Goal: Information Seeking & Learning: Learn about a topic

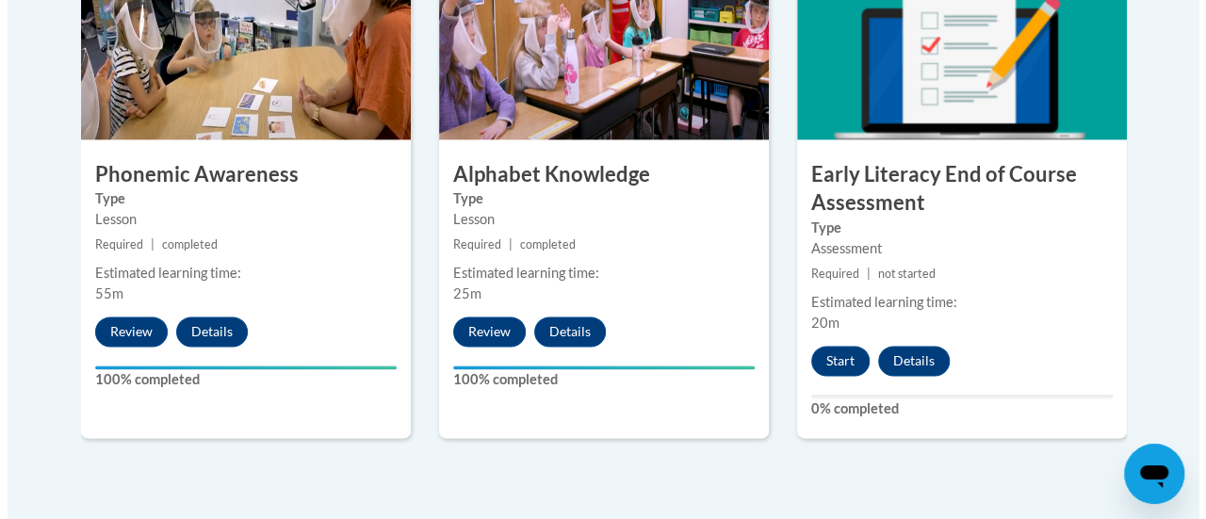
scroll to position [1201, 0]
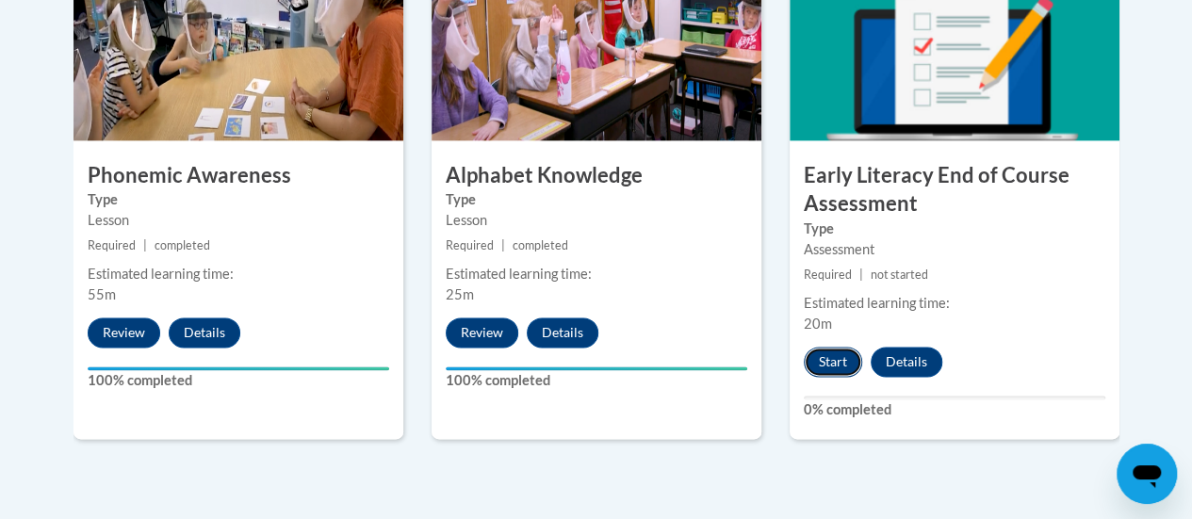
click at [824, 362] on button "Start" at bounding box center [833, 362] width 58 height 30
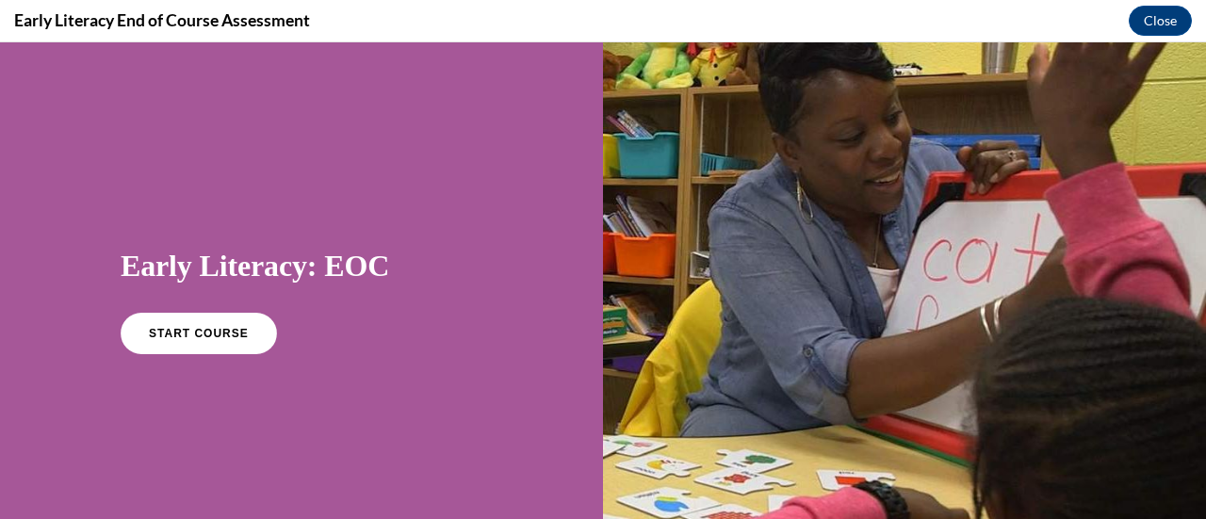
scroll to position [0, 0]
click at [184, 338] on span "START COURSE" at bounding box center [198, 334] width 105 height 14
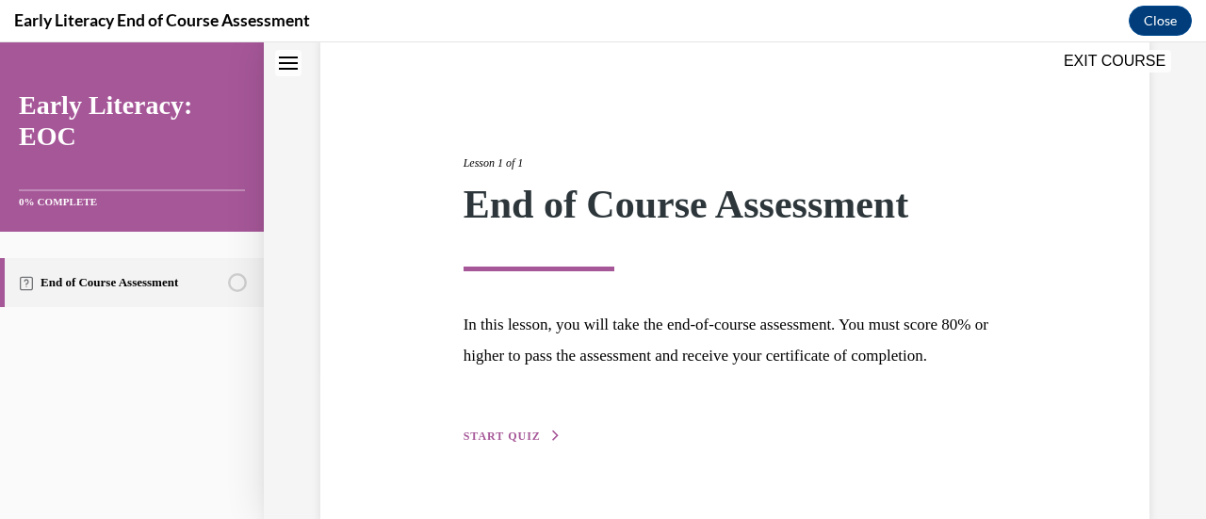
scroll to position [220, 0]
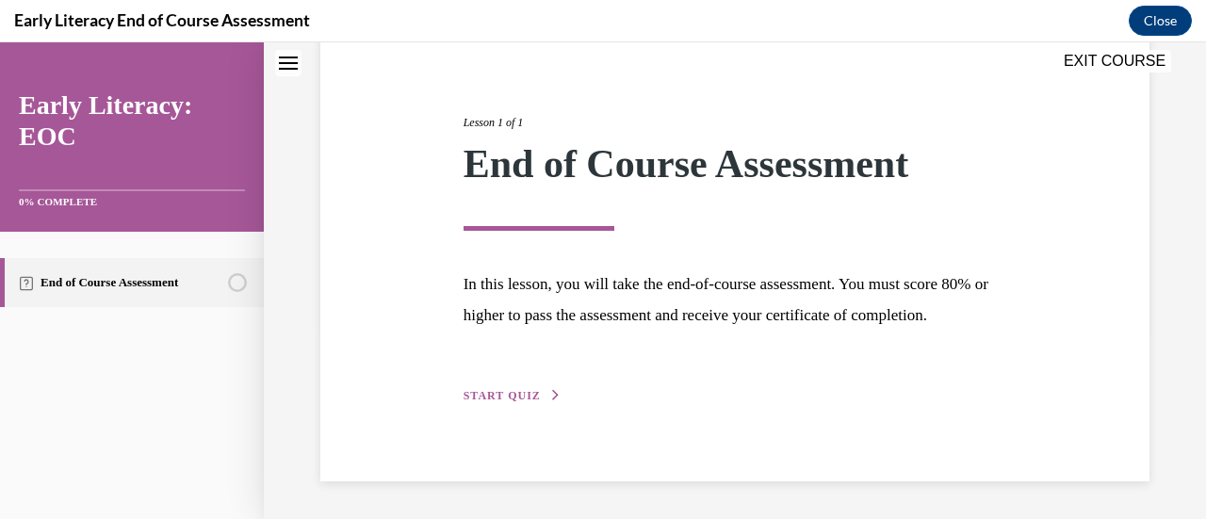
click at [507, 391] on span "START QUIZ" at bounding box center [502, 395] width 77 height 13
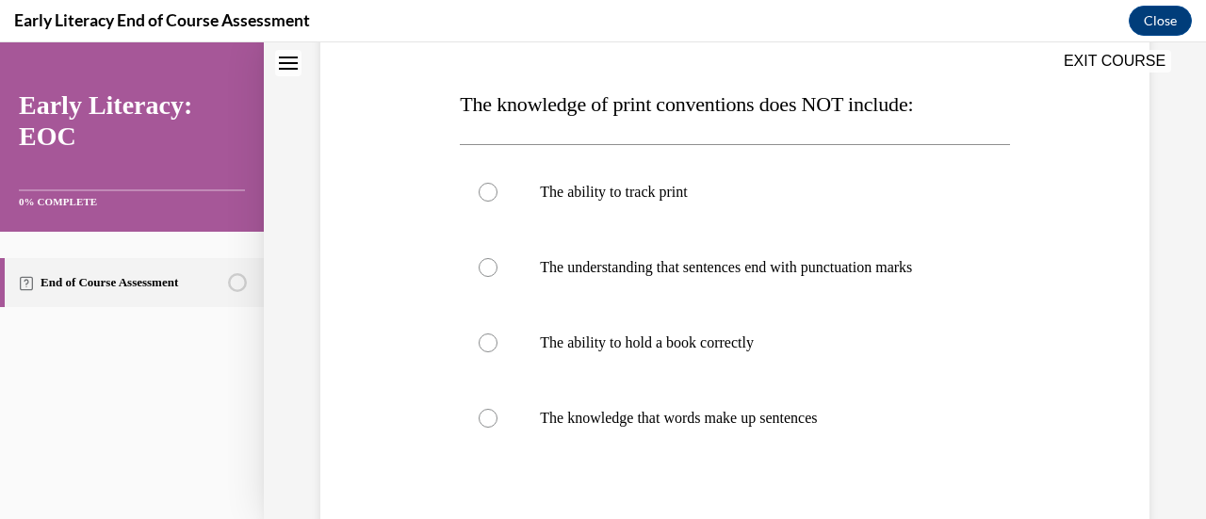
scroll to position [277, 0]
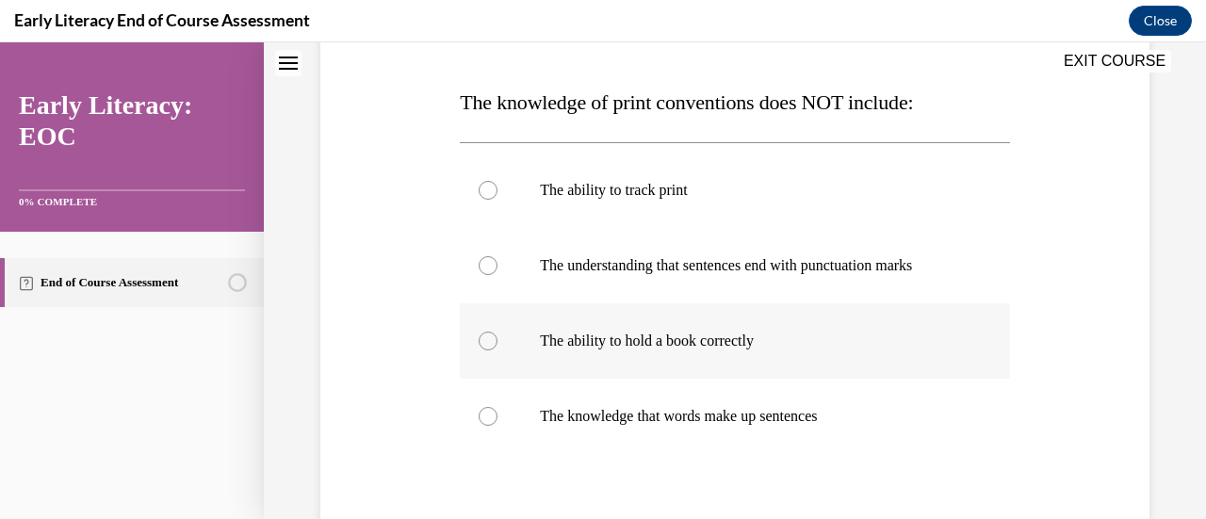
click at [490, 346] on div at bounding box center [488, 341] width 19 height 19
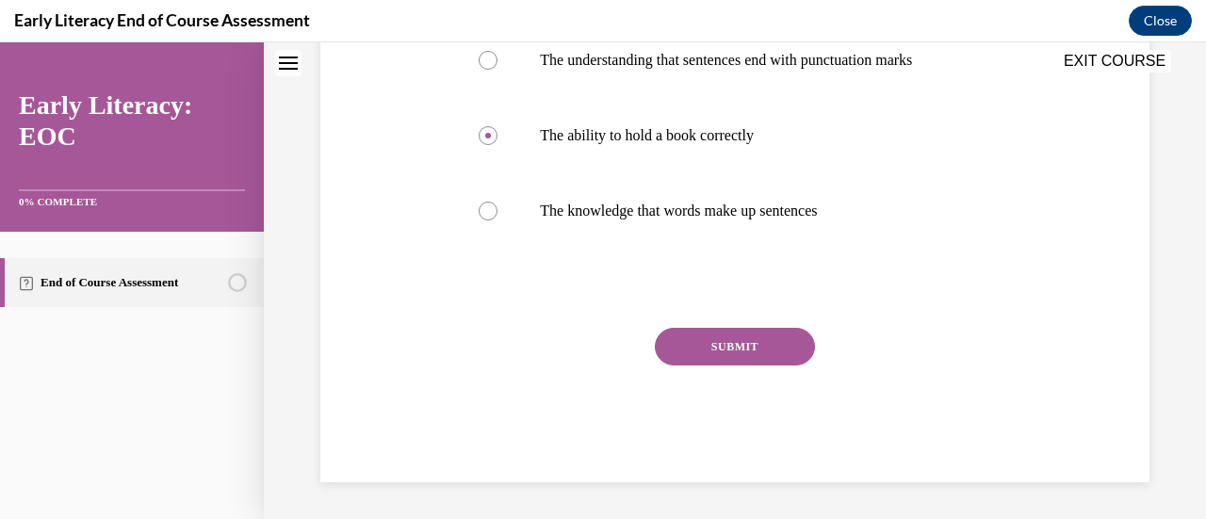
click at [763, 349] on button "SUBMIT" at bounding box center [735, 347] width 160 height 38
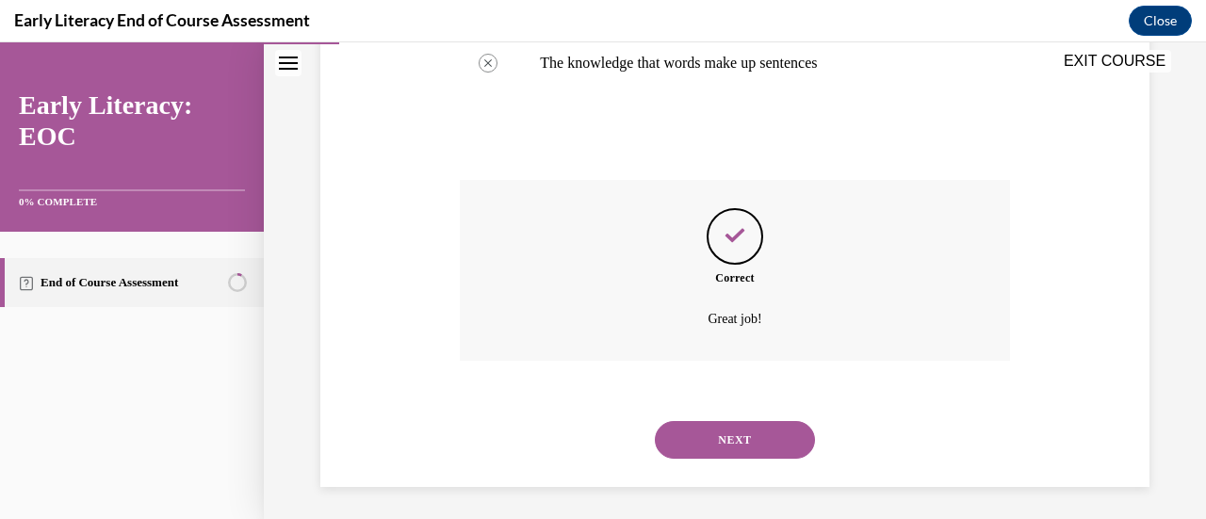
scroll to position [635, 0]
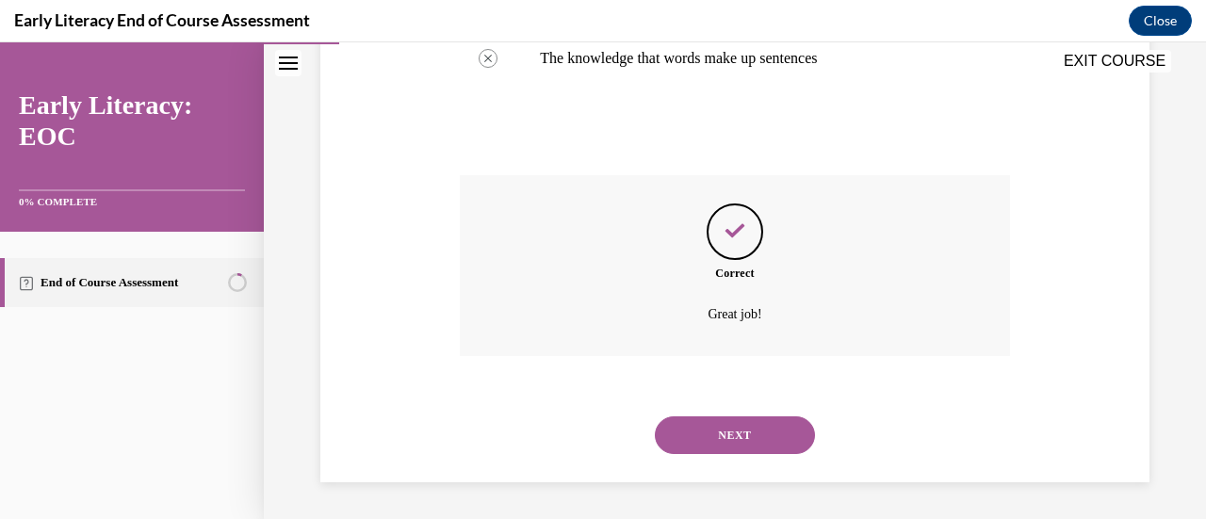
click at [752, 437] on button "NEXT" at bounding box center [735, 435] width 160 height 38
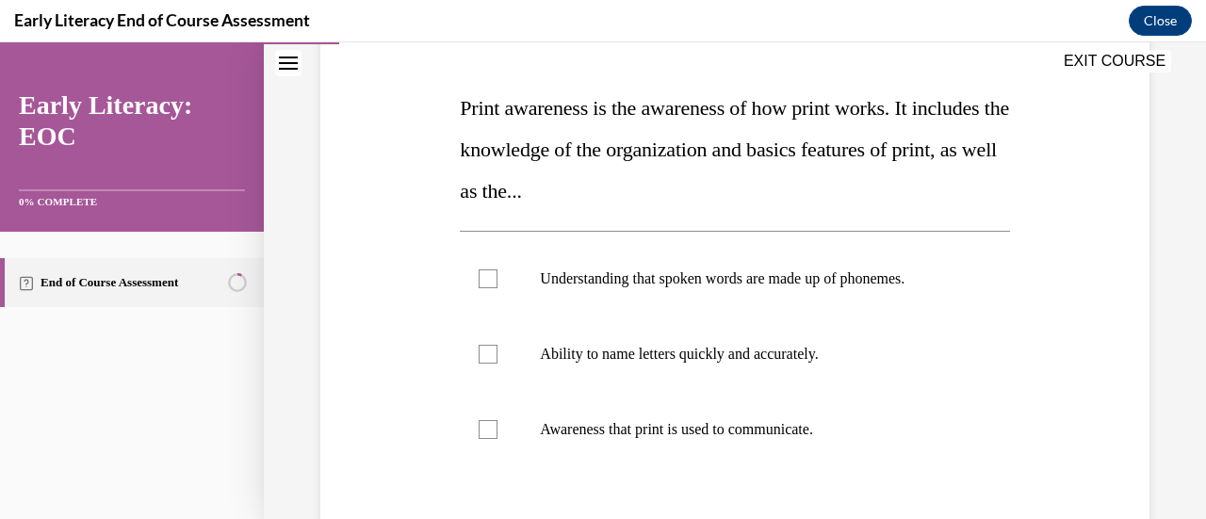
scroll to position [276, 0]
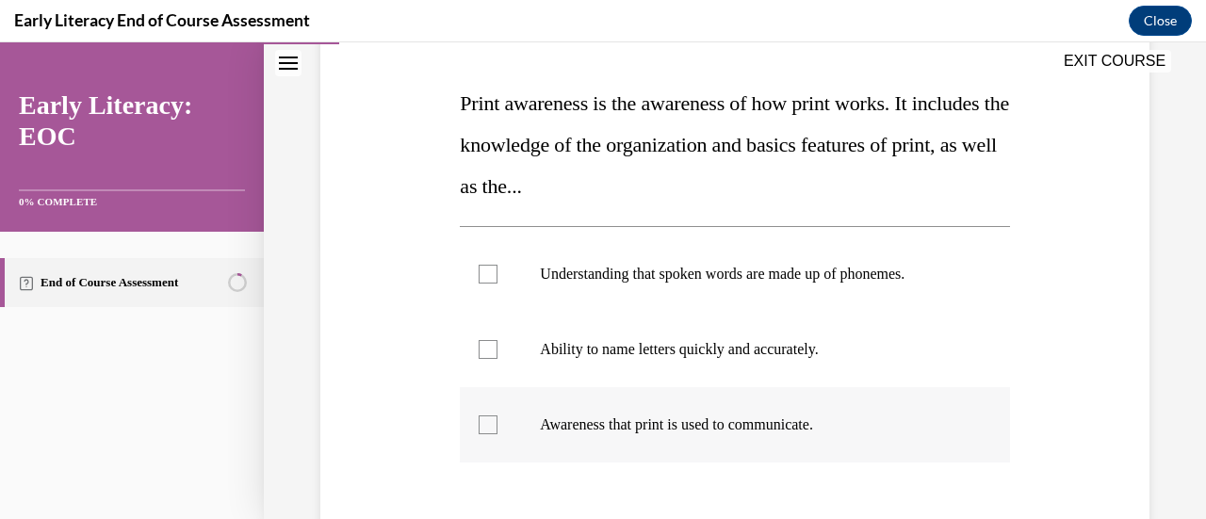
click at [497, 430] on div at bounding box center [734, 424] width 549 height 75
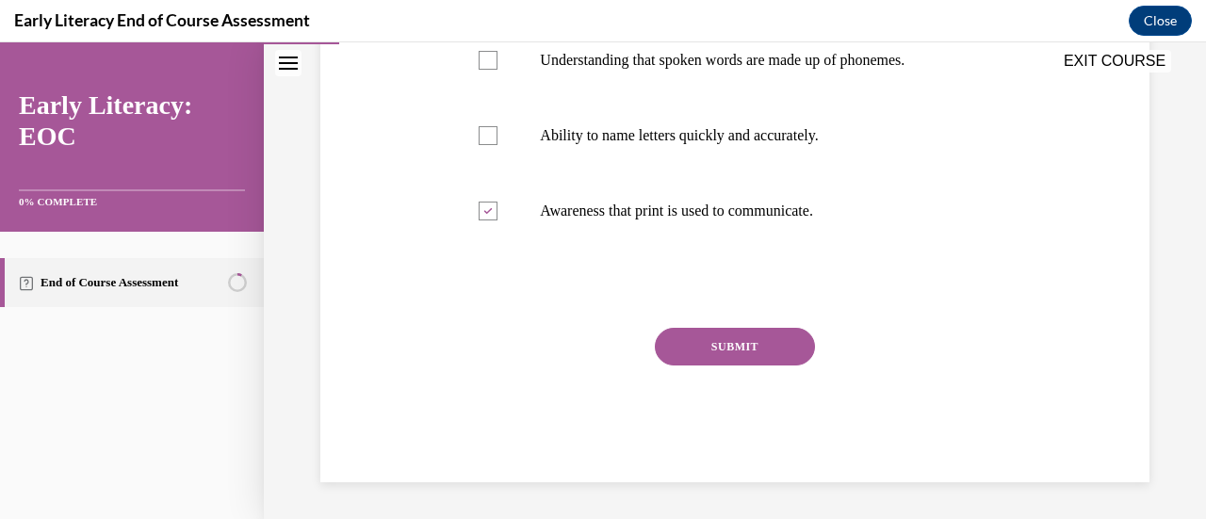
click at [786, 342] on button "SUBMIT" at bounding box center [735, 347] width 160 height 38
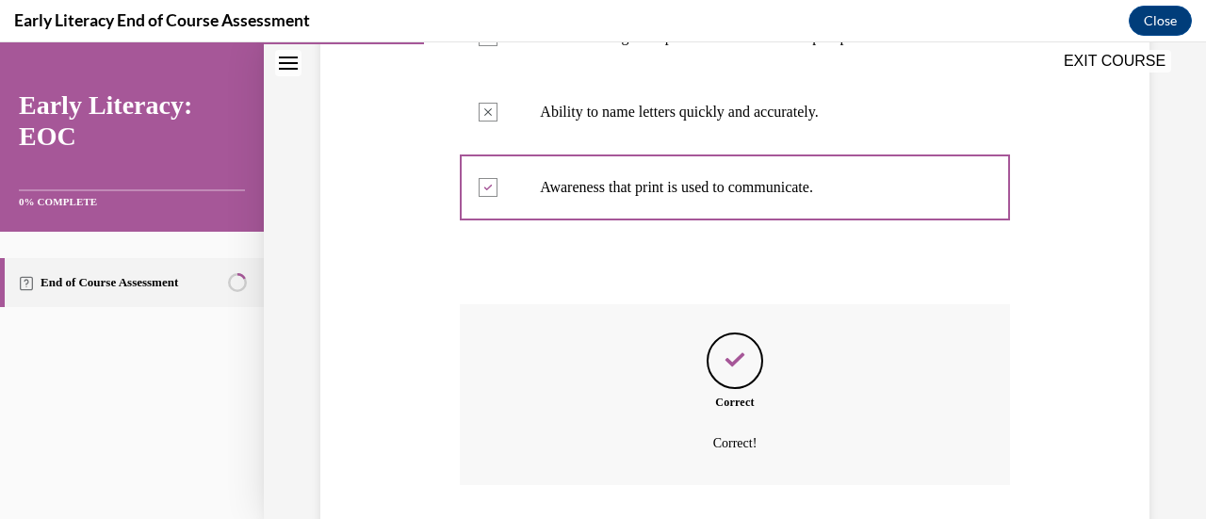
scroll to position [643, 0]
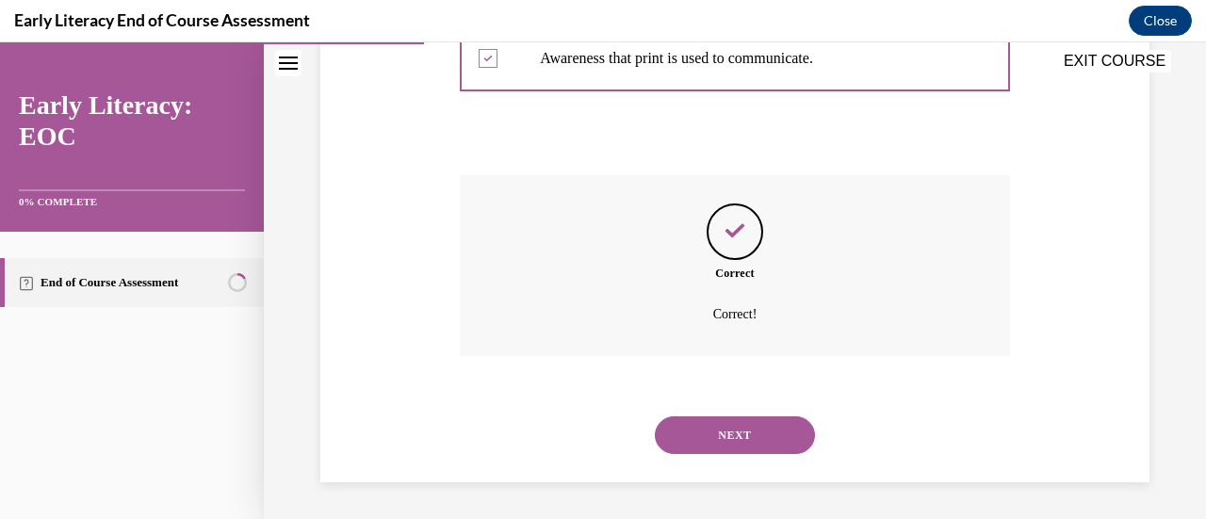
click at [764, 439] on button "NEXT" at bounding box center [735, 435] width 160 height 38
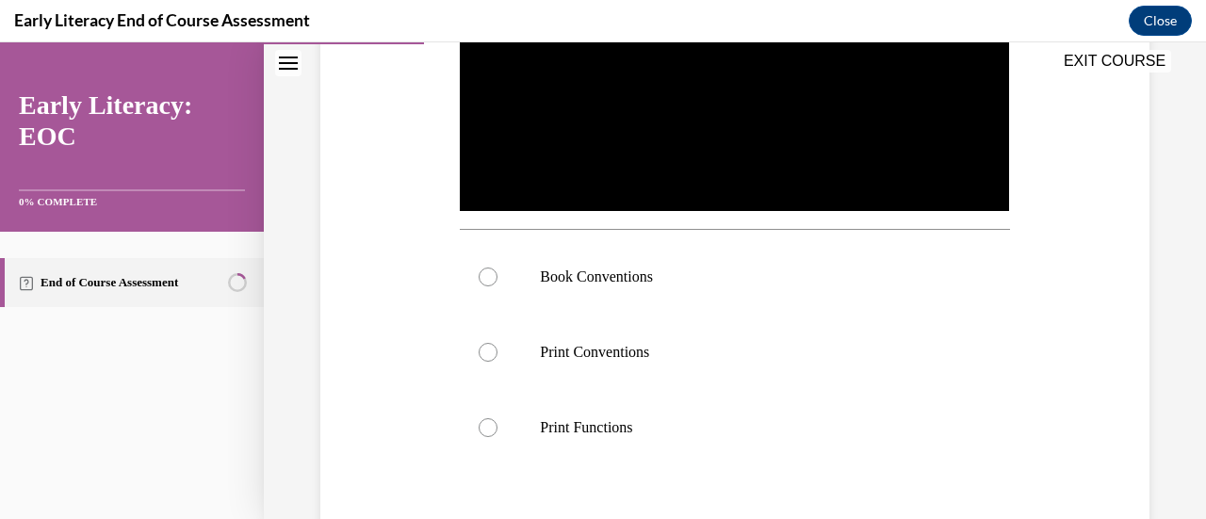
scroll to position [514, 0]
click at [482, 274] on div at bounding box center [488, 276] width 19 height 19
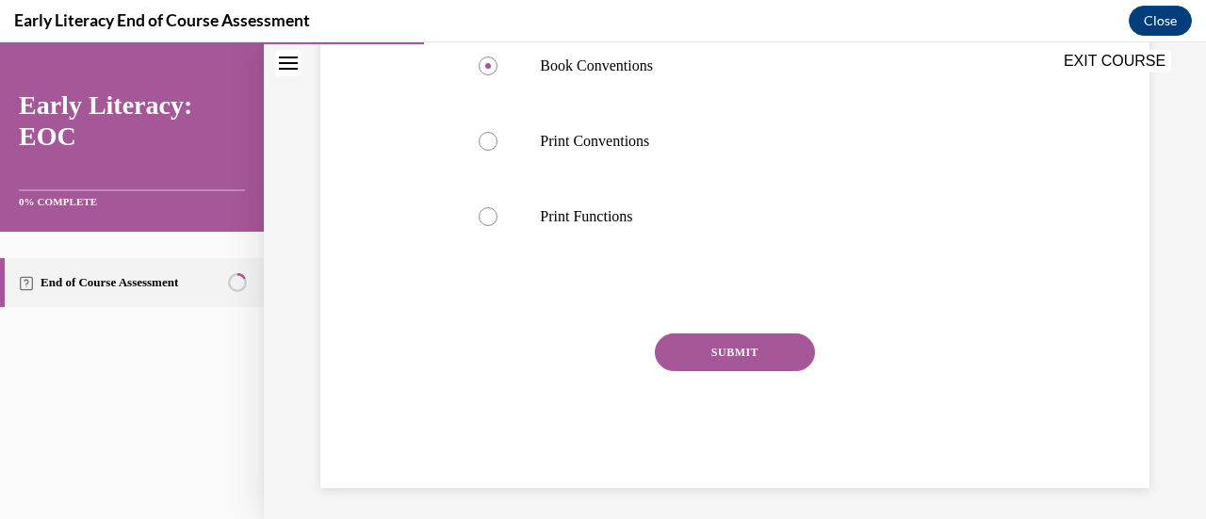
click at [774, 347] on button "SUBMIT" at bounding box center [735, 353] width 160 height 38
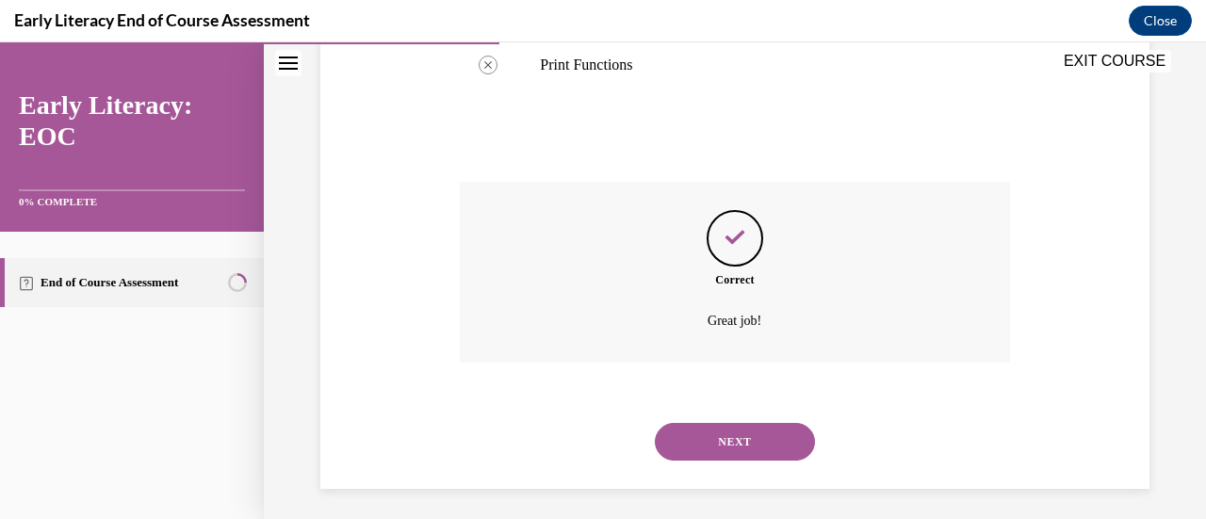
scroll to position [877, 0]
click at [737, 434] on button "NEXT" at bounding box center [735, 441] width 160 height 38
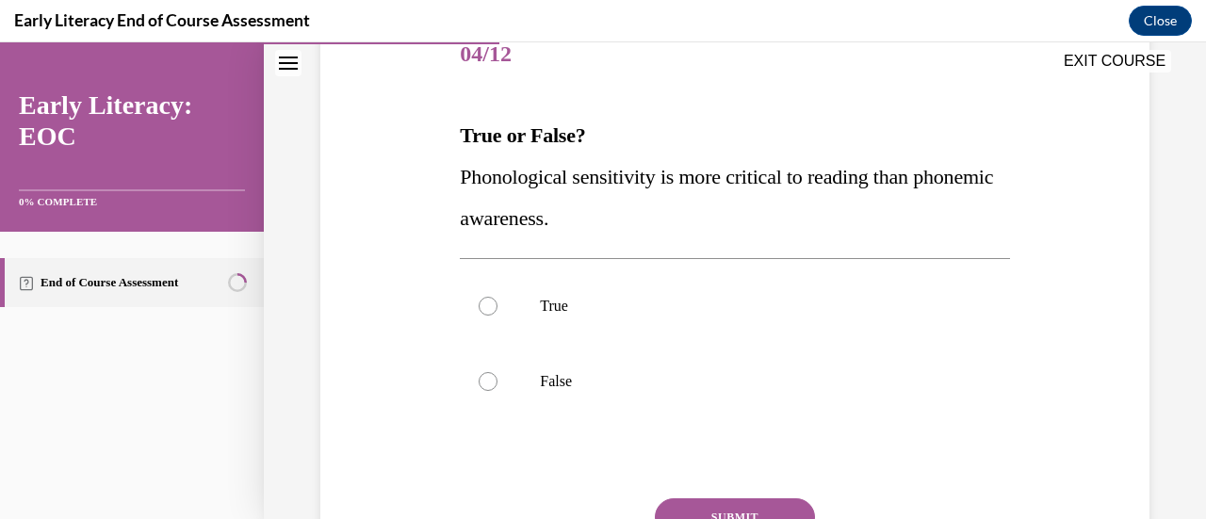
scroll to position [249, 0]
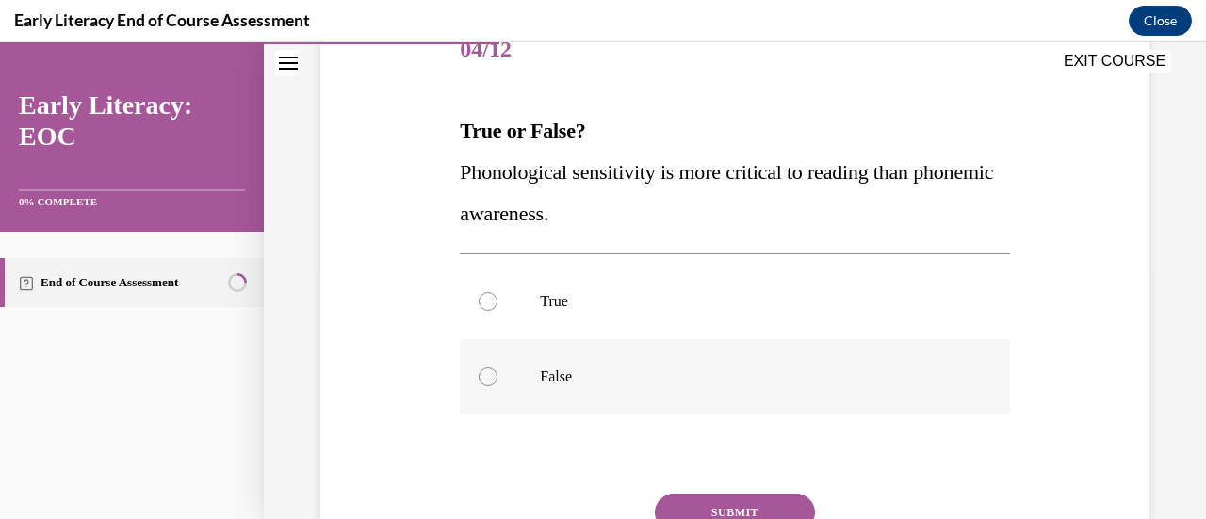
click at [592, 380] on p "False" at bounding box center [751, 376] width 422 height 19
click at [729, 507] on button "SUBMIT" at bounding box center [735, 513] width 160 height 38
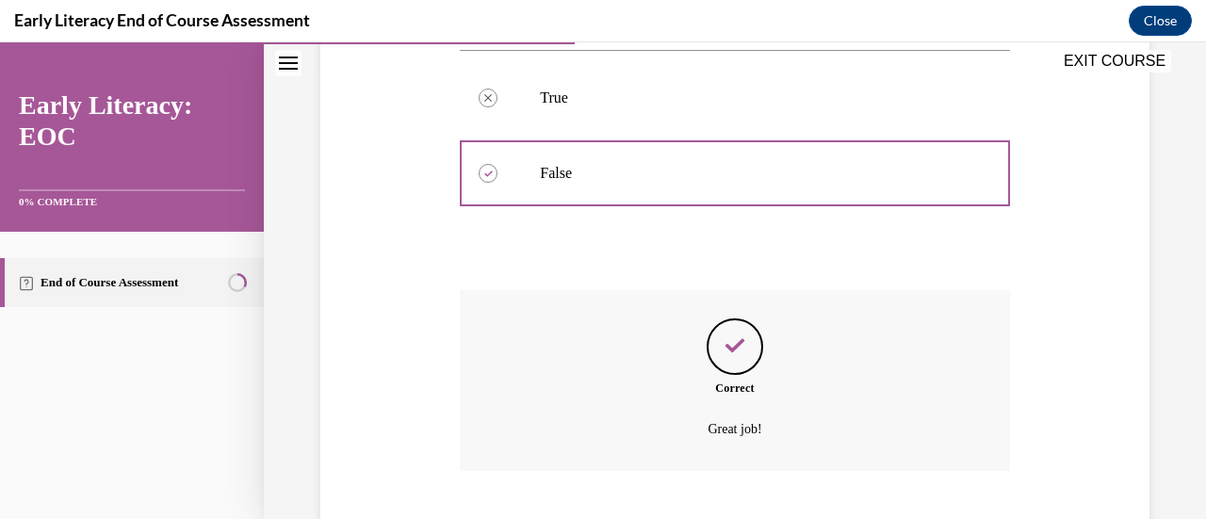
scroll to position [567, 0]
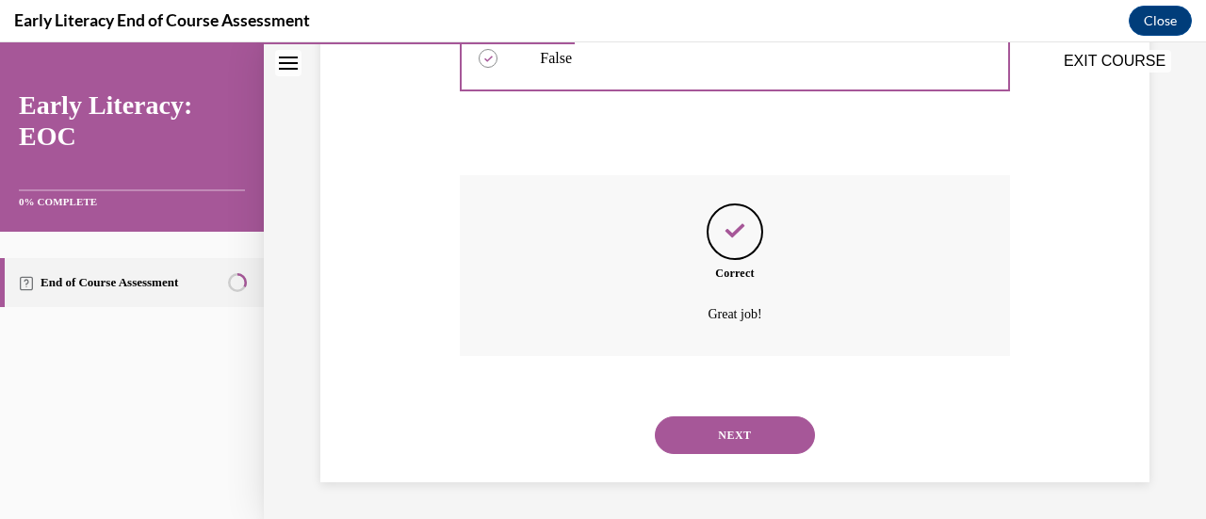
click at [699, 428] on button "NEXT" at bounding box center [735, 435] width 160 height 38
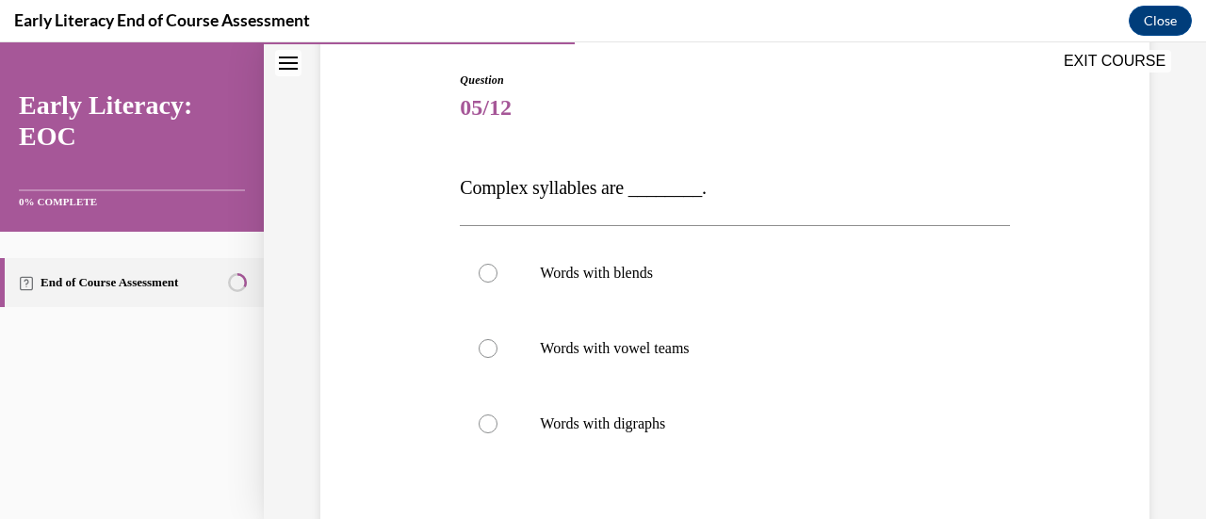
scroll to position [190, 0]
click at [480, 272] on div at bounding box center [488, 273] width 19 height 19
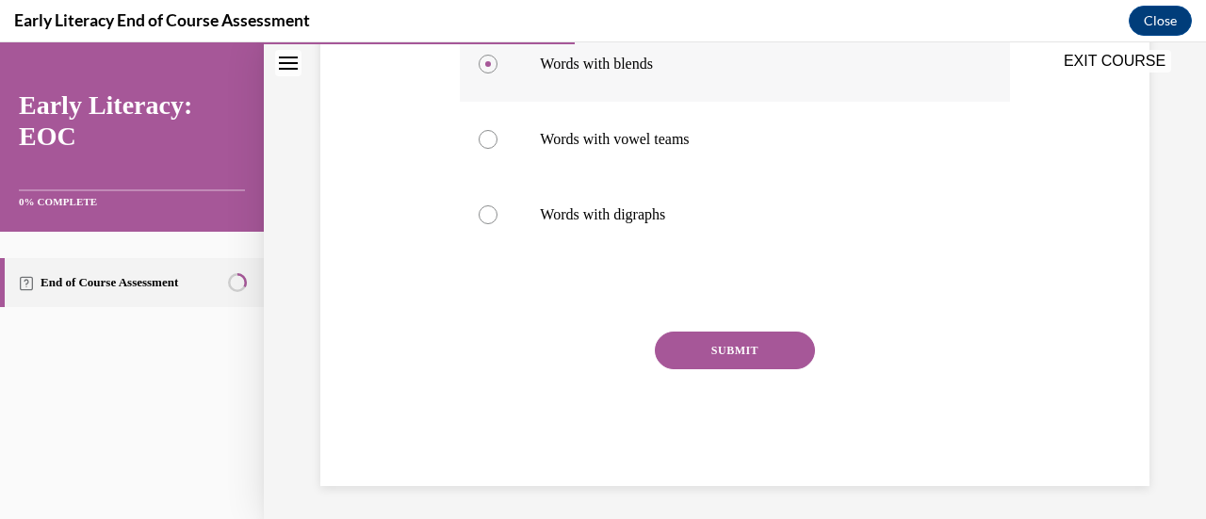
scroll to position [403, 0]
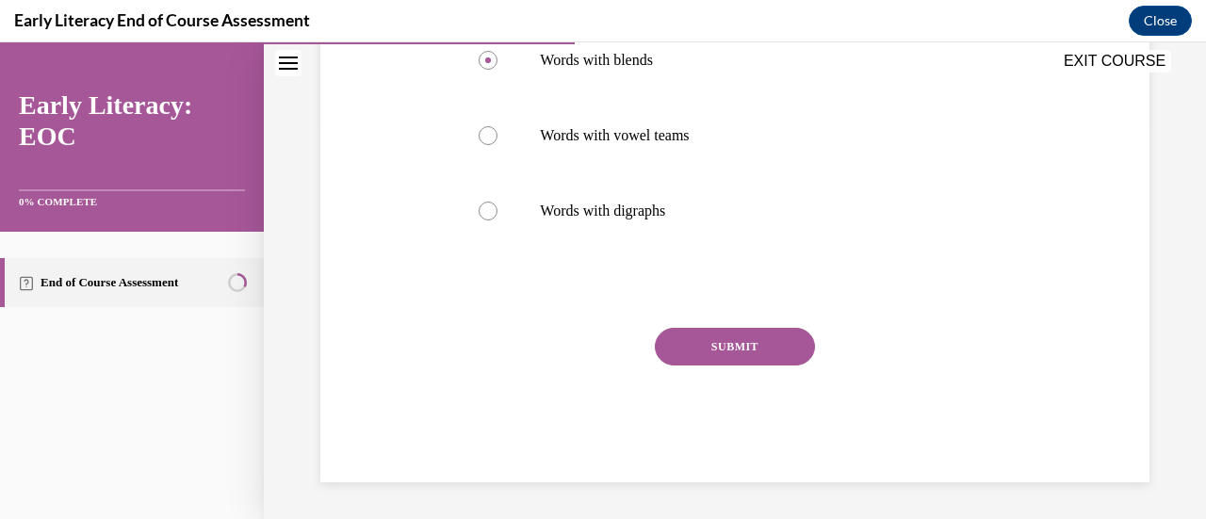
click at [742, 349] on button "SUBMIT" at bounding box center [735, 347] width 160 height 38
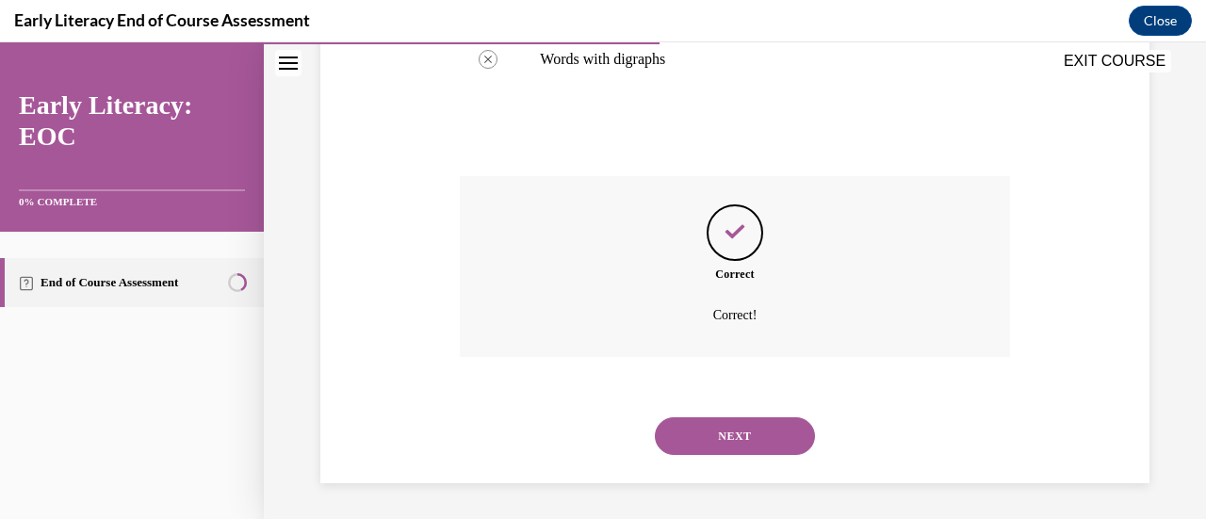
scroll to position [556, 0]
click at [727, 442] on button "NEXT" at bounding box center [735, 435] width 160 height 38
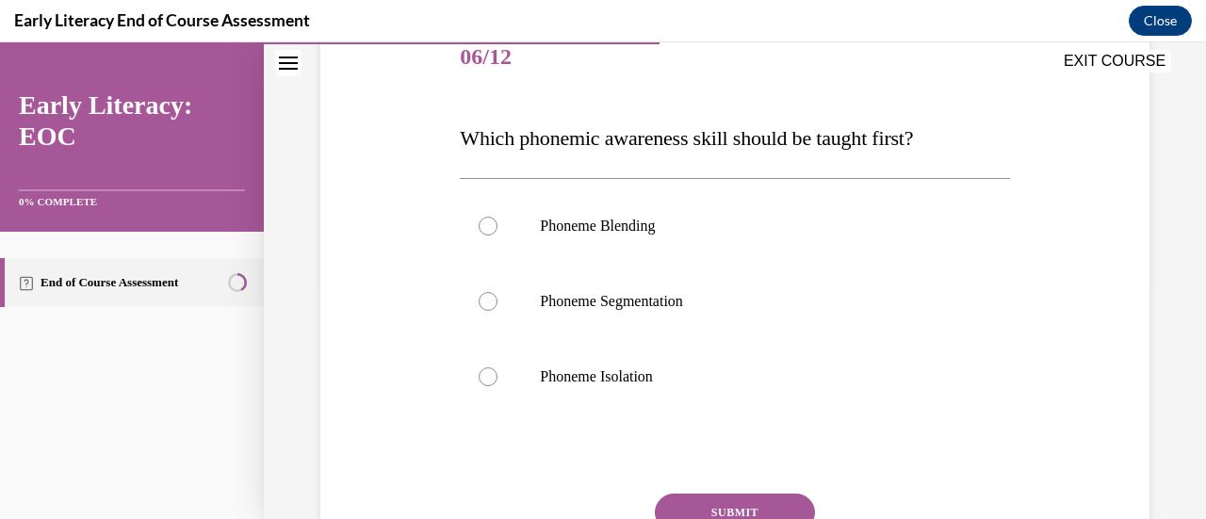
scroll to position [243, 0]
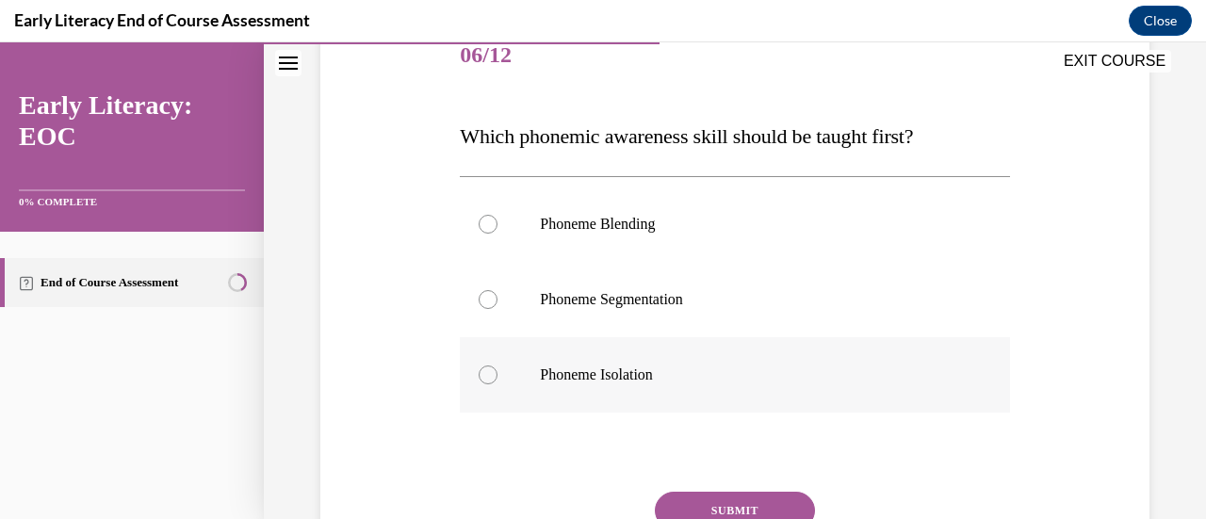
click at [488, 372] on div at bounding box center [488, 375] width 19 height 19
click at [738, 502] on button "SUBMIT" at bounding box center [735, 511] width 160 height 38
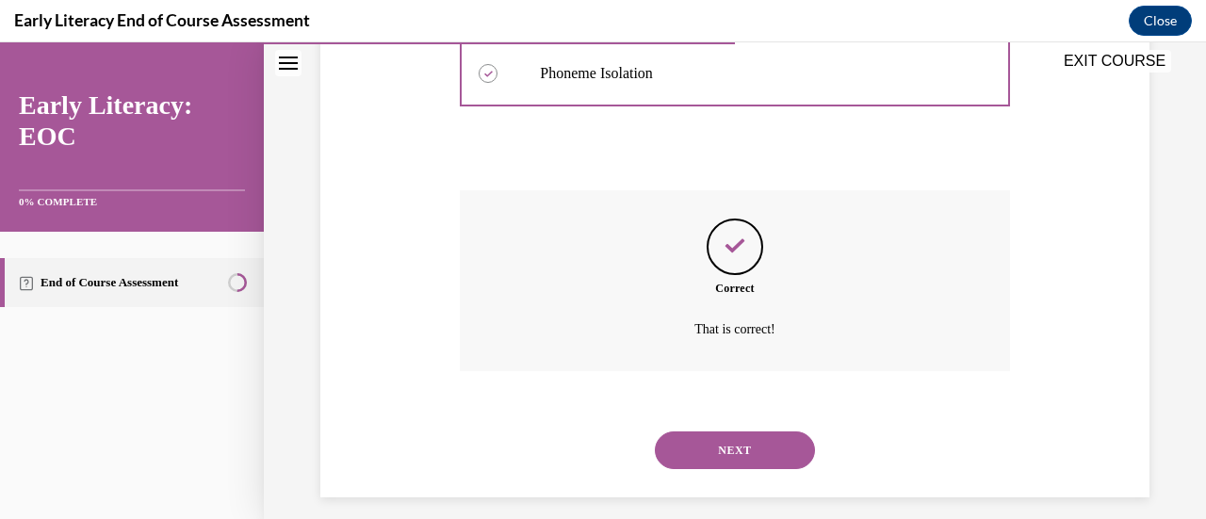
scroll to position [560, 0]
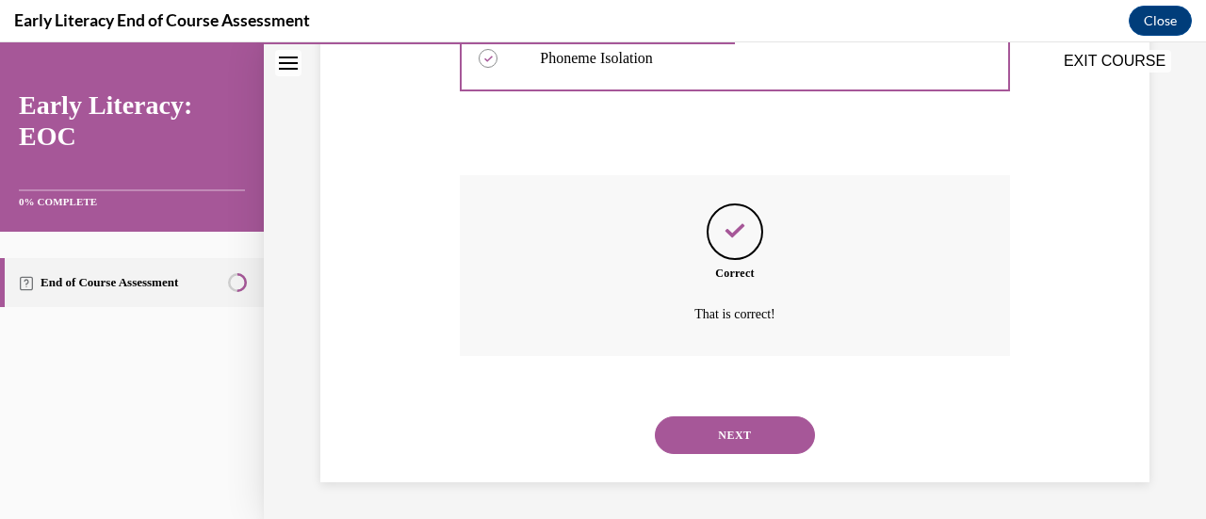
click at [696, 425] on button "NEXT" at bounding box center [735, 435] width 160 height 38
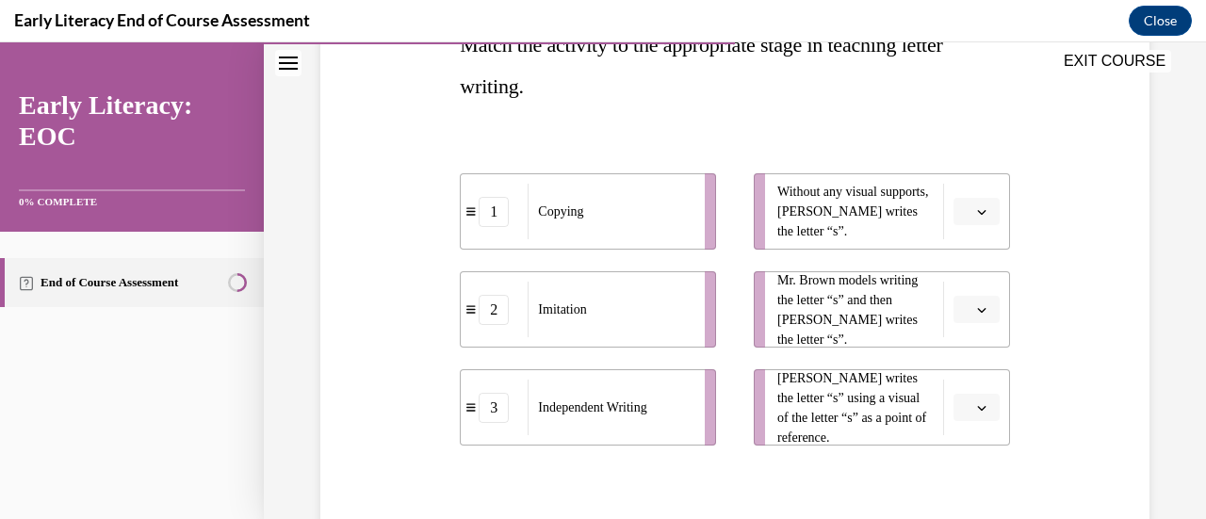
scroll to position [339, 0]
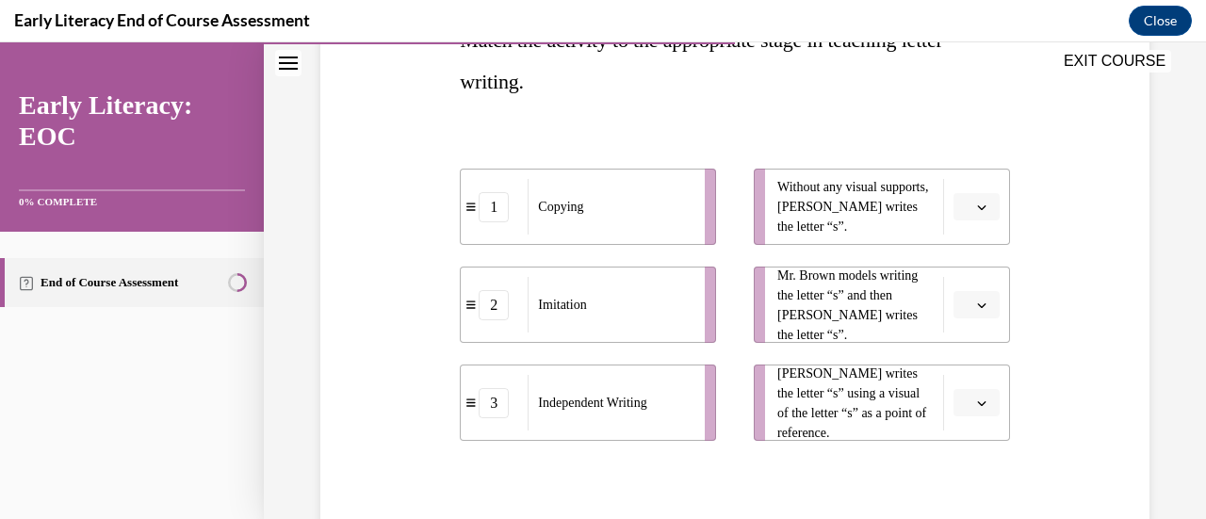
click at [603, 420] on div "Independent Writing" at bounding box center [610, 403] width 165 height 56
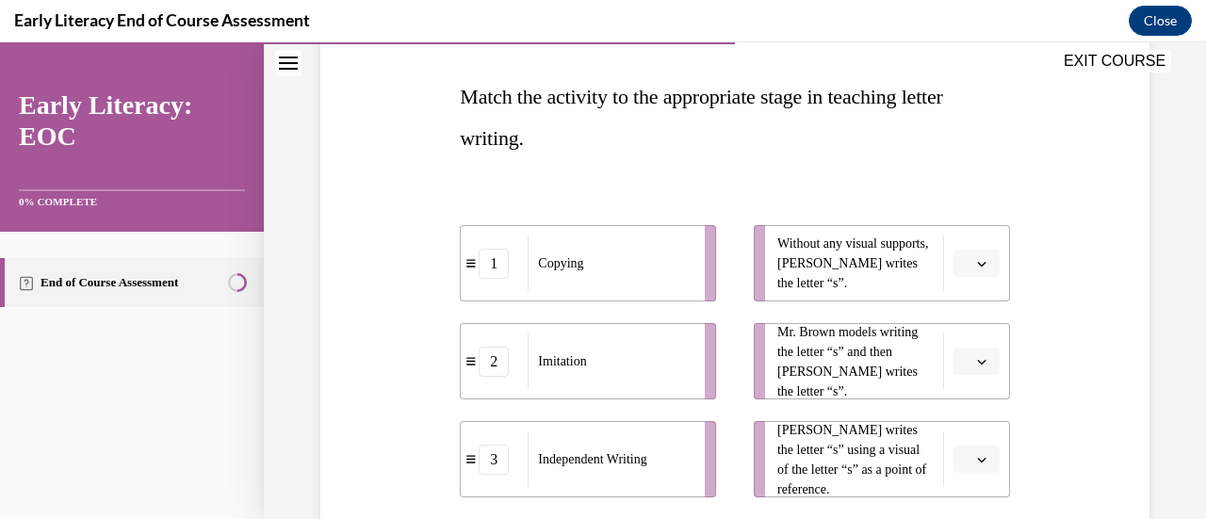
scroll to position [285, 0]
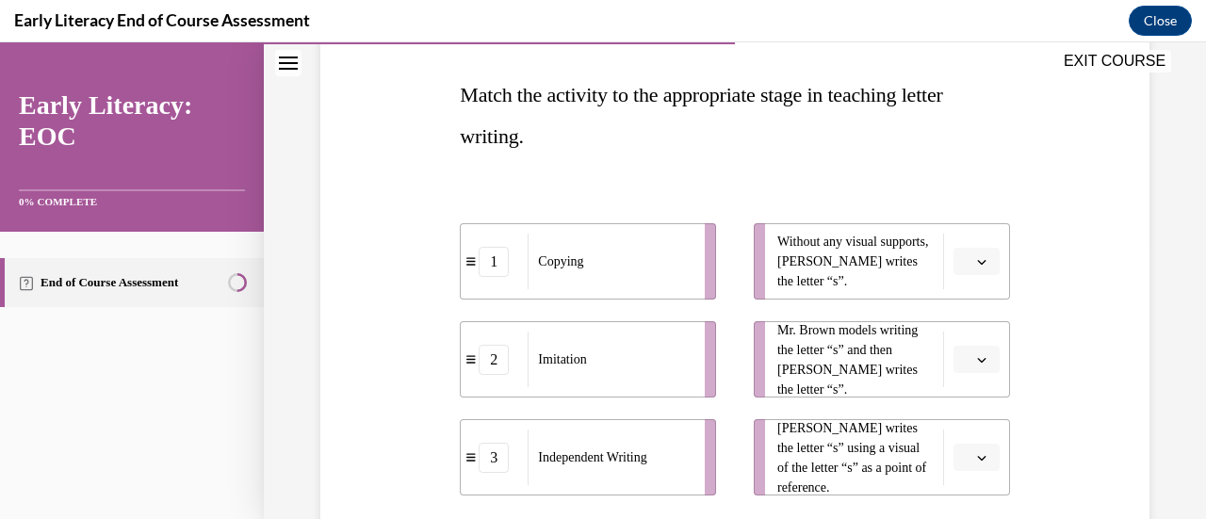
click at [603, 420] on li "3 Independent Writing" at bounding box center [588, 457] width 256 height 76
click at [977, 265] on icon "button" at bounding box center [981, 261] width 9 height 9
click at [970, 415] on div "3" at bounding box center [961, 416] width 46 height 38
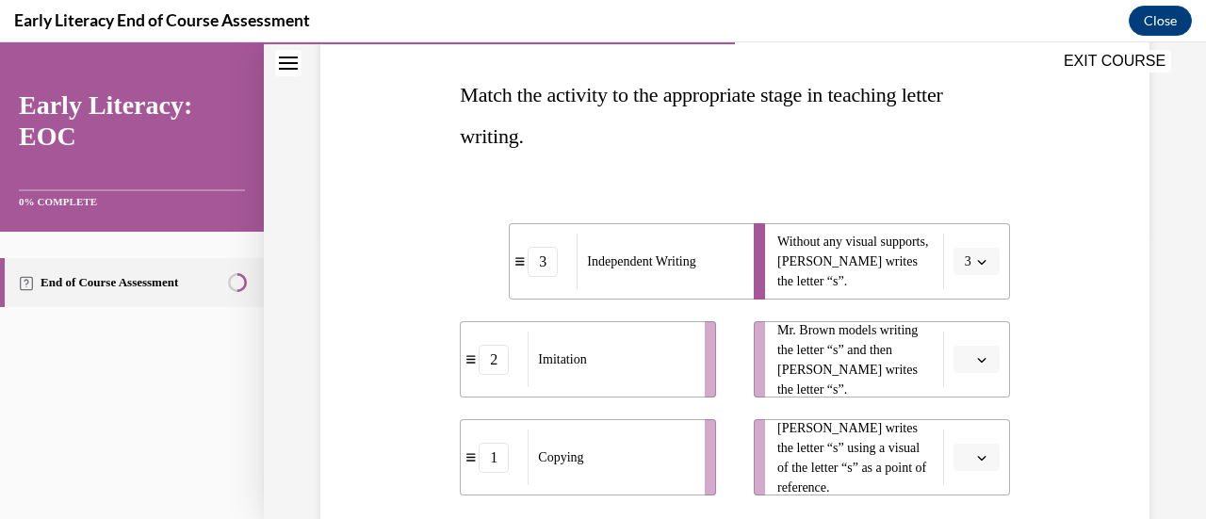
click at [977, 361] on icon "button" at bounding box center [981, 360] width 8 height 5
click at [960, 274] on span "2" at bounding box center [956, 278] width 7 height 15
click at [965, 446] on button "button" at bounding box center [976, 458] width 46 height 28
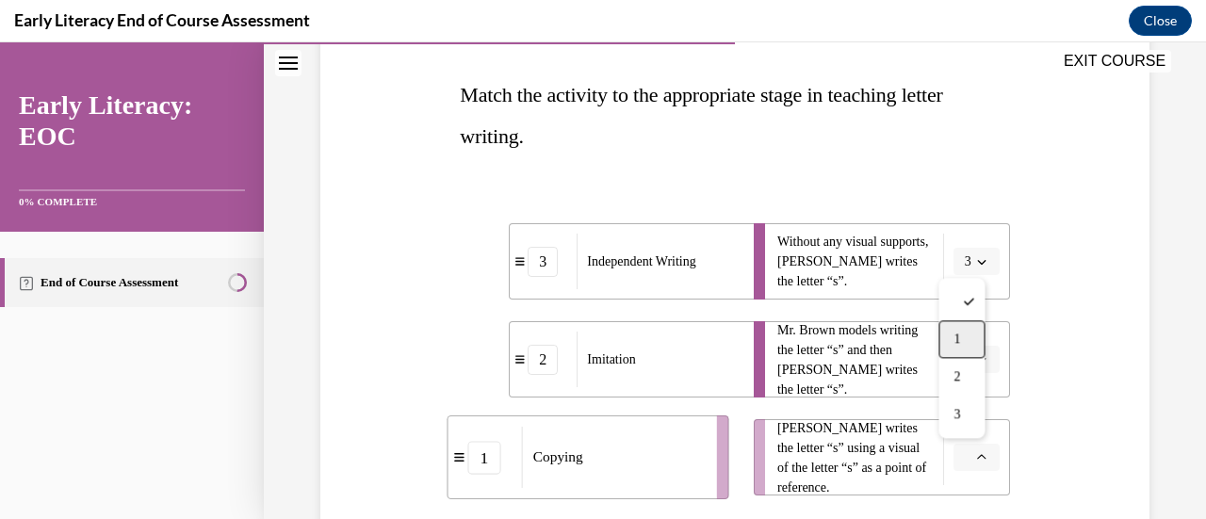
click at [953, 337] on div "1" at bounding box center [961, 339] width 46 height 38
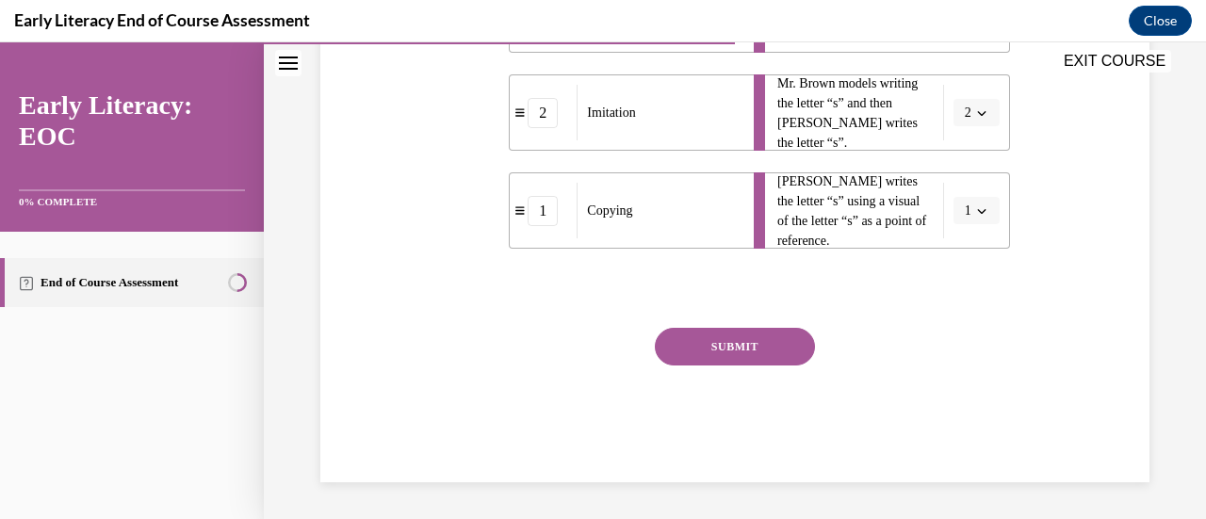
click at [742, 350] on button "SUBMIT" at bounding box center [735, 347] width 160 height 38
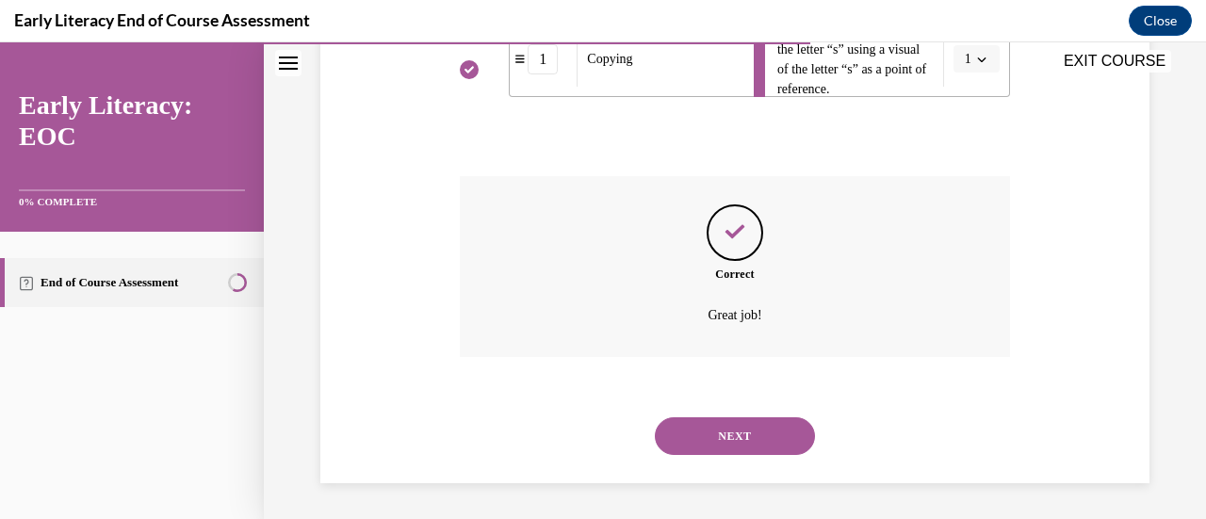
scroll to position [684, 0]
click at [702, 440] on button "NEXT" at bounding box center [735, 435] width 160 height 38
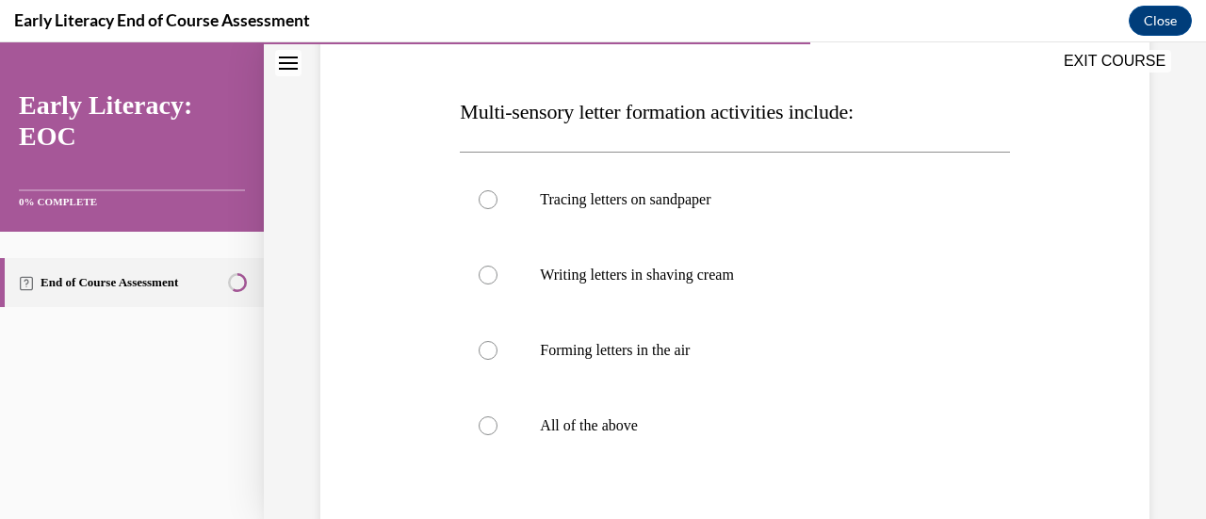
scroll to position [286, 0]
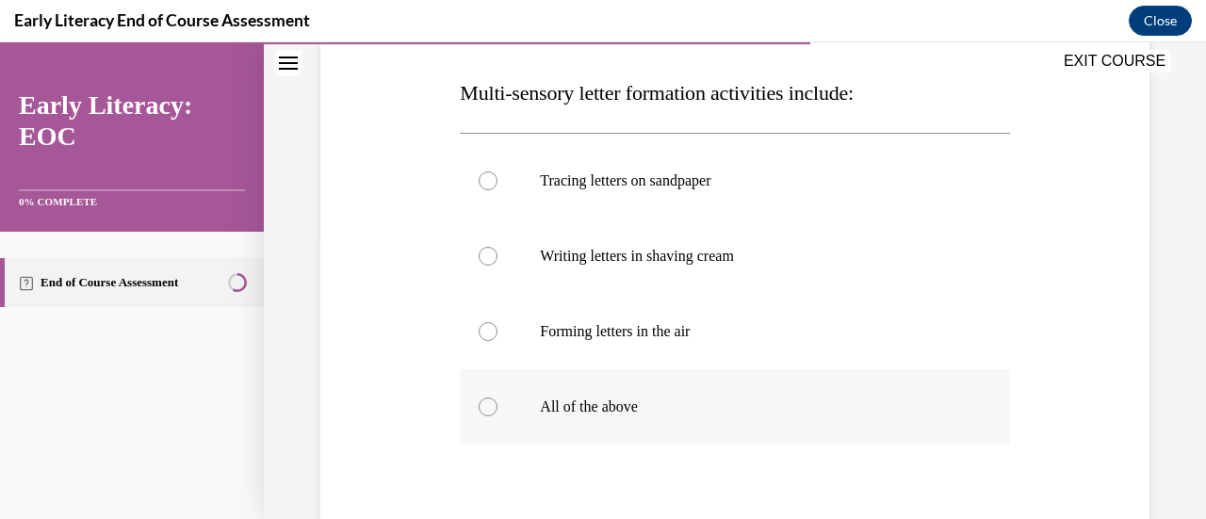
click at [491, 402] on div at bounding box center [488, 407] width 19 height 19
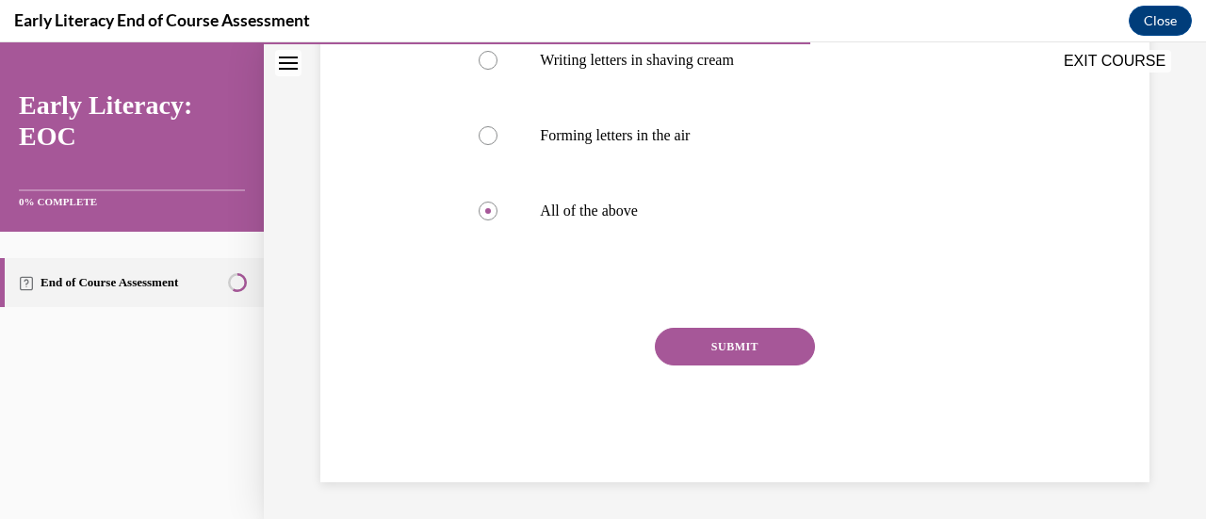
click at [742, 358] on button "SUBMIT" at bounding box center [735, 347] width 160 height 38
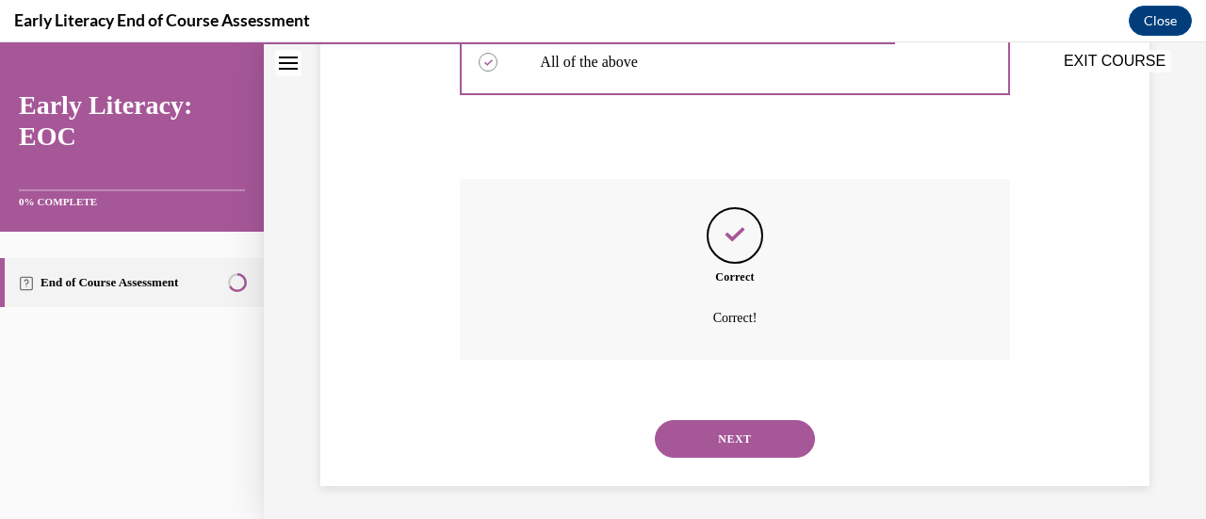
scroll to position [635, 0]
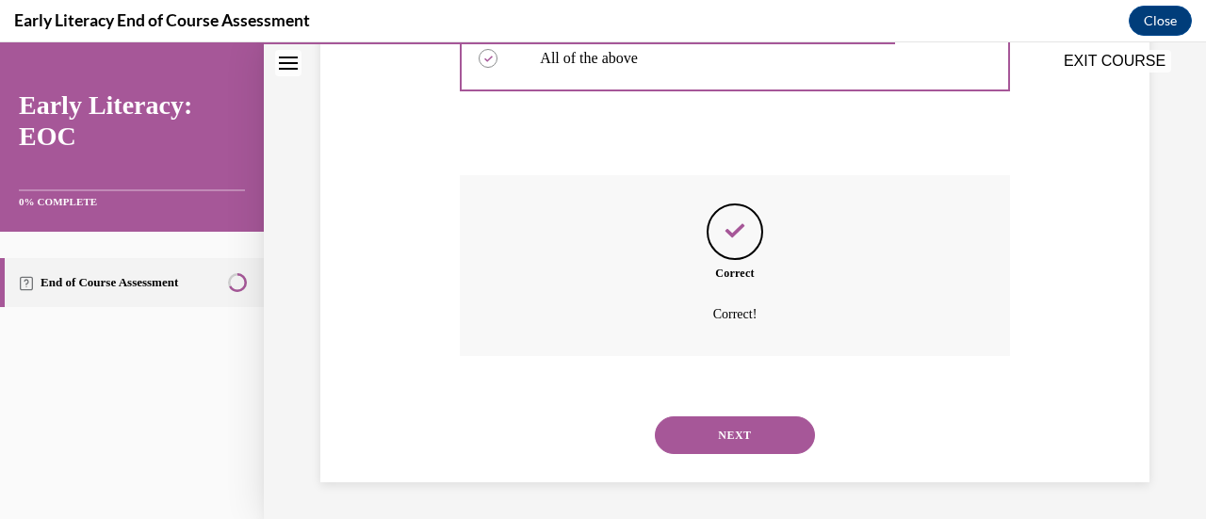
click at [692, 434] on button "NEXT" at bounding box center [735, 435] width 160 height 38
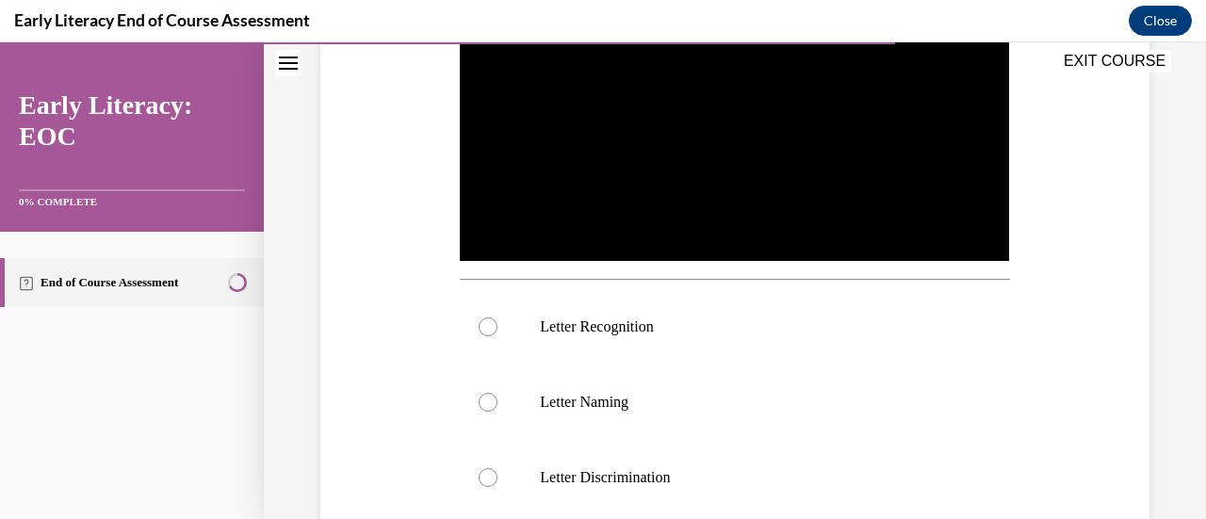
scroll to position [464, 0]
click at [649, 328] on p "Letter Recognition" at bounding box center [751, 327] width 422 height 19
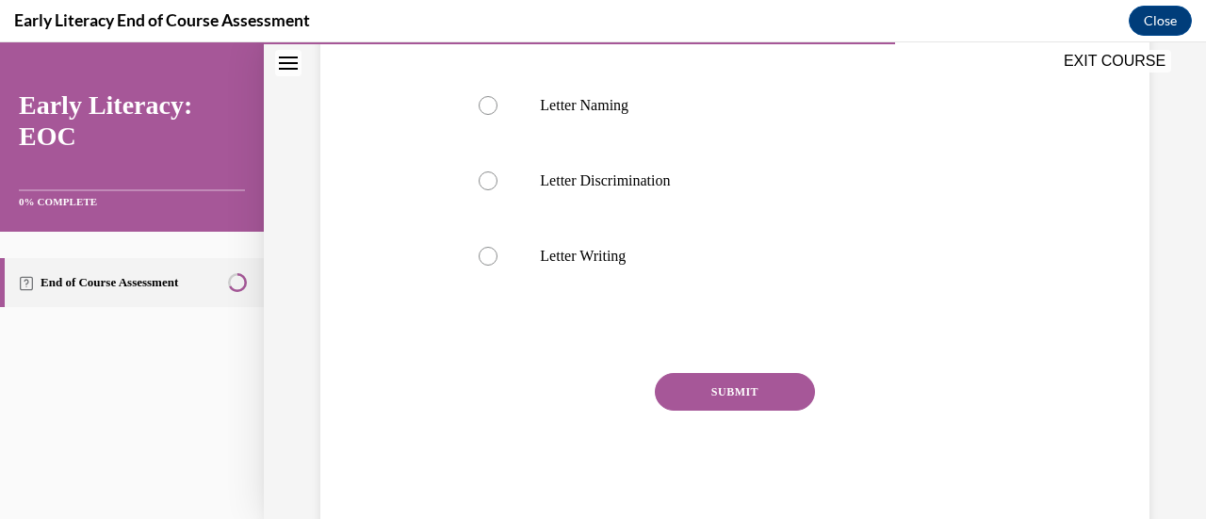
click at [746, 387] on button "SUBMIT" at bounding box center [735, 392] width 160 height 38
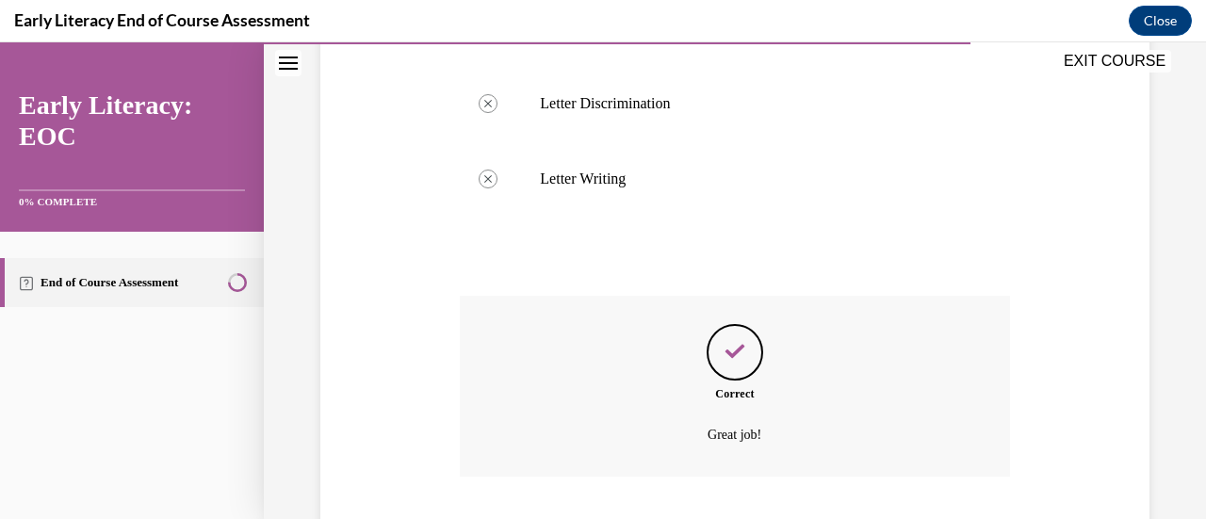
scroll to position [953, 0]
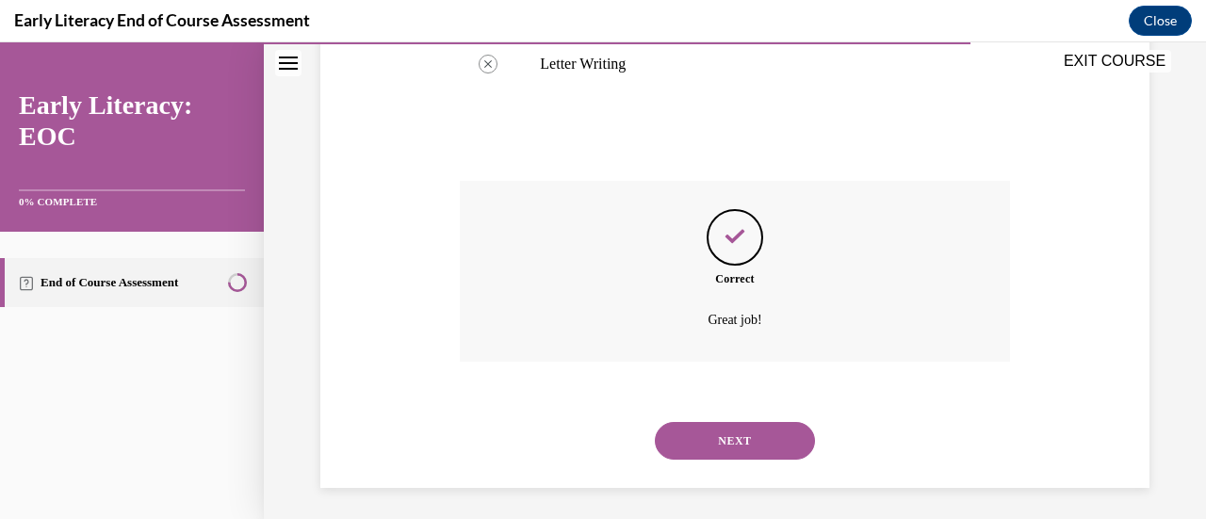
click at [690, 442] on button "NEXT" at bounding box center [735, 441] width 160 height 38
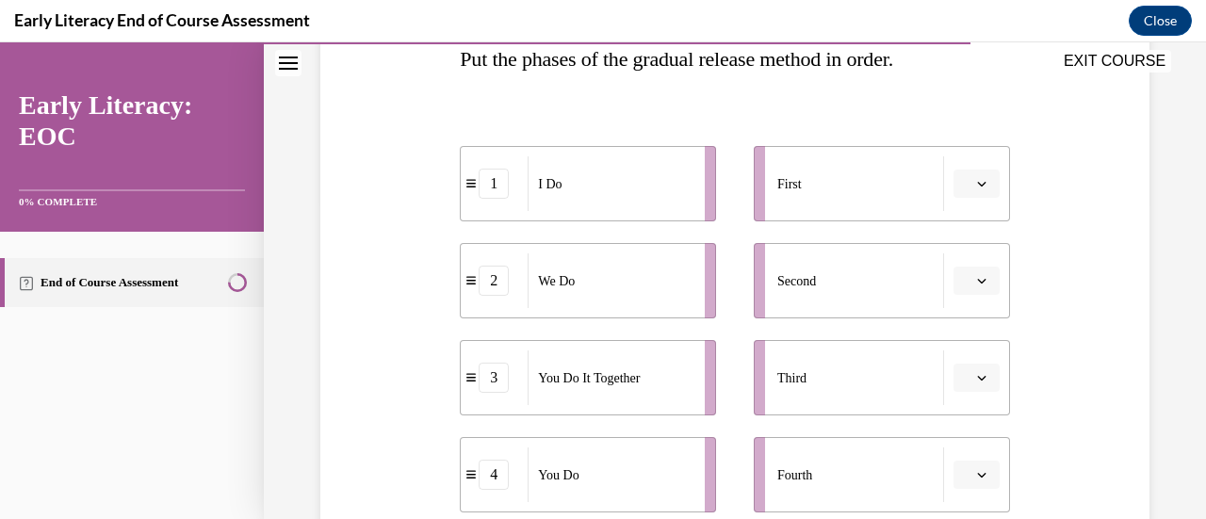
scroll to position [319, 0]
click at [977, 185] on icon "button" at bounding box center [981, 184] width 9 height 9
click at [953, 257] on span "1" at bounding box center [956, 263] width 7 height 15
click at [975, 275] on span "button" at bounding box center [981, 281] width 13 height 13
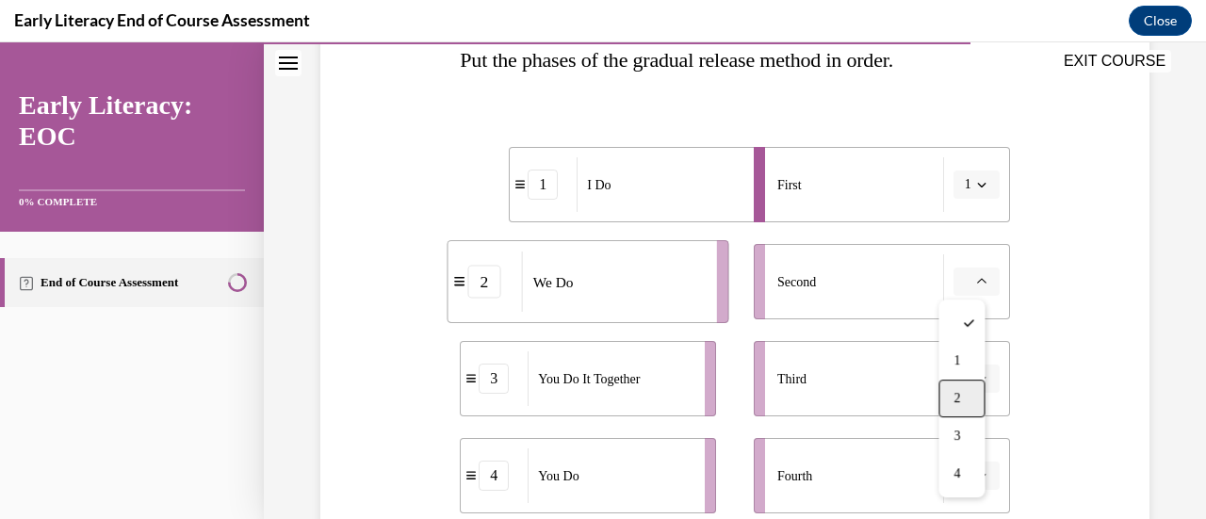
click at [958, 393] on span "2" at bounding box center [956, 398] width 7 height 15
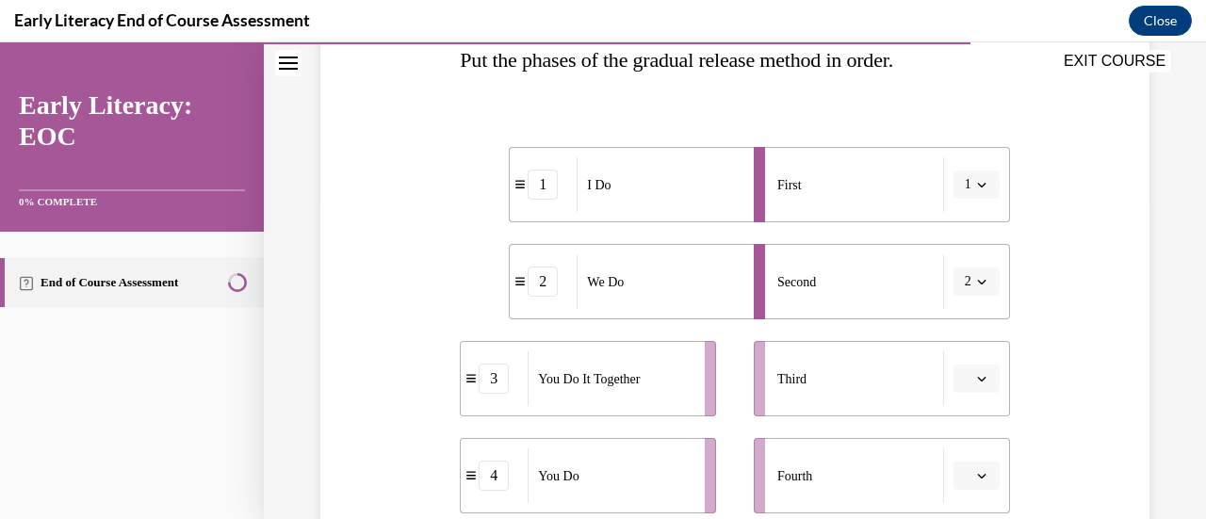
click at [972, 387] on button "button" at bounding box center [976, 379] width 46 height 28
click at [964, 305] on div "3" at bounding box center [961, 299] width 46 height 38
click at [975, 478] on span "button" at bounding box center [981, 475] width 13 height 13
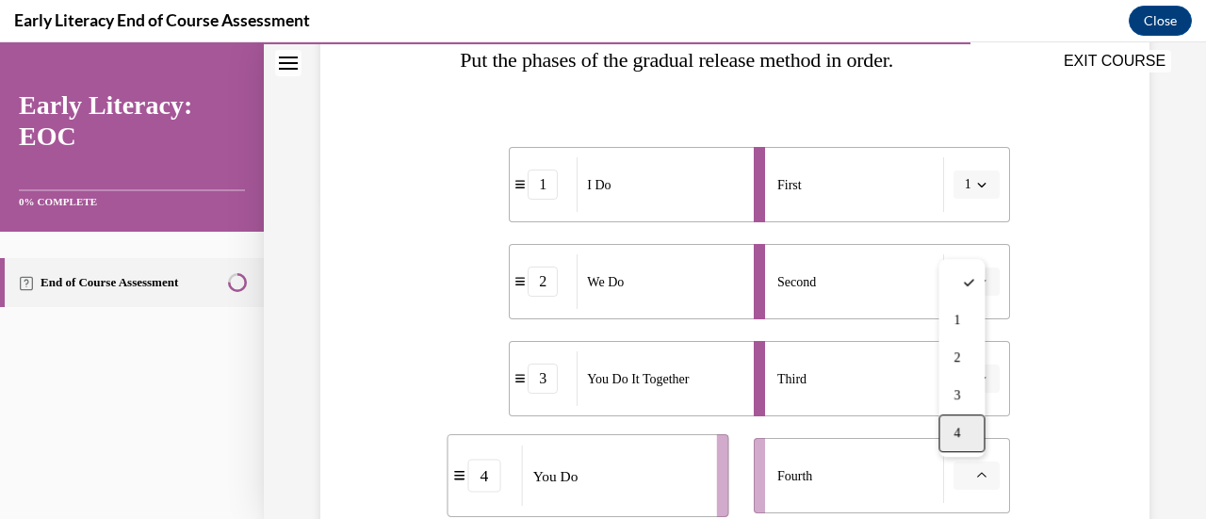
click at [963, 438] on div "4" at bounding box center [961, 434] width 46 height 38
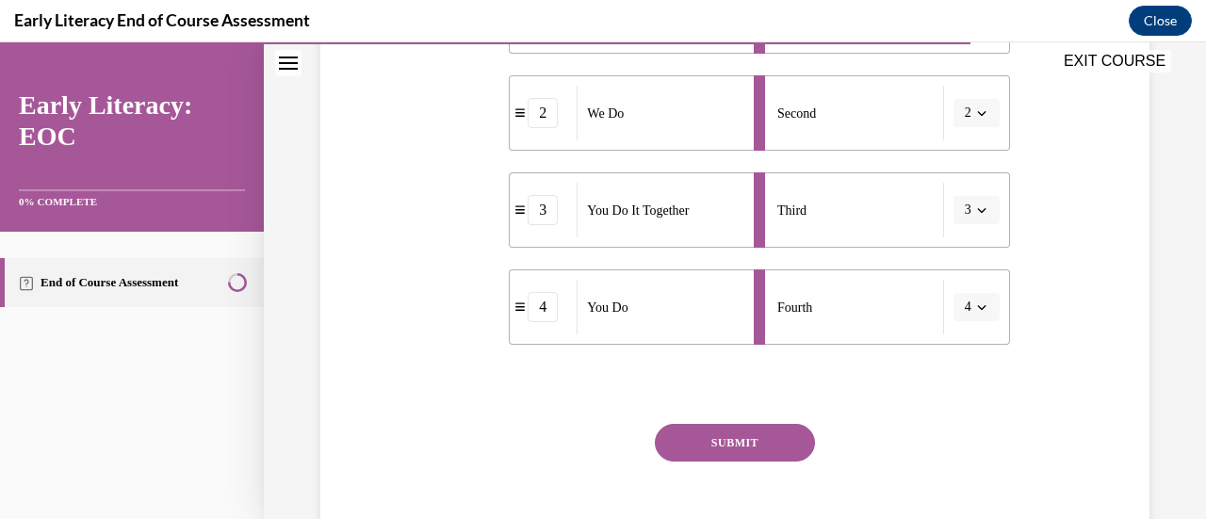
scroll to position [489, 0]
click at [722, 435] on button "SUBMIT" at bounding box center [735, 442] width 160 height 38
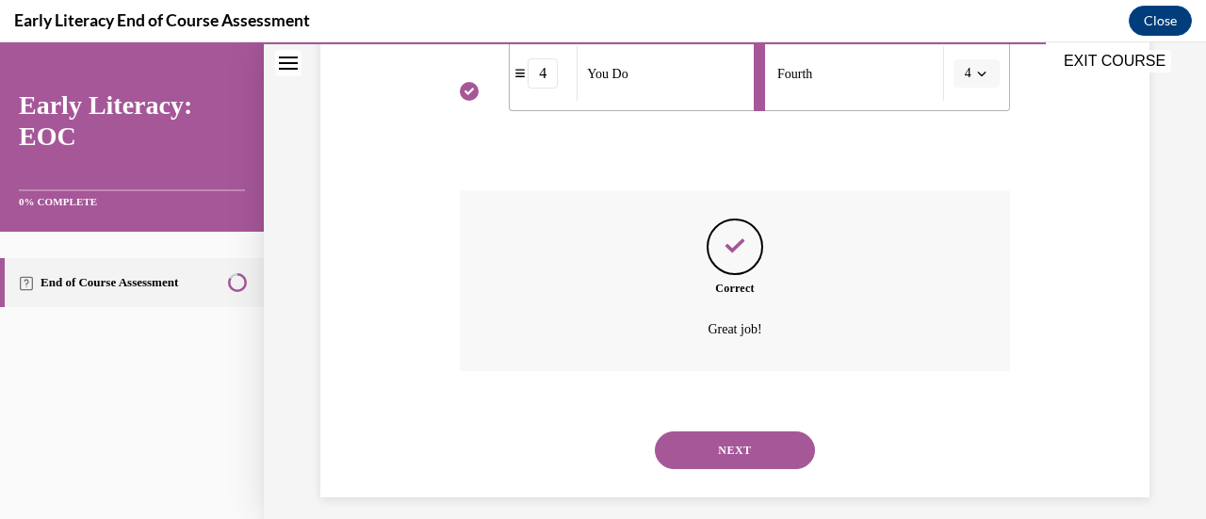
scroll to position [737, 0]
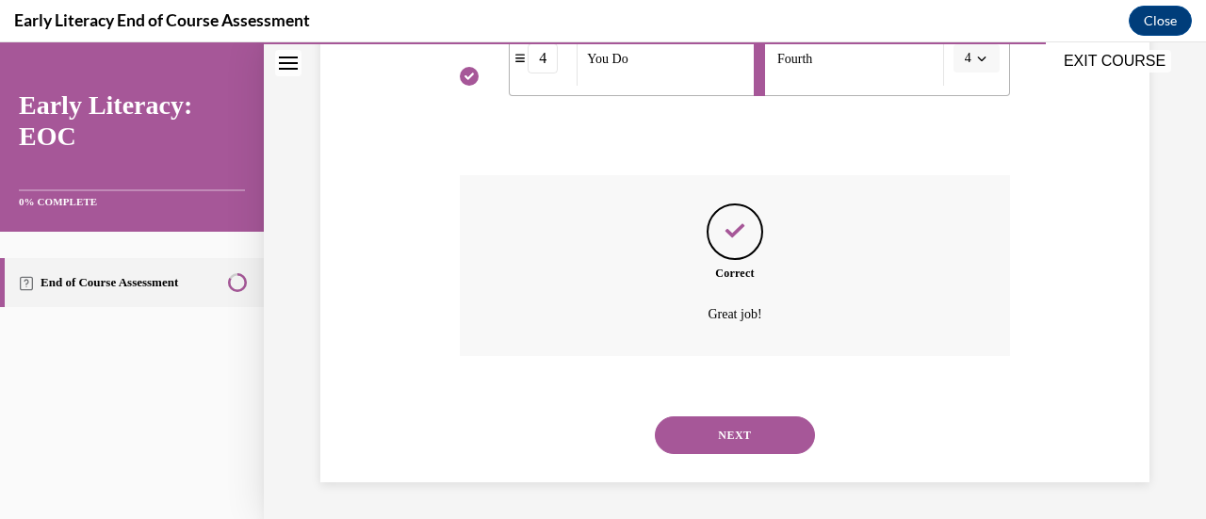
click at [748, 437] on button "NEXT" at bounding box center [735, 435] width 160 height 38
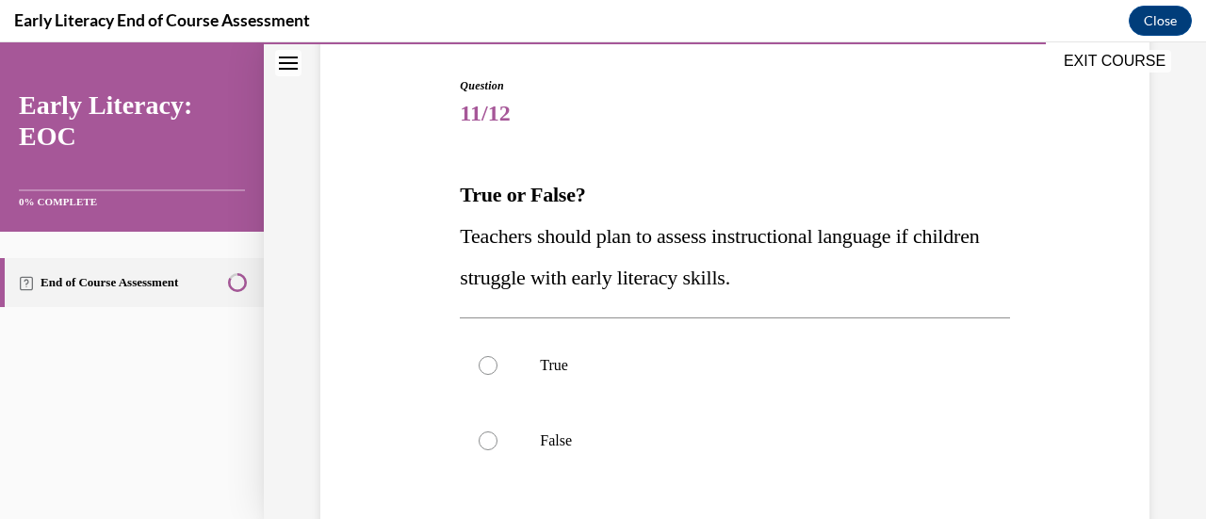
scroll to position [186, 0]
click at [473, 358] on div at bounding box center [734, 364] width 549 height 75
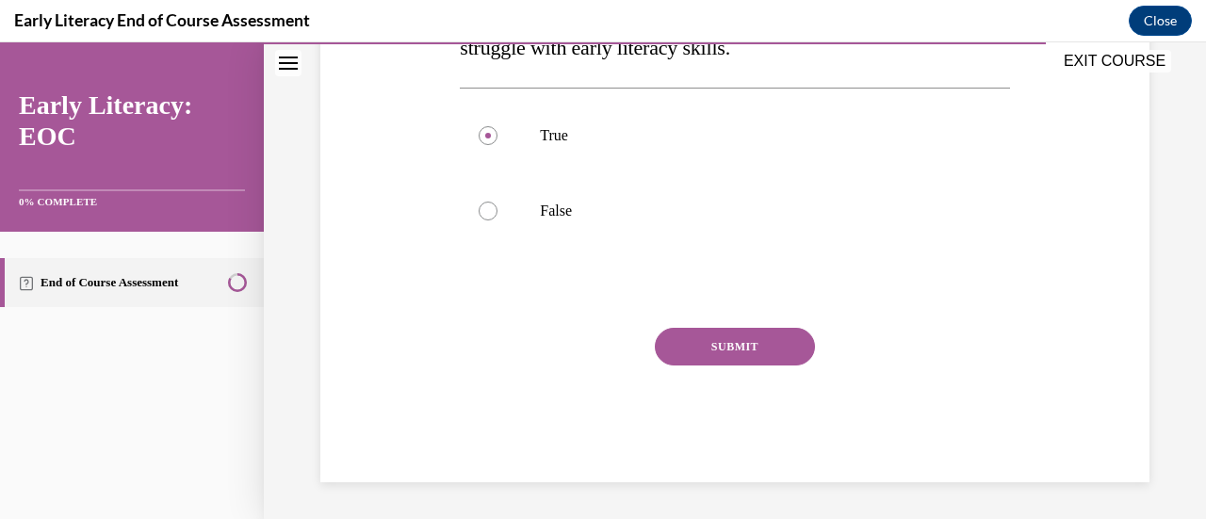
click at [776, 355] on button "SUBMIT" at bounding box center [735, 347] width 160 height 38
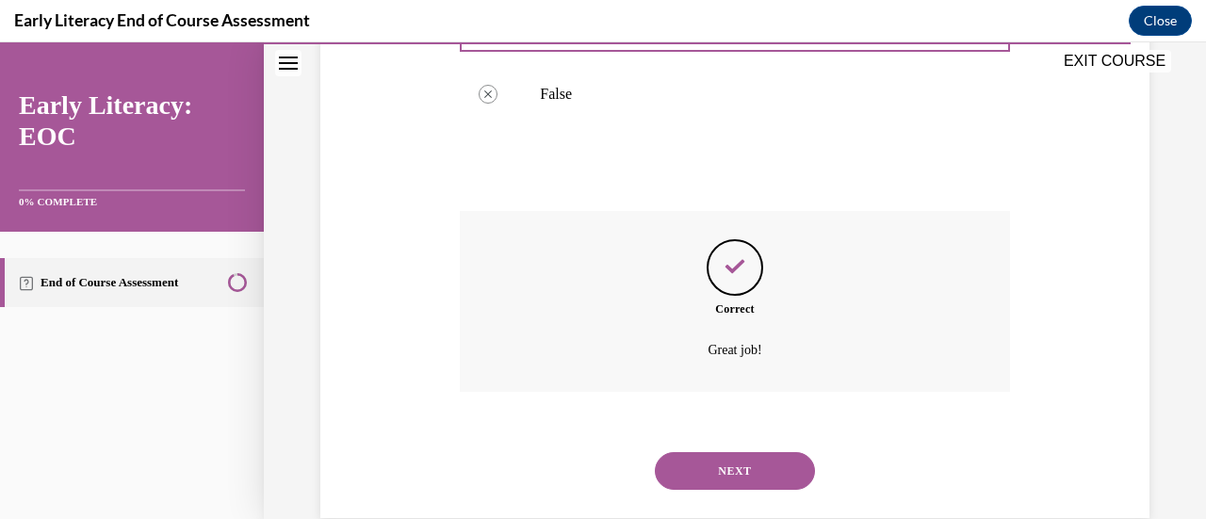
scroll to position [567, 0]
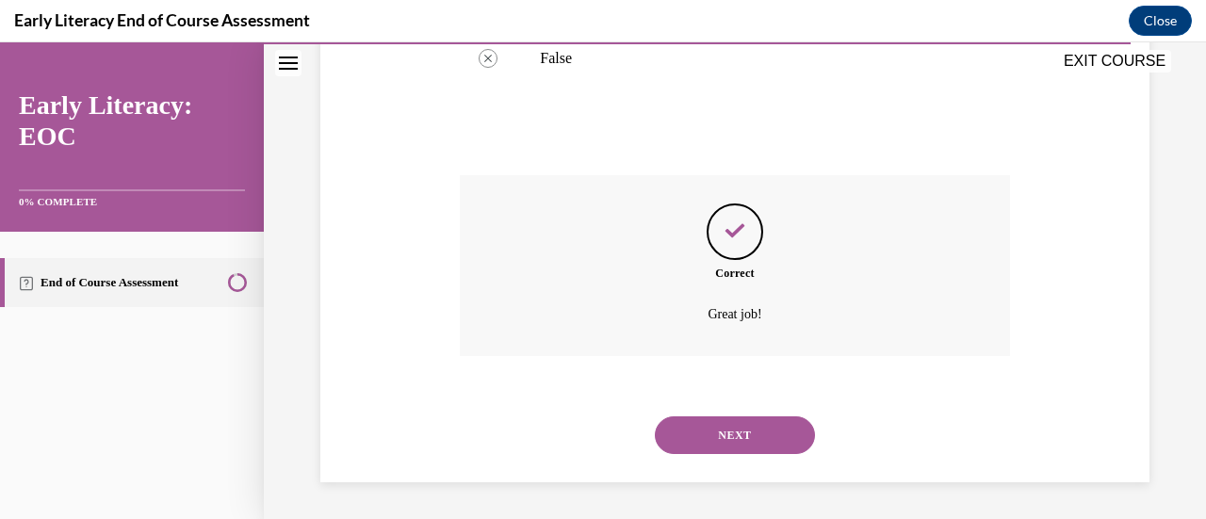
click at [773, 431] on button "NEXT" at bounding box center [735, 435] width 160 height 38
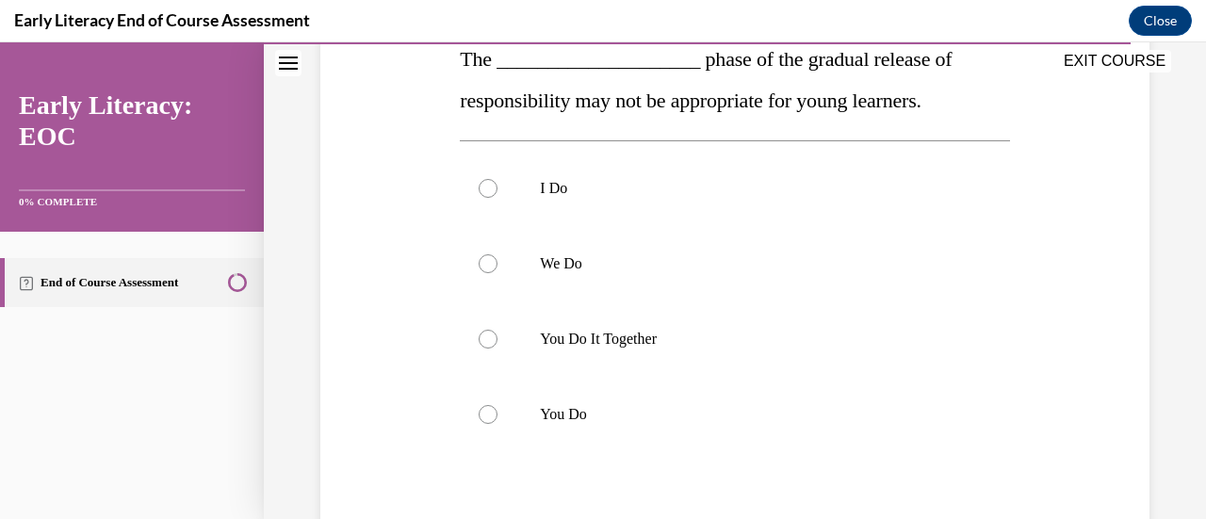
scroll to position [320, 0]
click at [636, 350] on div at bounding box center [734, 338] width 549 height 75
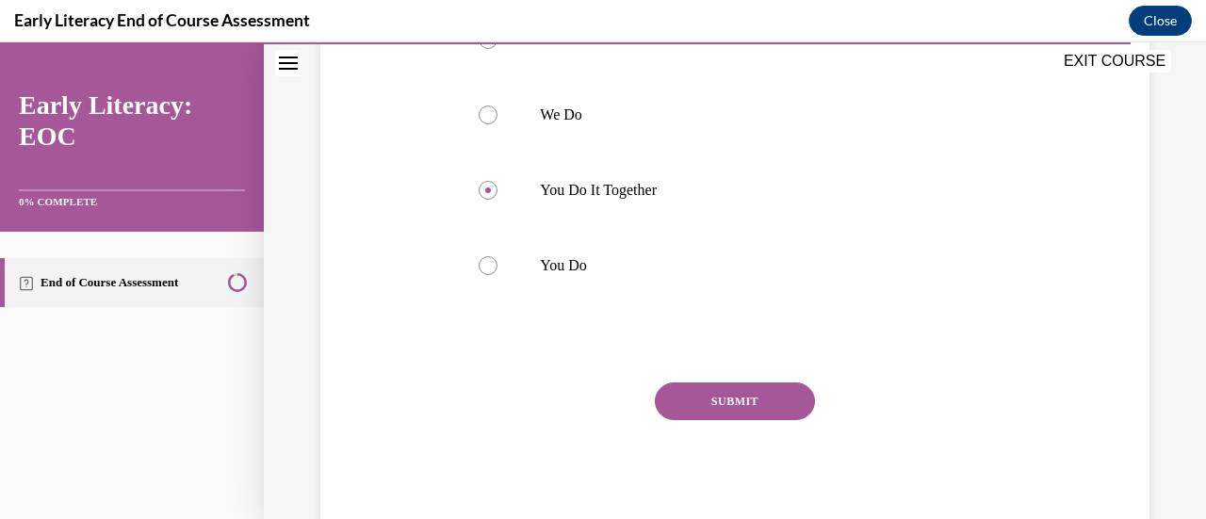
click at [765, 412] on button "SUBMIT" at bounding box center [735, 402] width 160 height 38
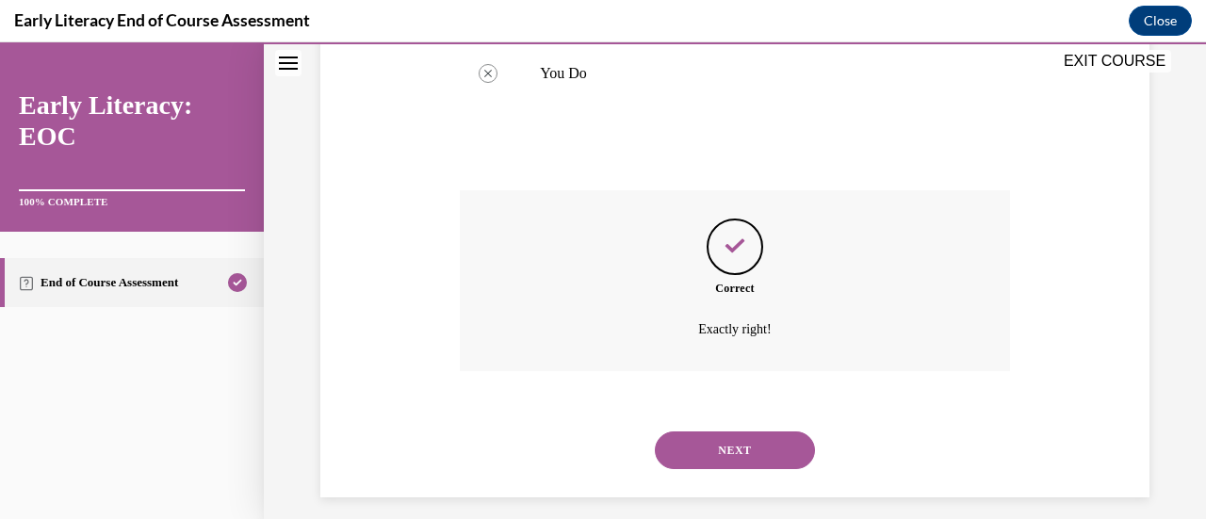
scroll to position [676, 0]
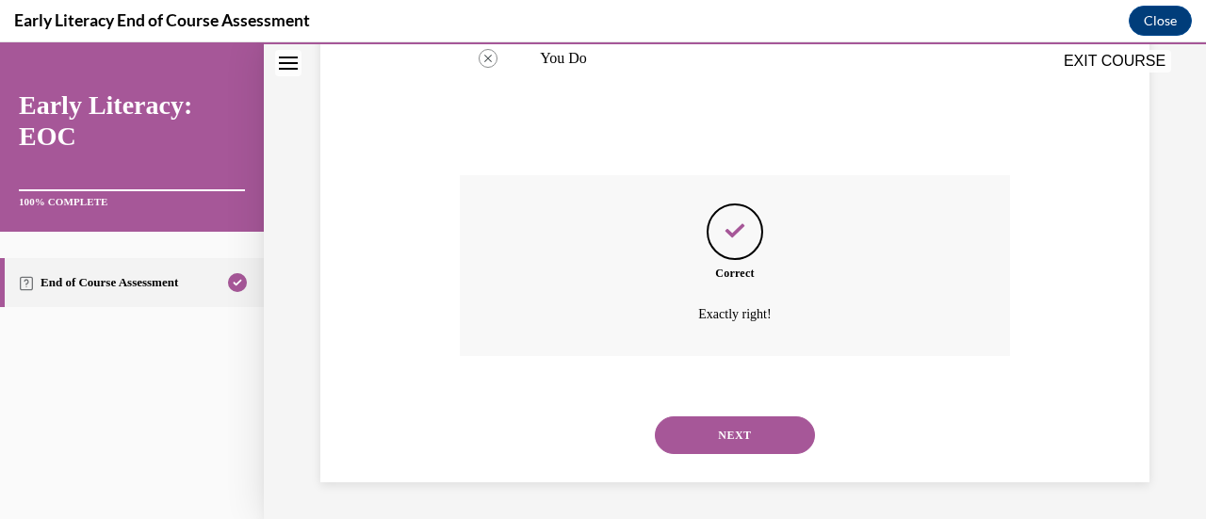
click at [705, 432] on button "NEXT" at bounding box center [735, 435] width 160 height 38
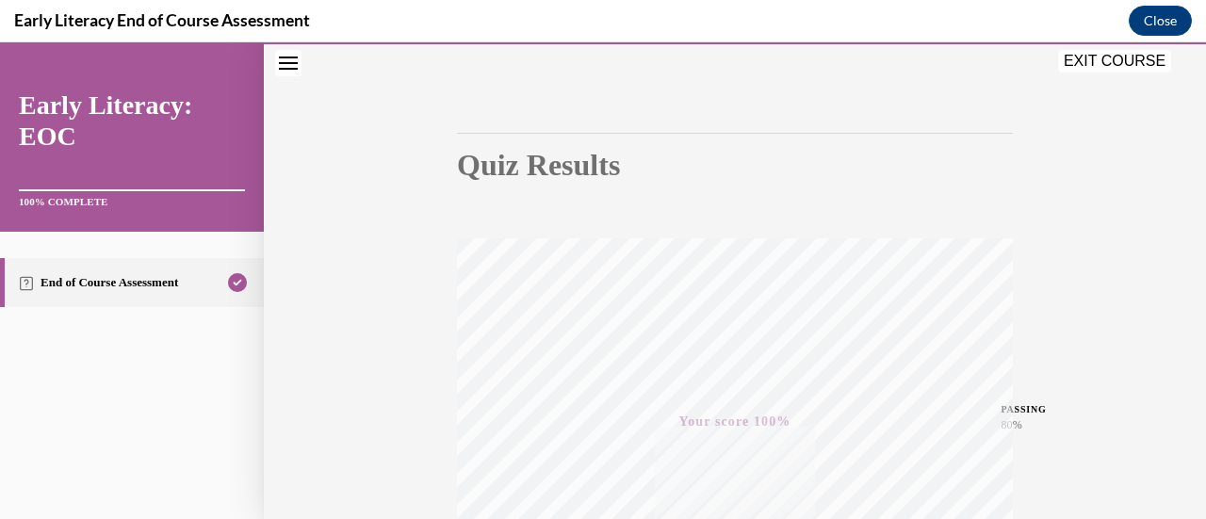
scroll to position [128, 0]
click at [1096, 73] on div "EXIT COURSE" at bounding box center [1117, 63] width 118 height 26
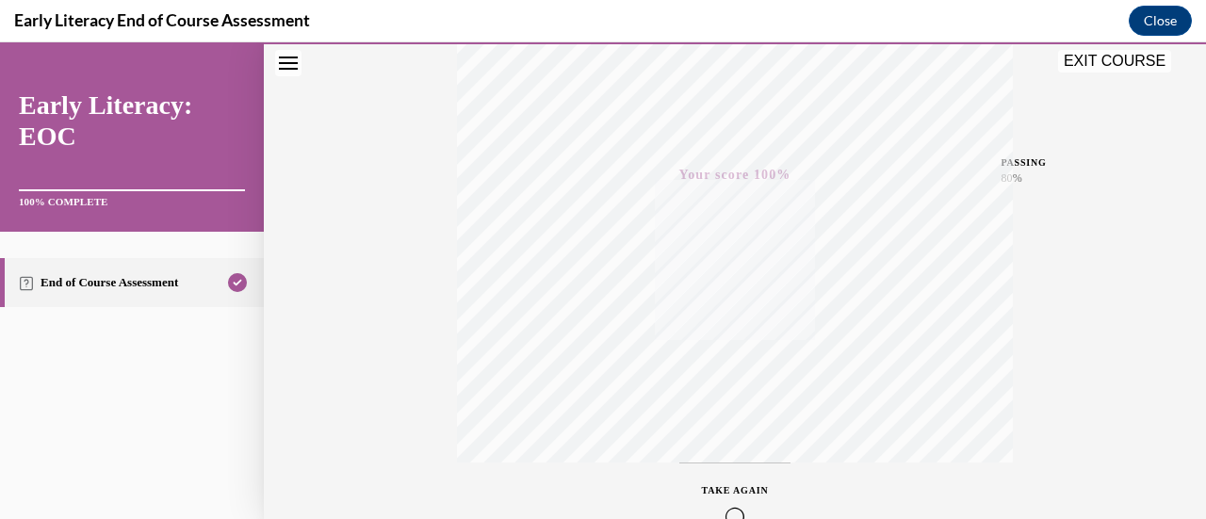
scroll to position [488, 0]
click at [1089, 57] on button "EXIT COURSE" at bounding box center [1114, 61] width 113 height 23
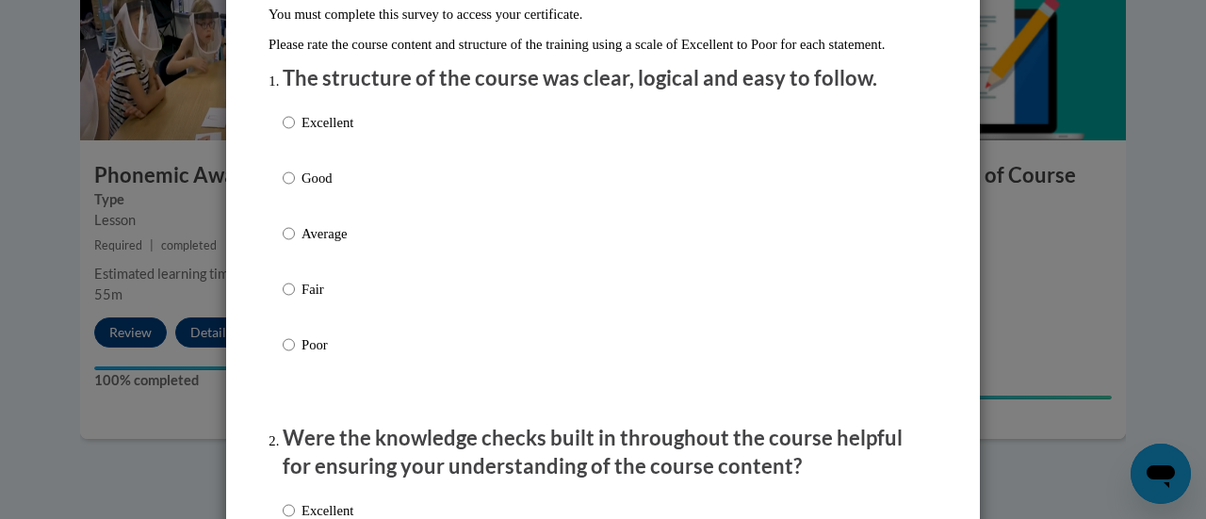
scroll to position [204, 0]
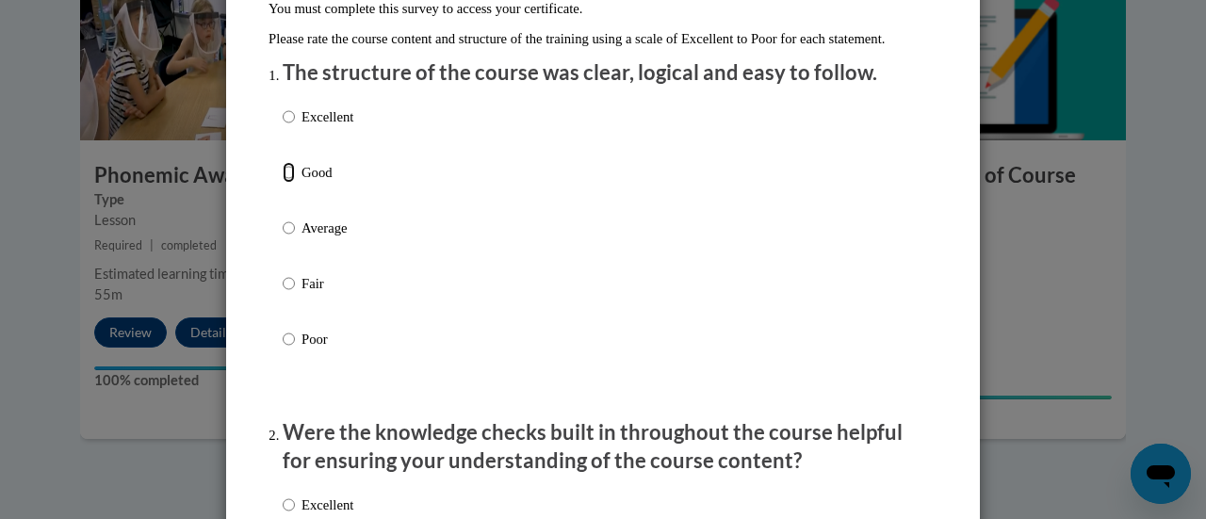
click at [283, 183] on input "Good" at bounding box center [289, 172] width 12 height 21
radio input "true"
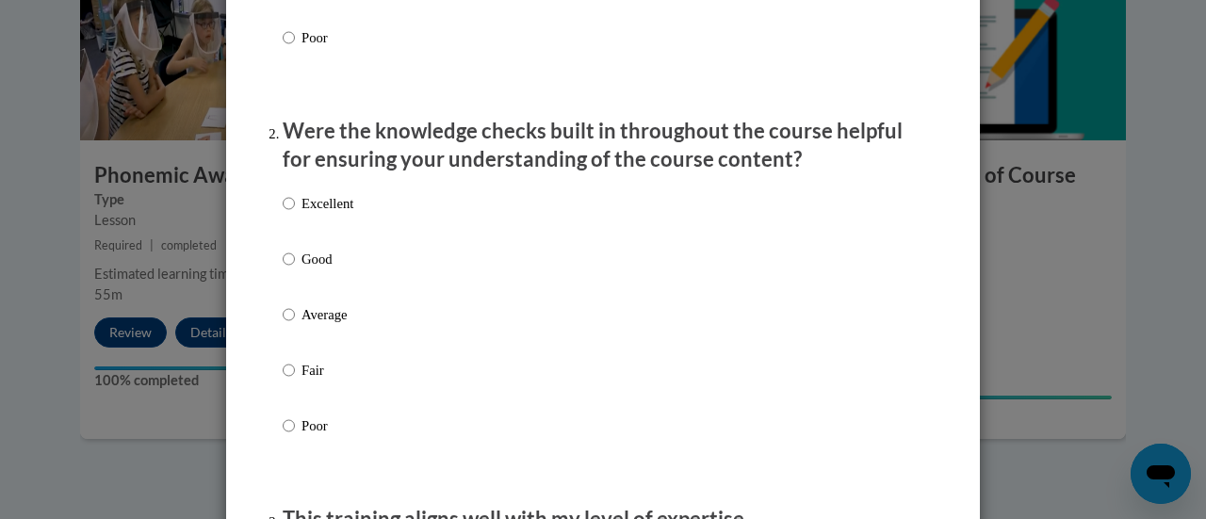
scroll to position [522, 0]
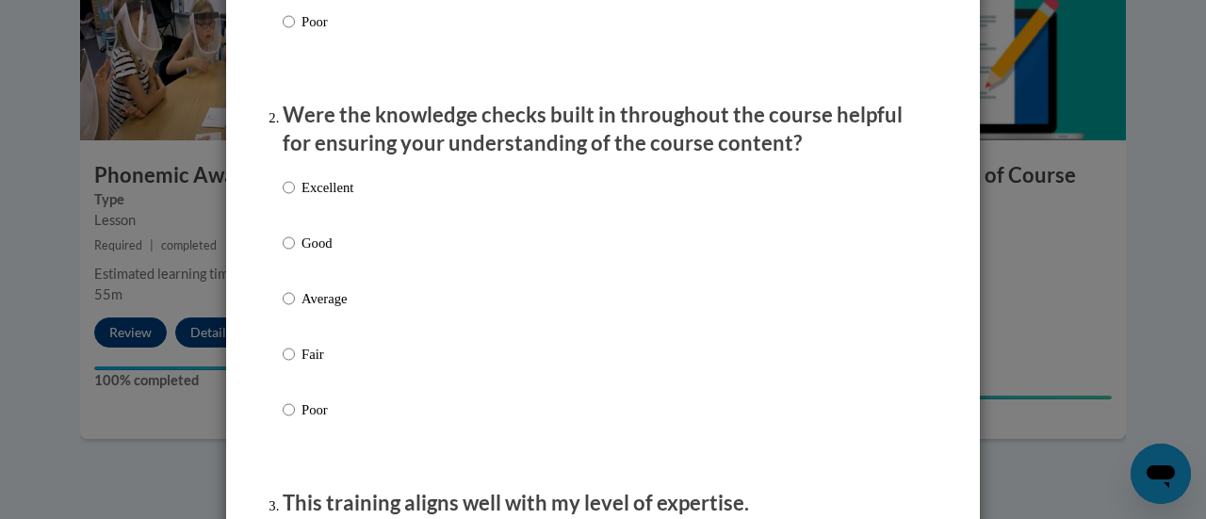
click at [301, 253] on p "Good" at bounding box center [327, 243] width 52 height 21
click at [295, 253] on input "Good" at bounding box center [289, 243] width 12 height 21
radio input "true"
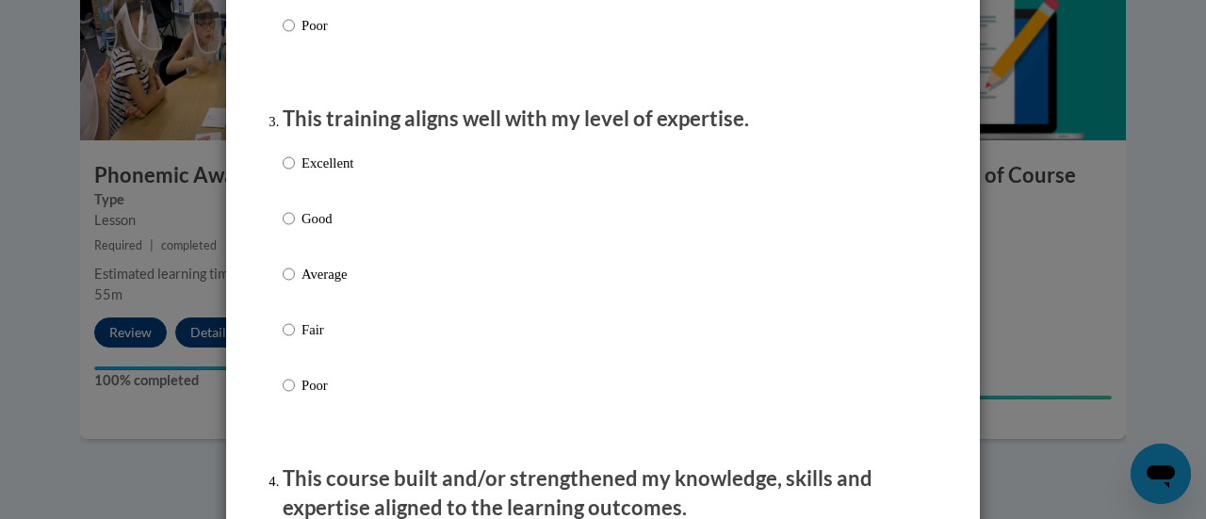
scroll to position [910, 0]
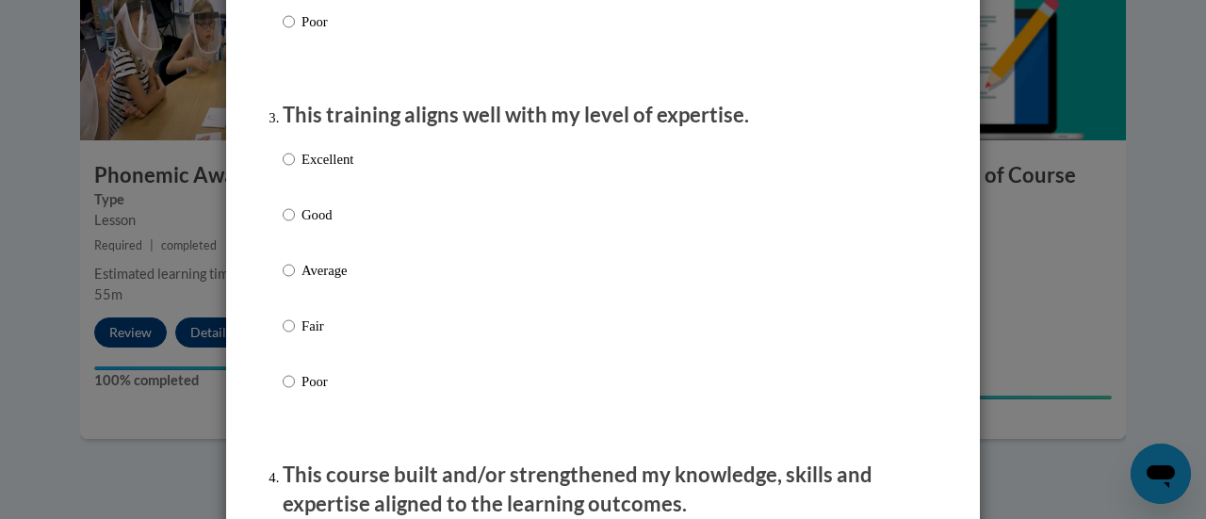
click at [332, 252] on label "Good" at bounding box center [318, 229] width 71 height 51
click at [295, 225] on input "Good" at bounding box center [289, 214] width 12 height 21
radio input "true"
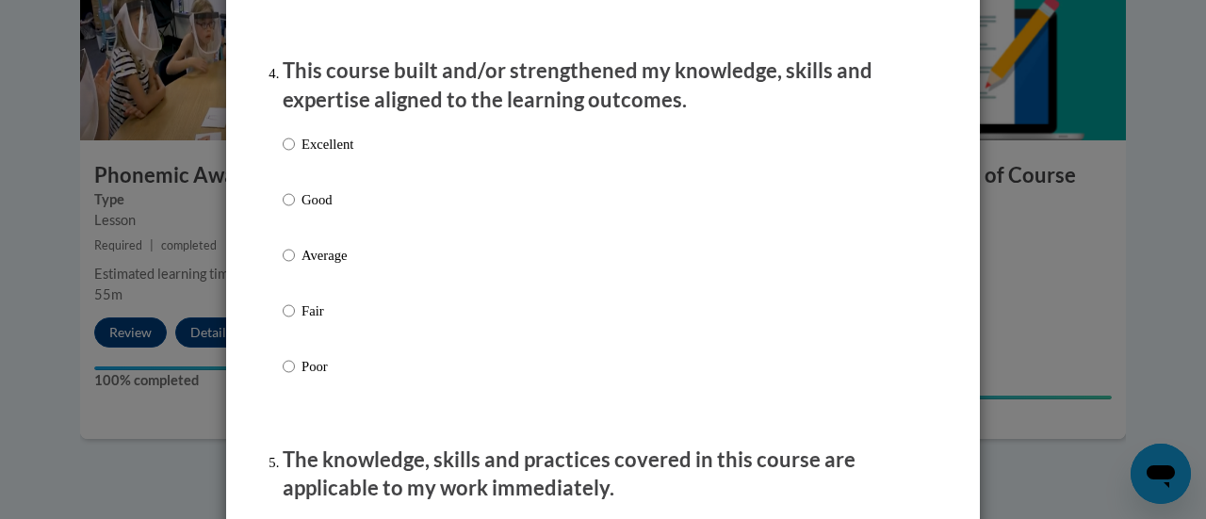
scroll to position [1333, 0]
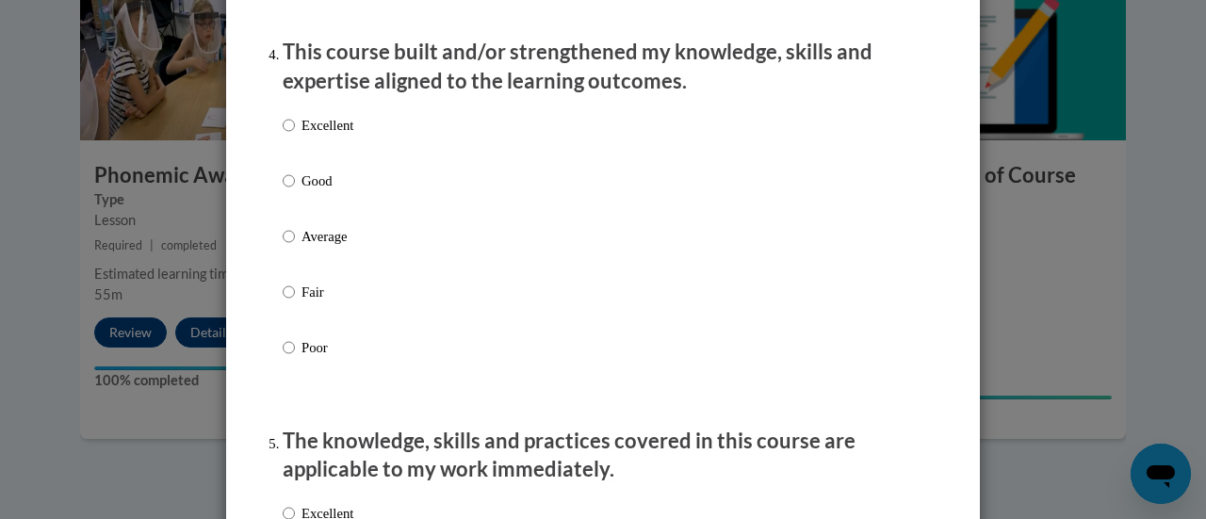
click at [343, 191] on p "Good" at bounding box center [327, 181] width 52 height 21
click at [295, 191] on input "Good" at bounding box center [289, 181] width 12 height 21
radio input "true"
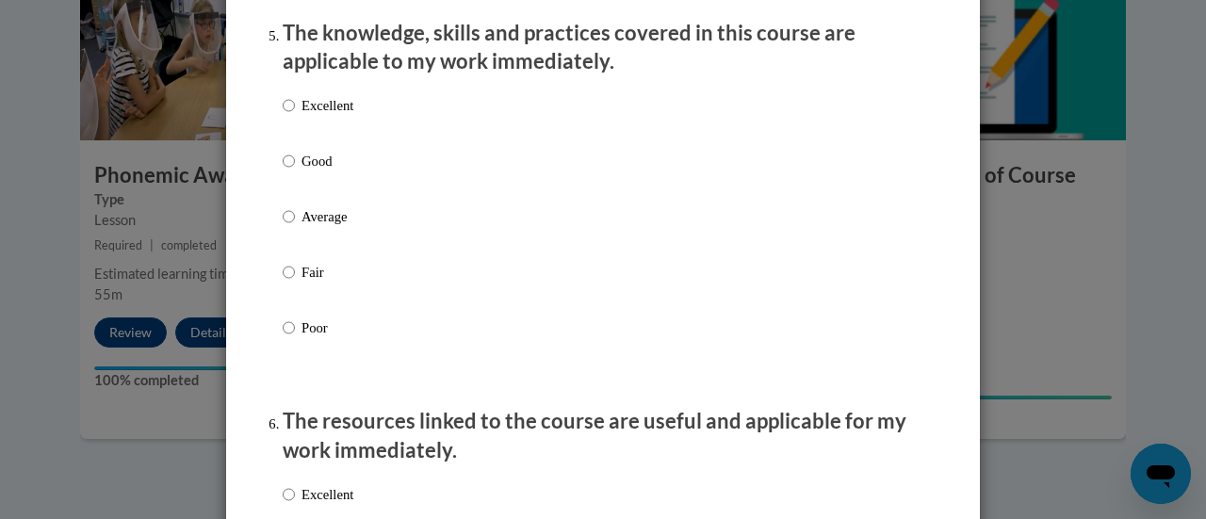
scroll to position [1749, 0]
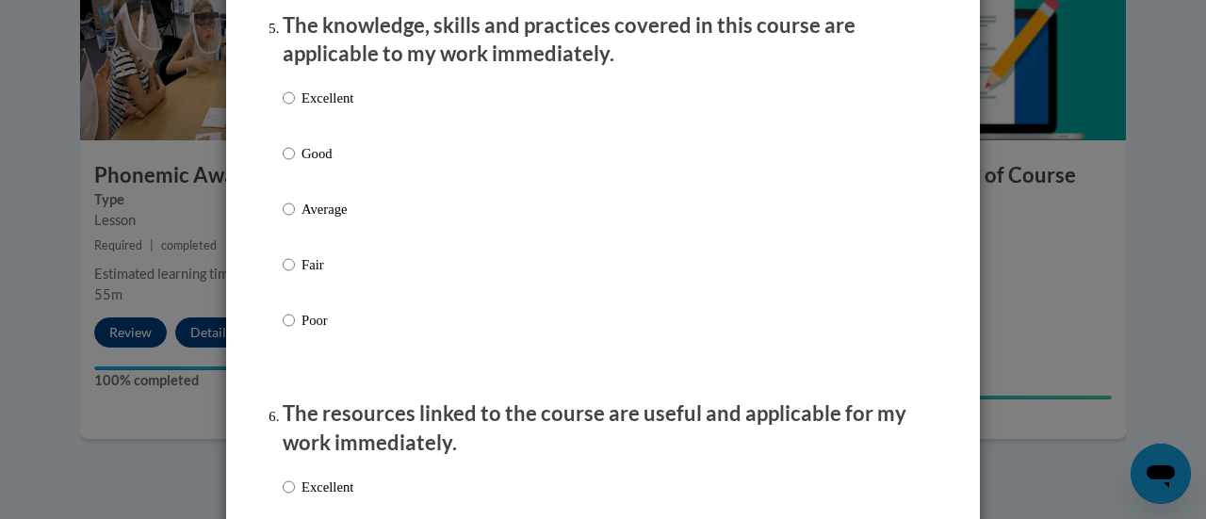
click at [367, 179] on div "Excellent Good Average Fair Poor" at bounding box center [603, 231] width 641 height 307
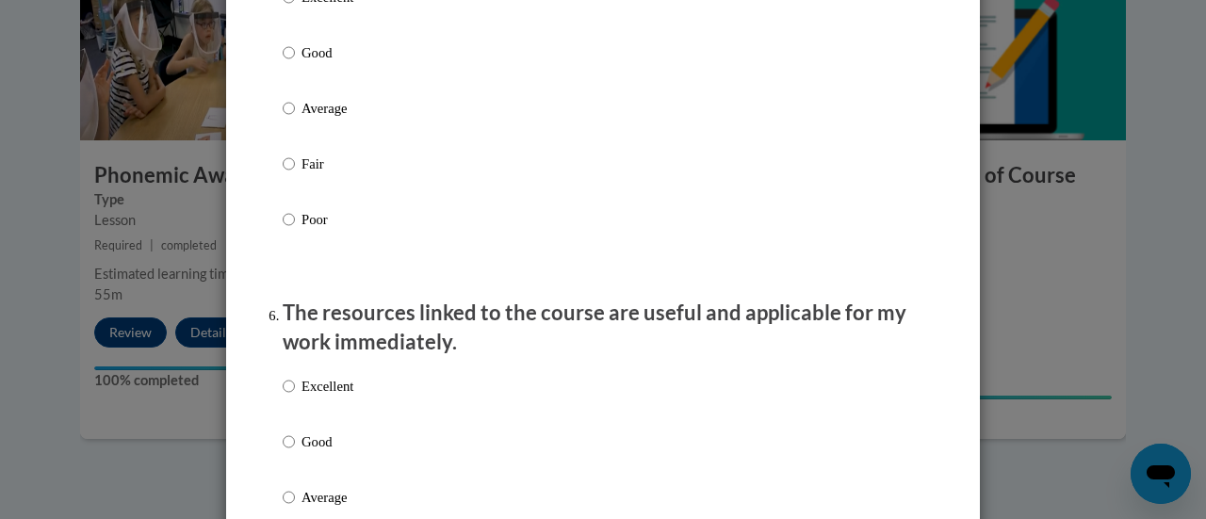
scroll to position [1854, 0]
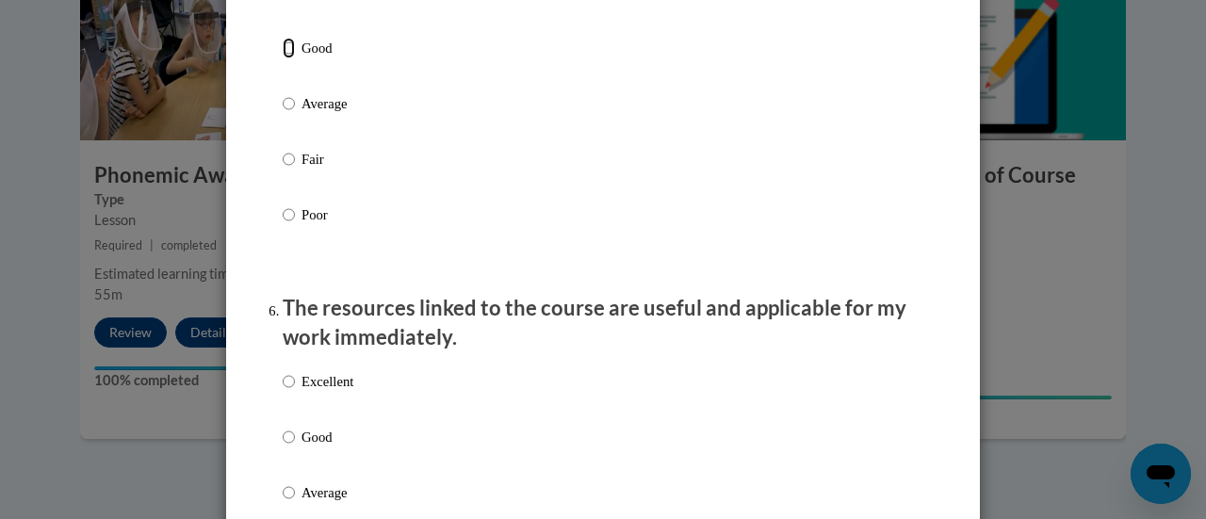
click at [283, 58] on input "Good" at bounding box center [289, 48] width 12 height 21
radio input "true"
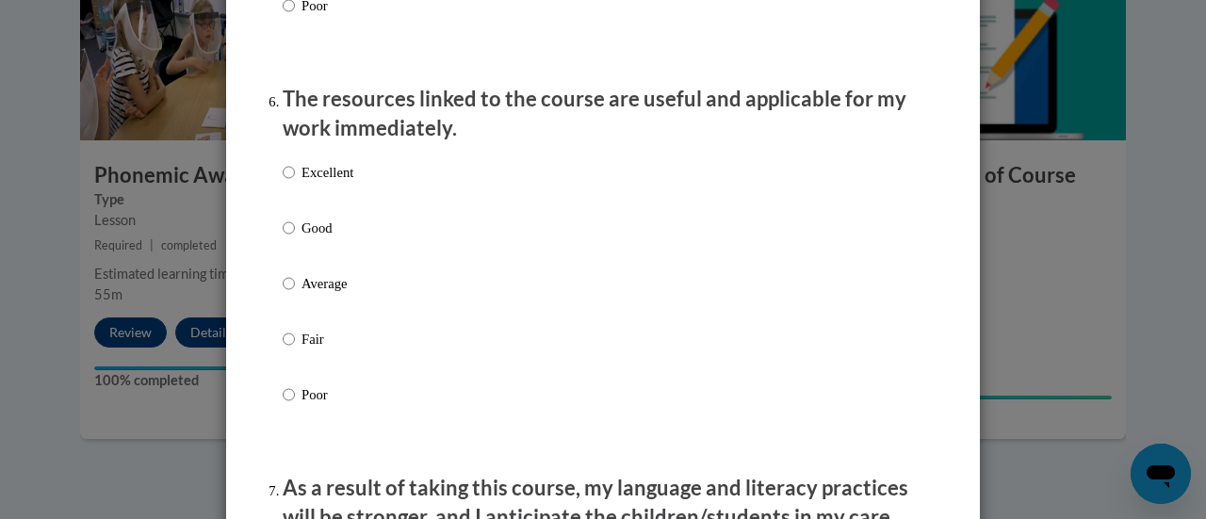
scroll to position [2067, 0]
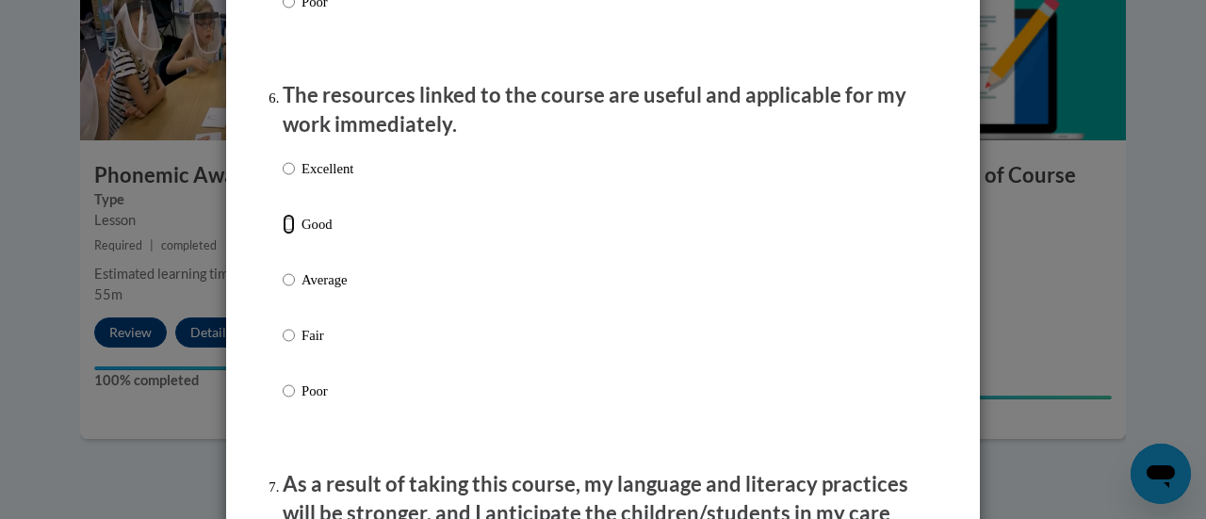
click at [285, 235] on input "Good" at bounding box center [289, 224] width 12 height 21
radio input "true"
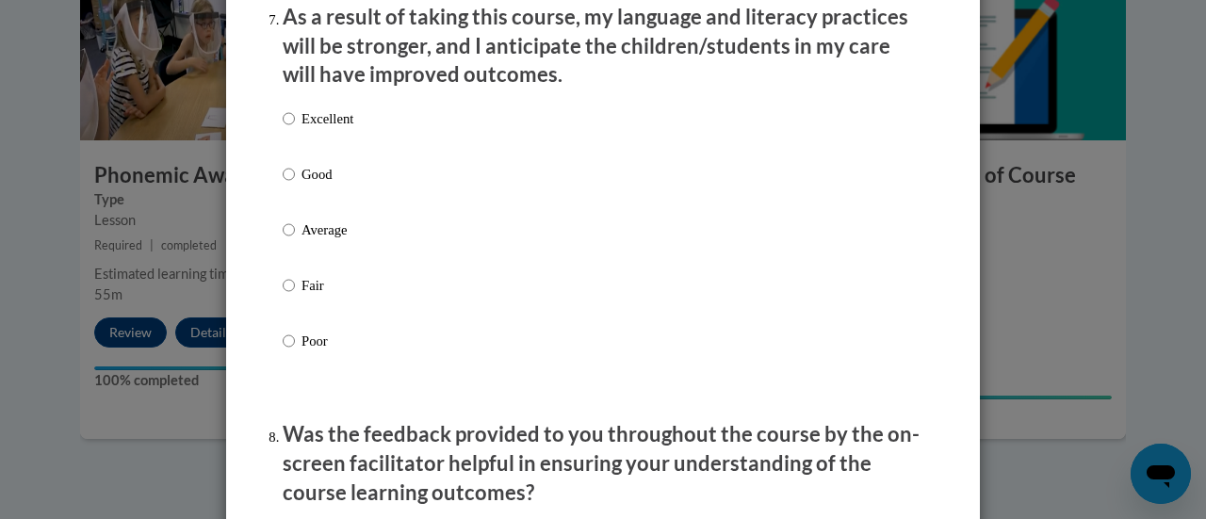
scroll to position [2523, 0]
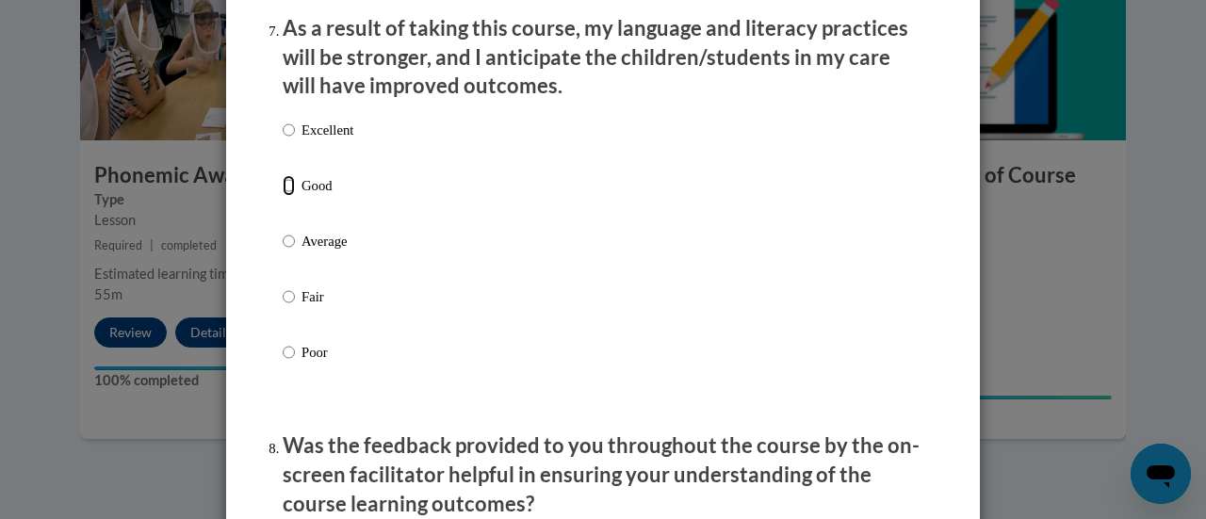
click at [283, 196] on input "Good" at bounding box center [289, 185] width 12 height 21
radio input "true"
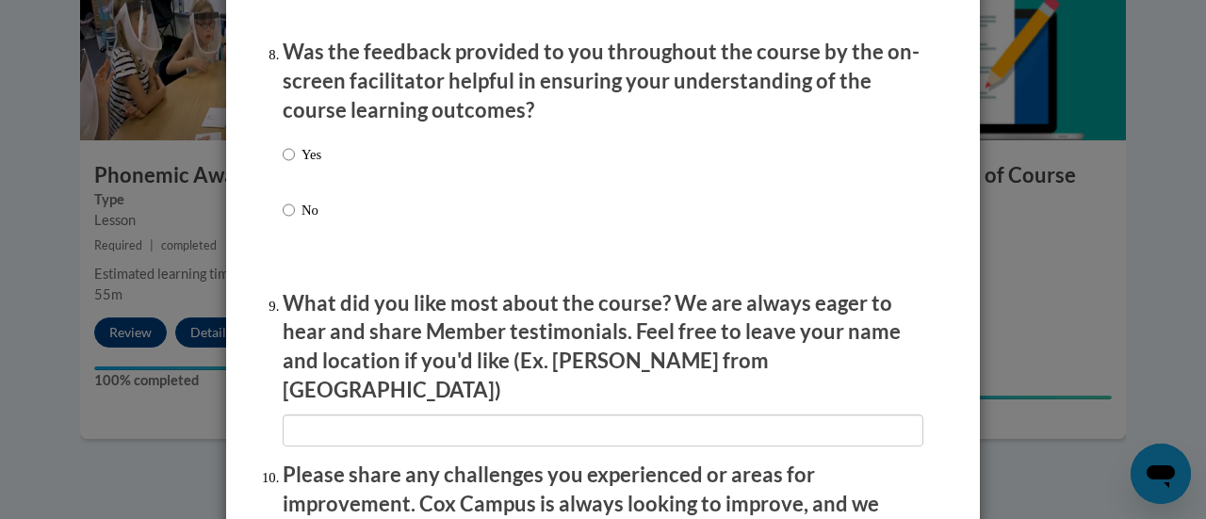
scroll to position [2957, 0]
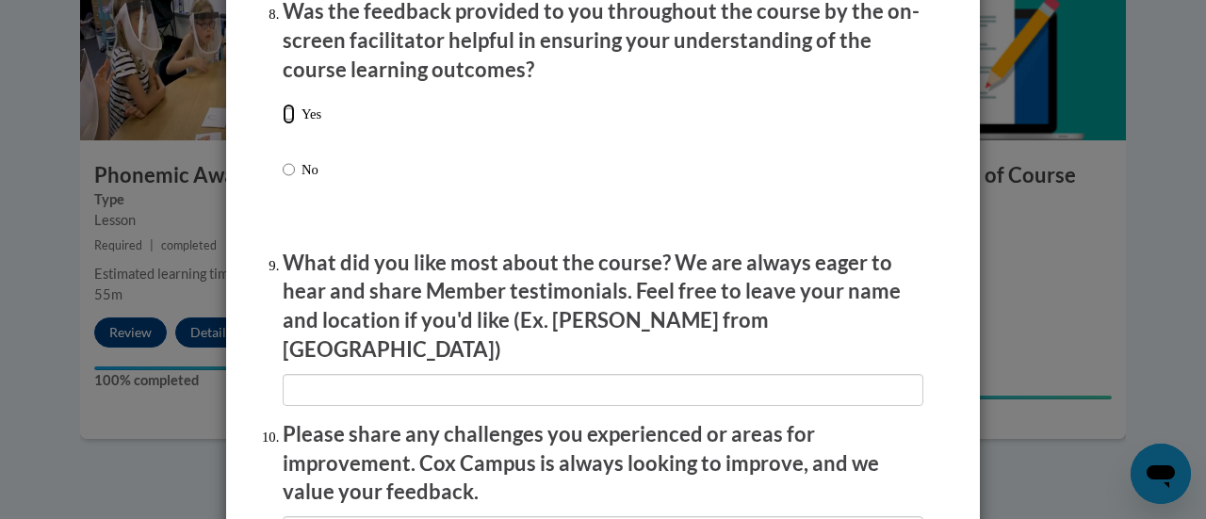
click at [283, 124] on input "Yes" at bounding box center [289, 114] width 12 height 21
radio input "true"
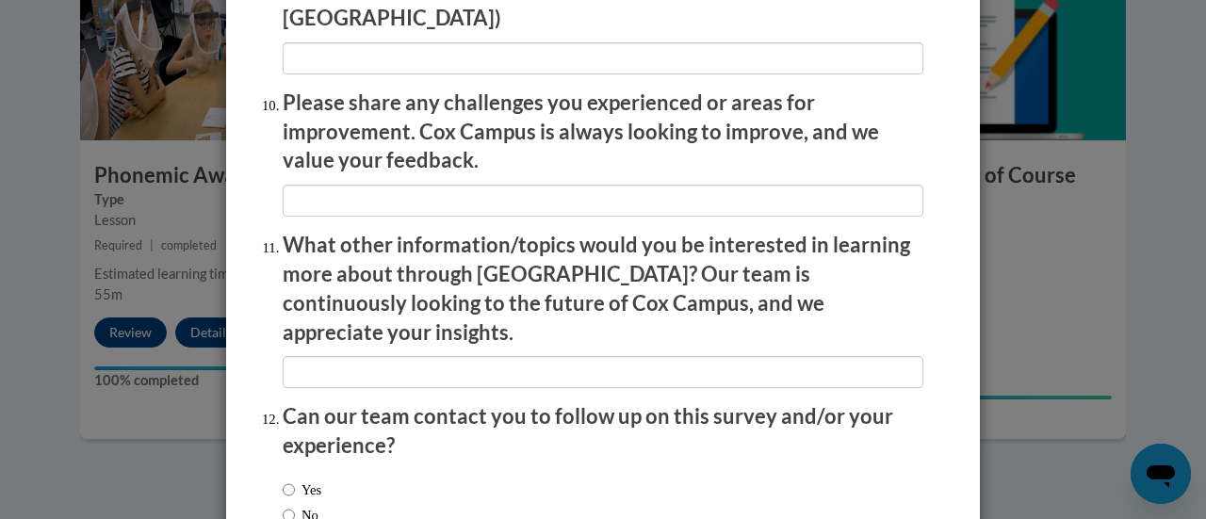
scroll to position [3398, 0]
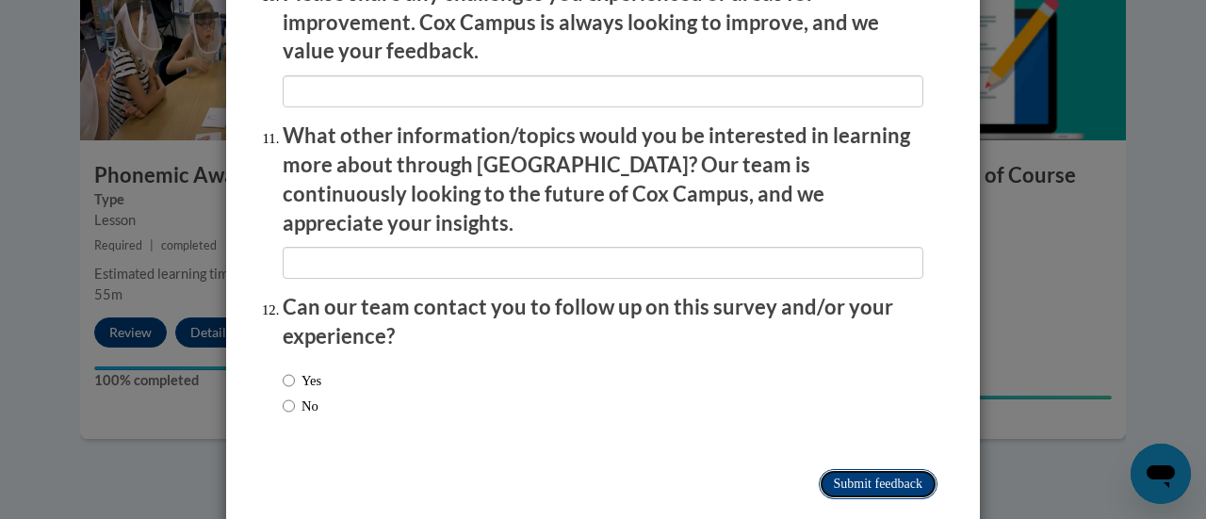
click at [881, 469] on input "Submit feedback" at bounding box center [878, 484] width 119 height 30
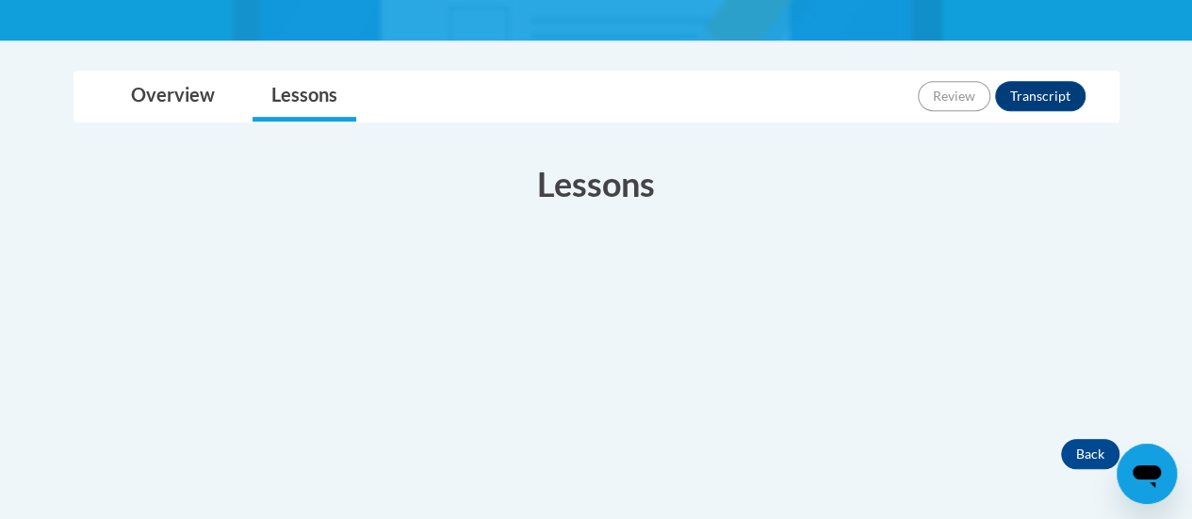
scroll to position [400, 0]
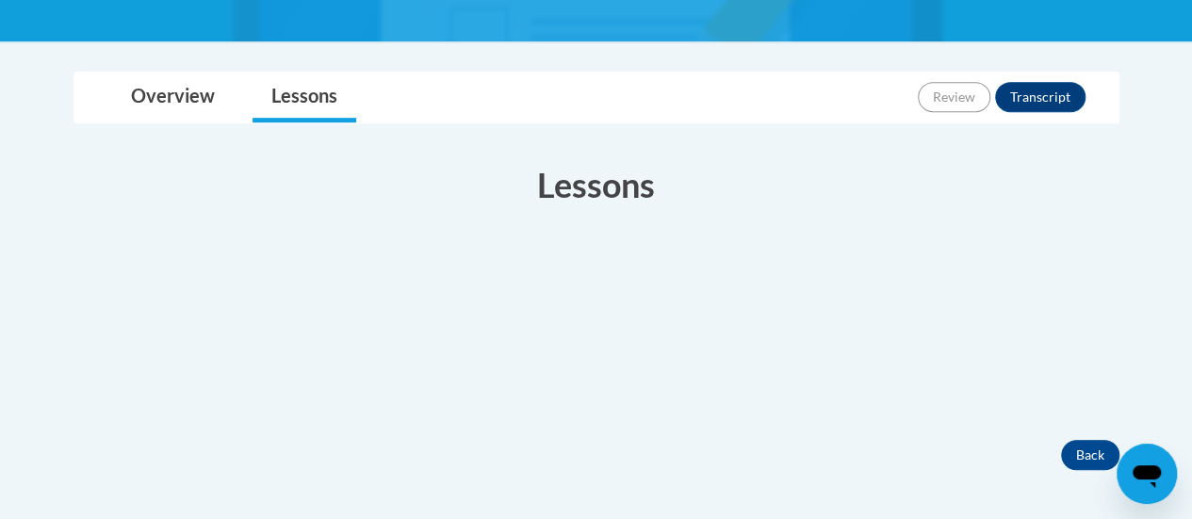
click at [337, 265] on div "Completed Your Progress" at bounding box center [596, 331] width 1046 height 170
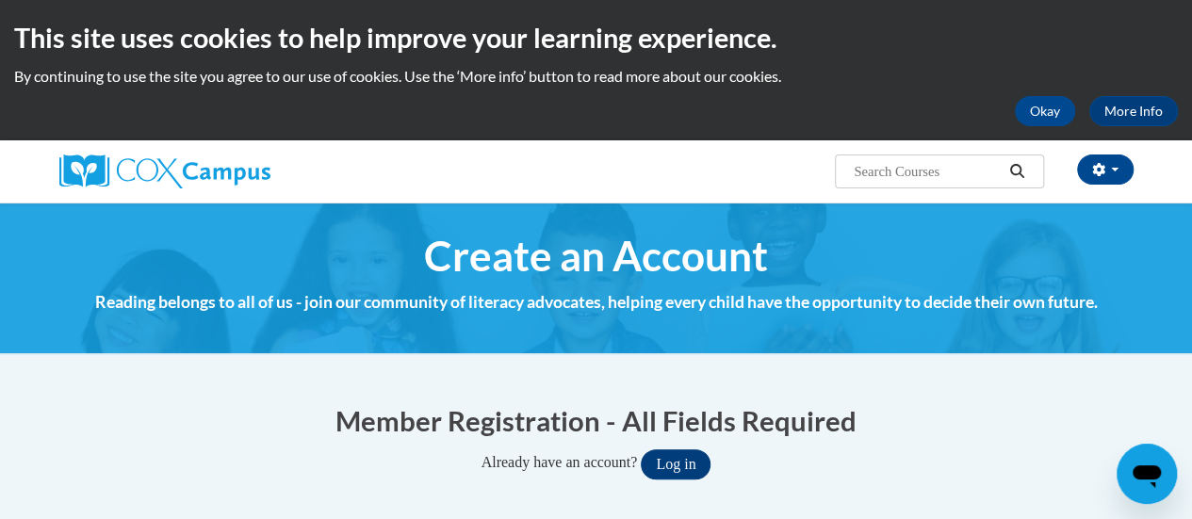
type input "jean.cieczka@rusd.org"
click at [673, 463] on button "Log in" at bounding box center [676, 464] width 70 height 30
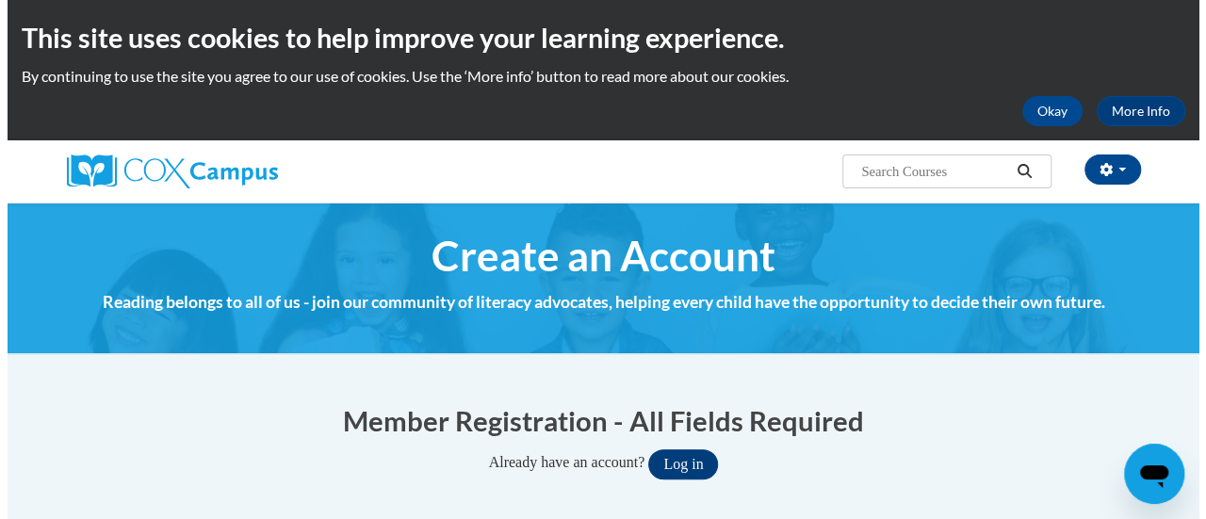
scroll to position [147, 0]
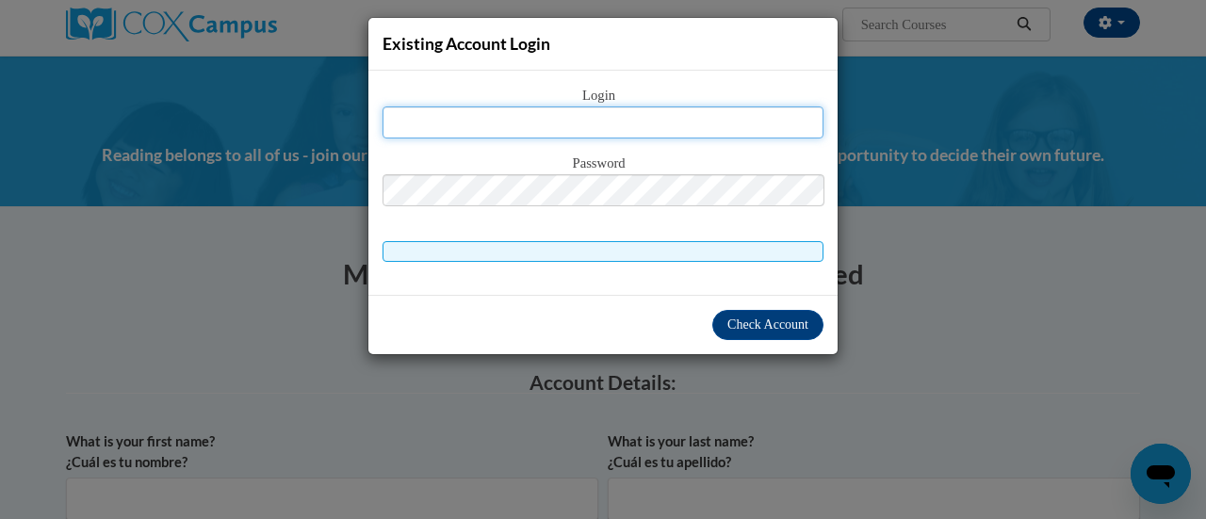
click at [634, 122] on input "text" at bounding box center [603, 122] width 441 height 32
type input "jean.cieczka@rusd.org"
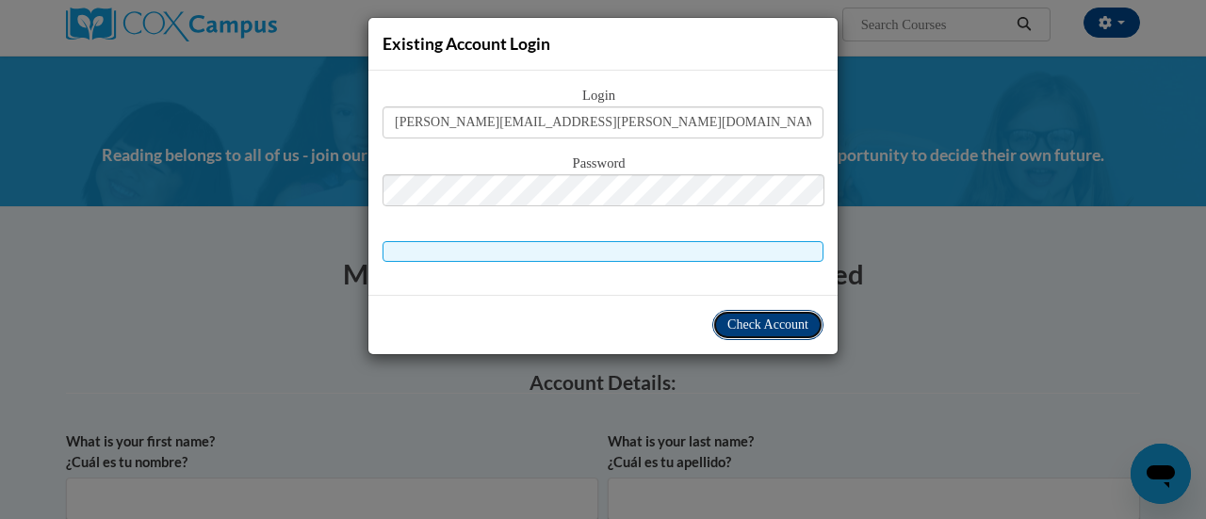
click at [754, 331] on button "Check Account" at bounding box center [767, 325] width 111 height 30
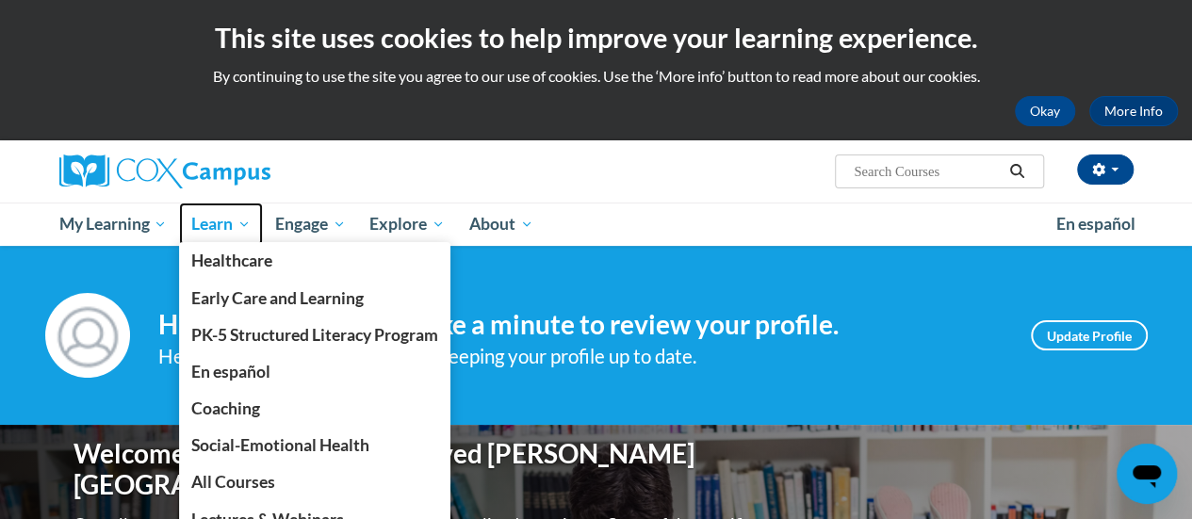
click at [227, 224] on span "Learn" at bounding box center [220, 224] width 59 height 23
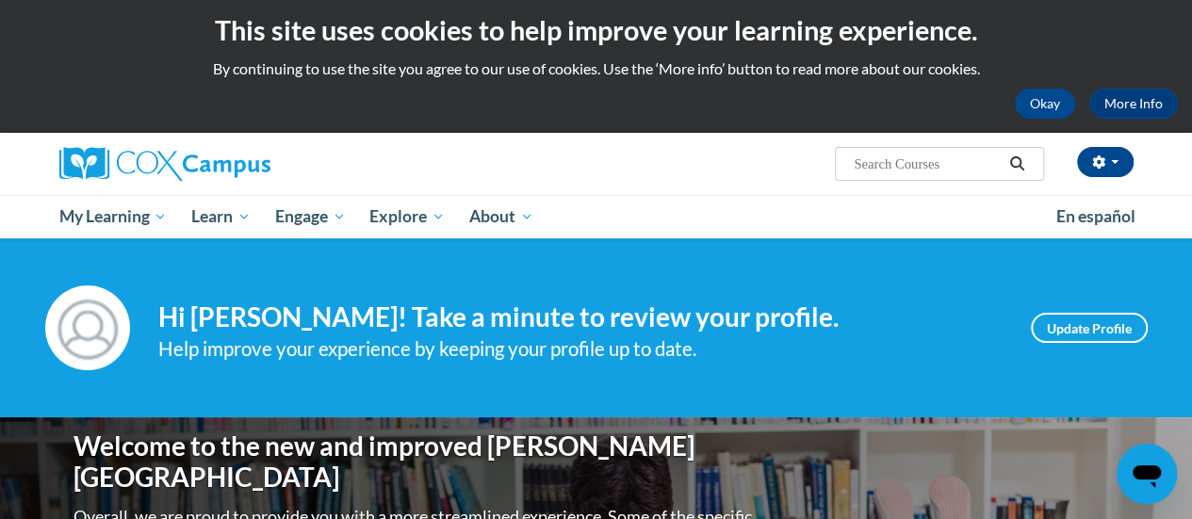
scroll to position [2, 0]
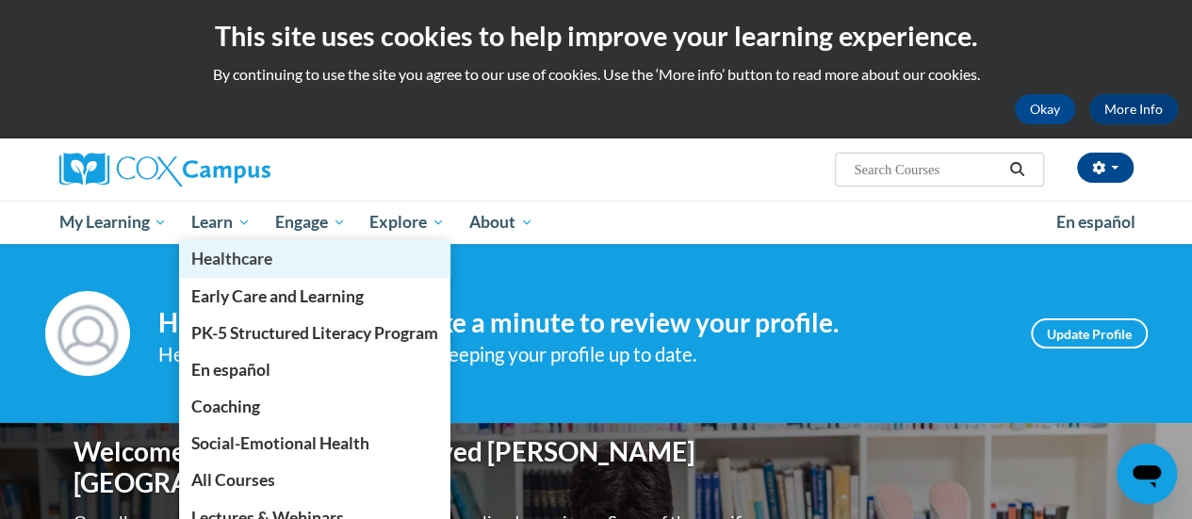
click at [220, 242] on link "Healthcare" at bounding box center [314, 258] width 271 height 37
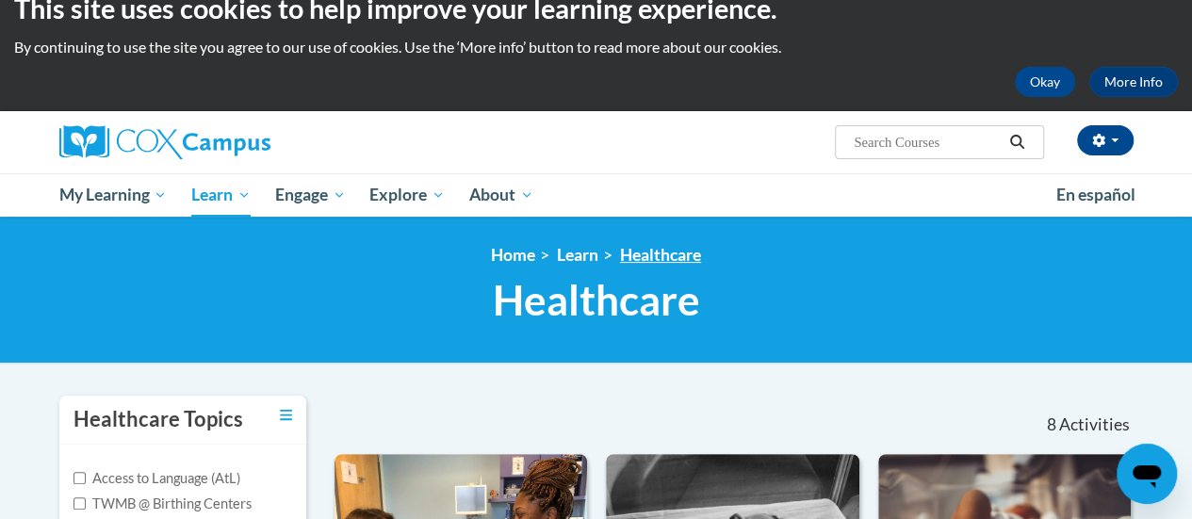
scroll to position [27, 0]
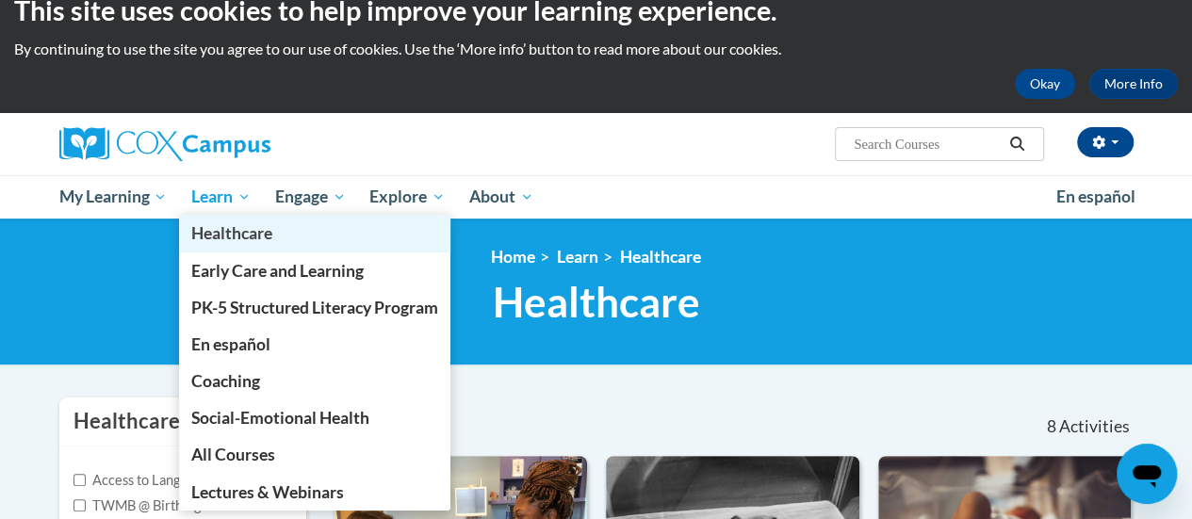
click at [233, 217] on link "Healthcare" at bounding box center [314, 233] width 271 height 37
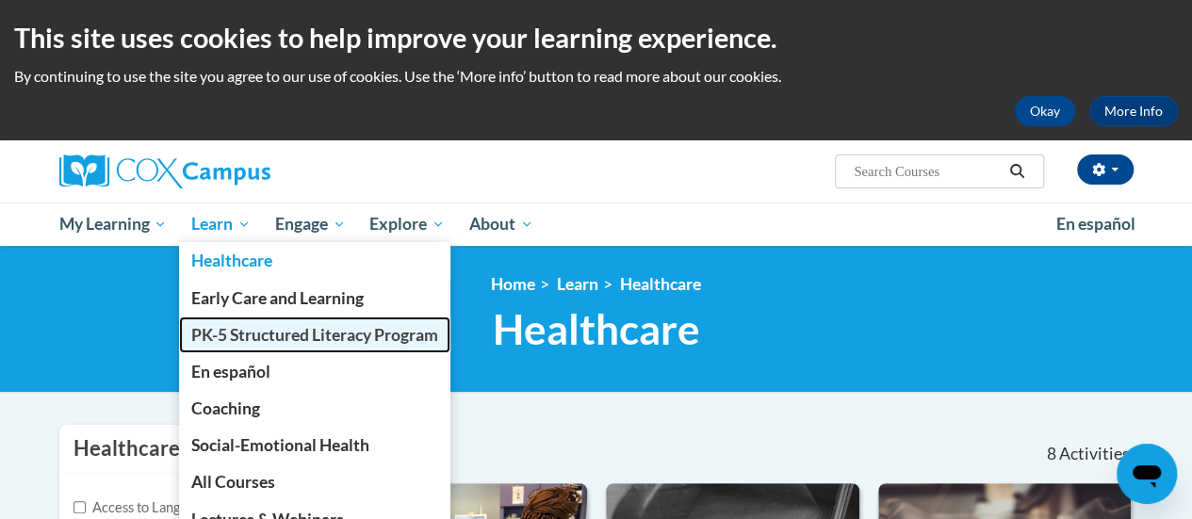
click at [235, 338] on span "PK-5 Structured Literacy Program" at bounding box center [314, 335] width 247 height 20
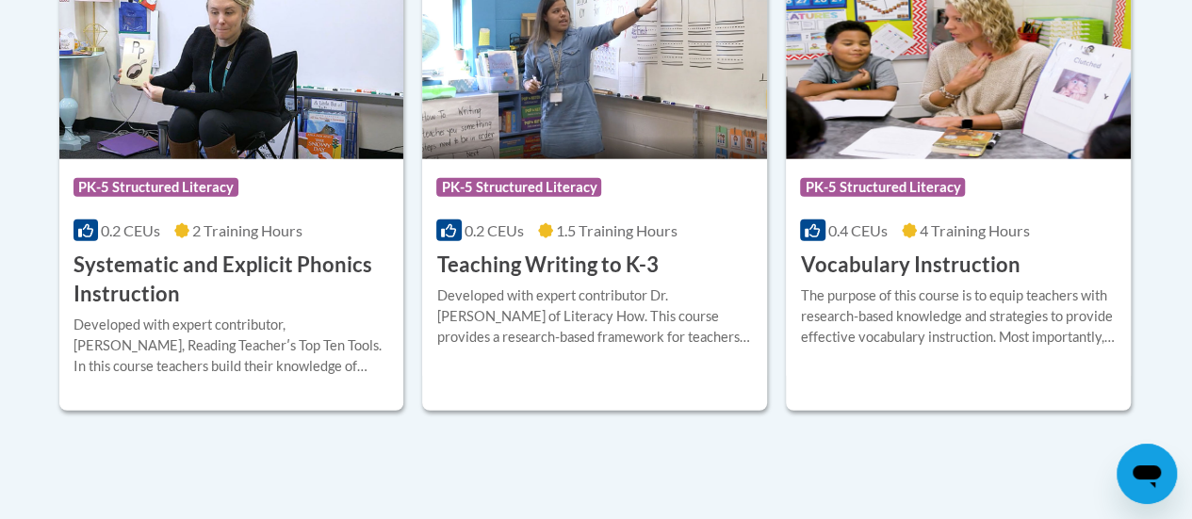
scroll to position [2336, 0]
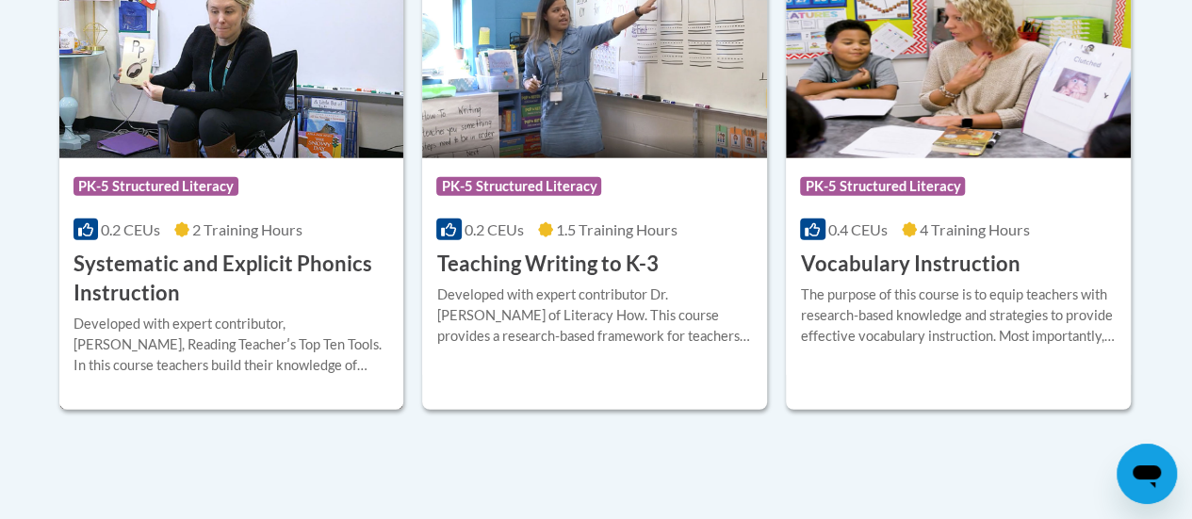
click at [235, 324] on div "Developed with expert contributor, Dr. Deborah Glaser, Reading Teacherʹs Top Te…" at bounding box center [231, 345] width 317 height 62
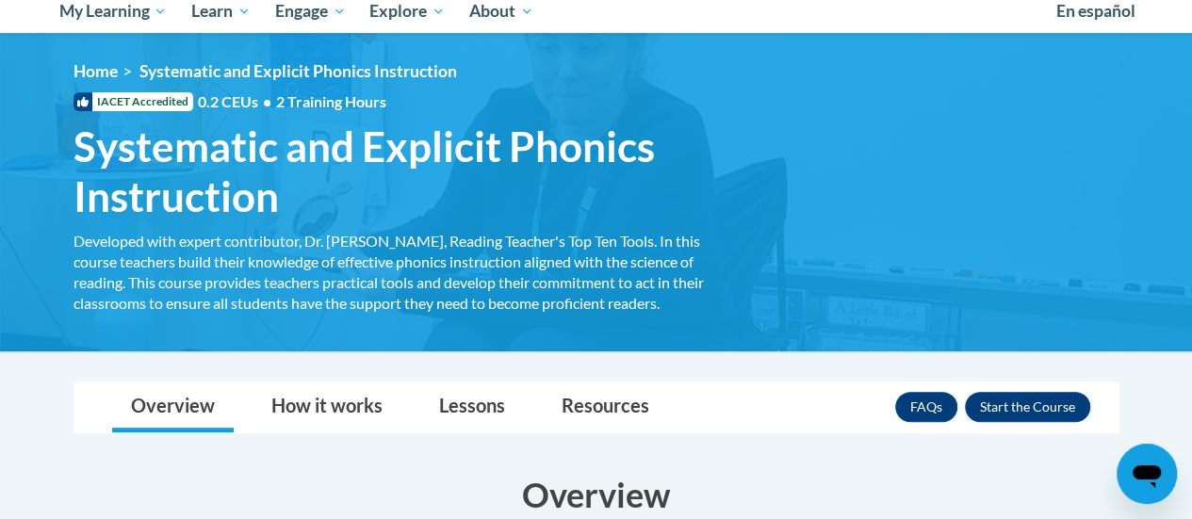
scroll to position [195, 0]
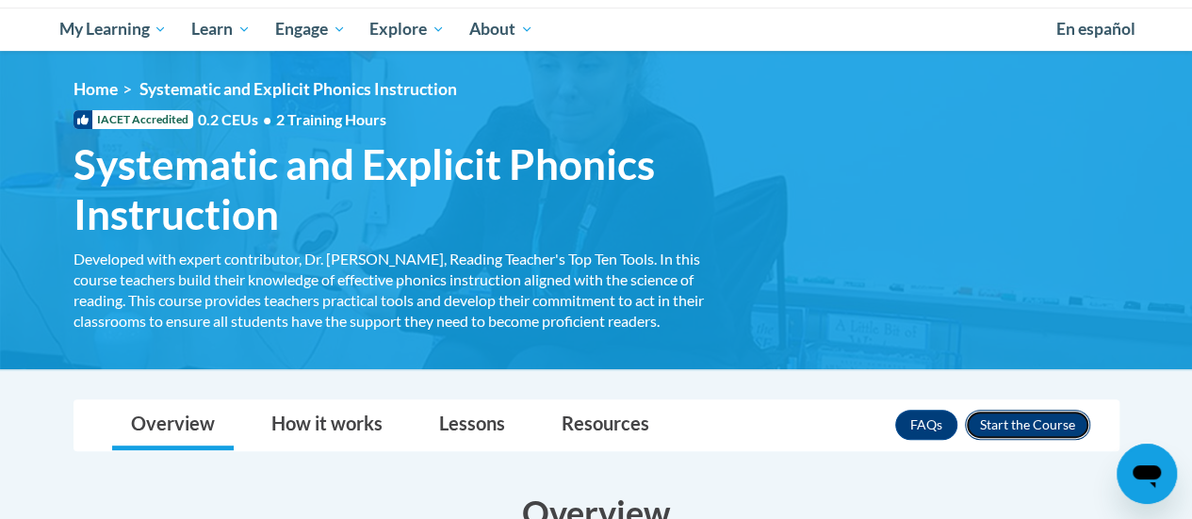
click at [1044, 421] on button "Enroll" at bounding box center [1027, 425] width 125 height 30
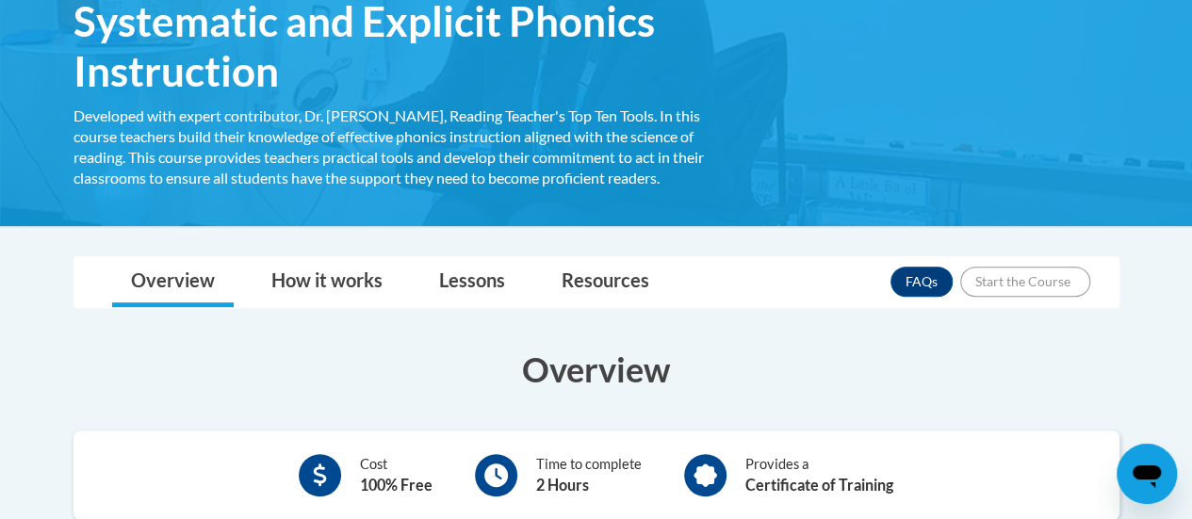
scroll to position [366, 0]
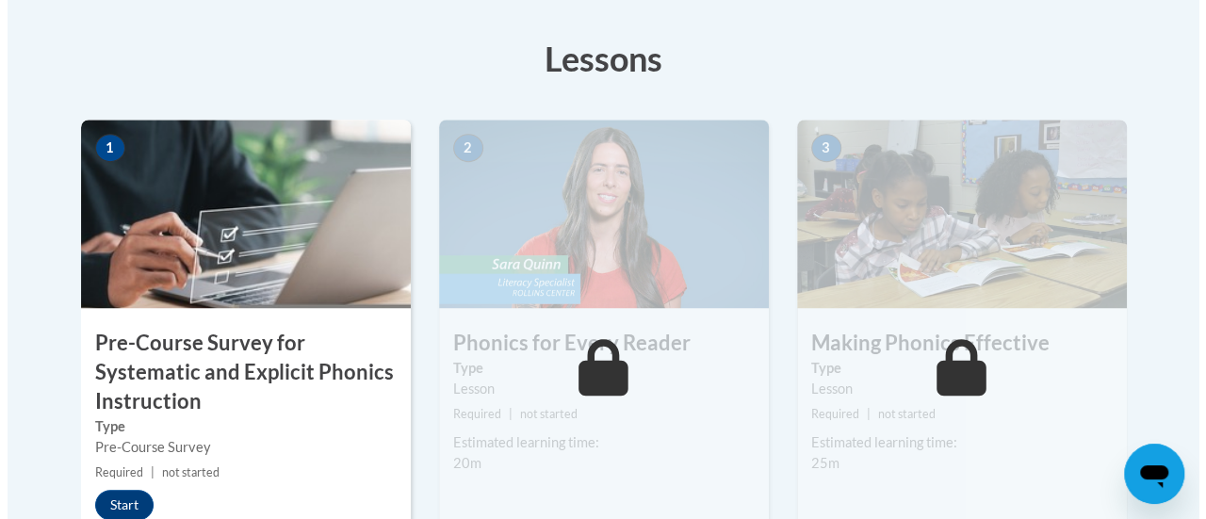
scroll to position [604, 0]
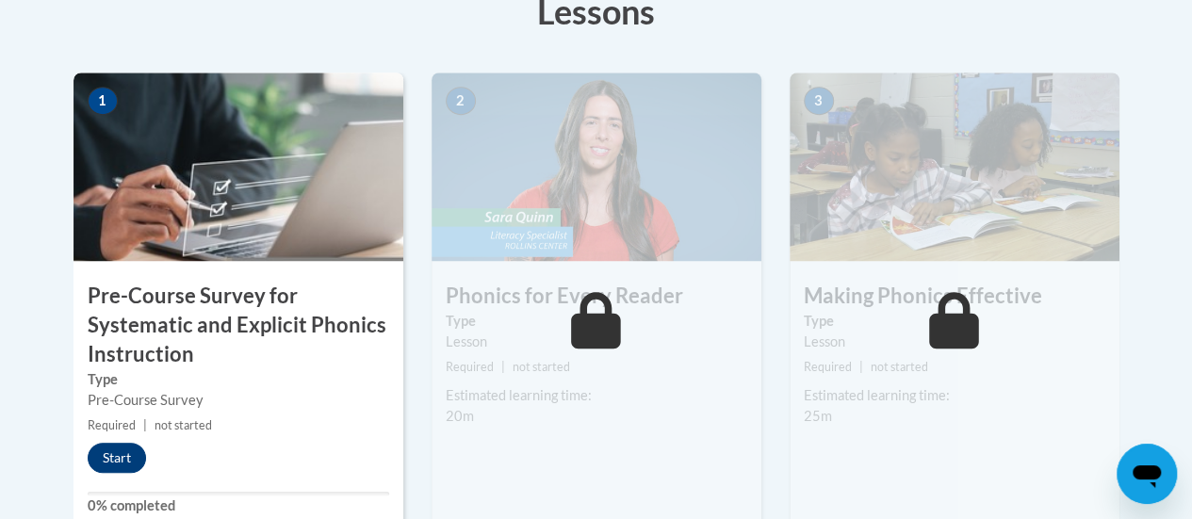
click at [119, 457] on button "Start" at bounding box center [117, 458] width 58 height 30
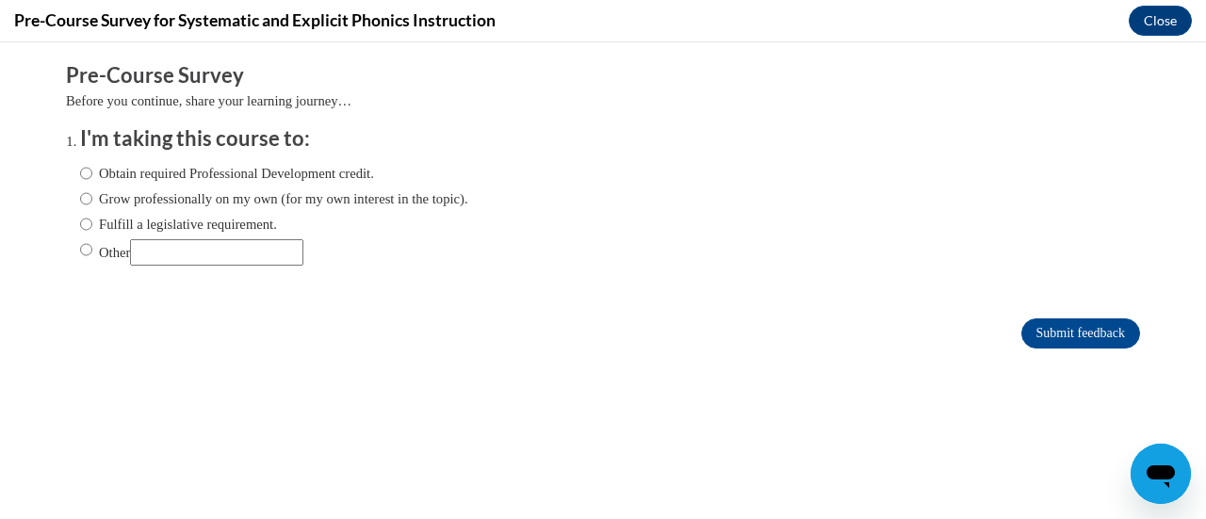
scroll to position [0, 0]
click at [80, 220] on input "Fulfill a legislative requirement." at bounding box center [86, 224] width 12 height 21
radio input "true"
click at [1040, 329] on input "Submit feedback" at bounding box center [1080, 333] width 119 height 30
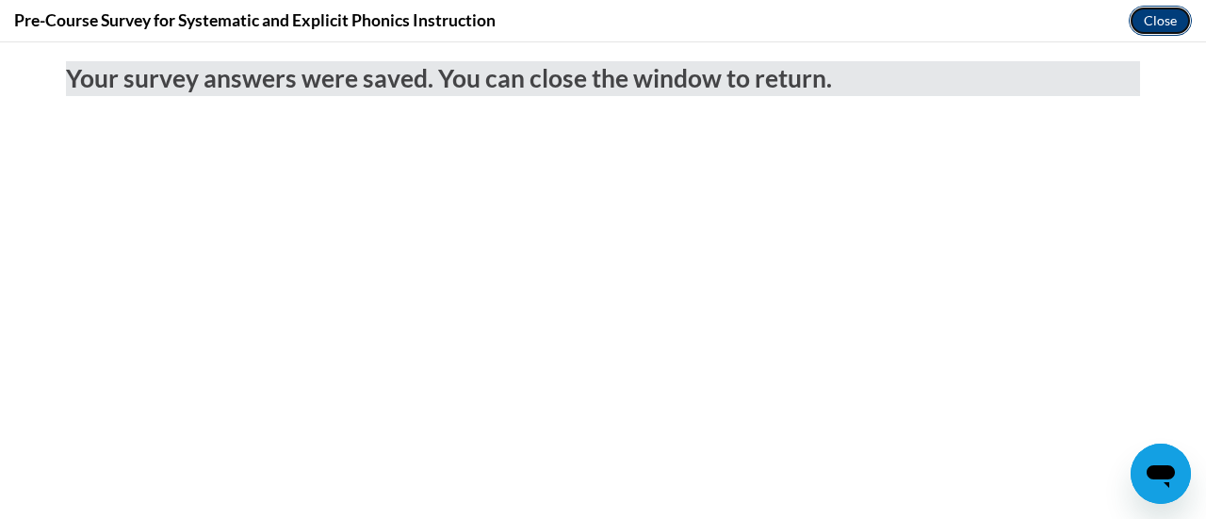
click at [1146, 24] on button "Close" at bounding box center [1160, 21] width 63 height 30
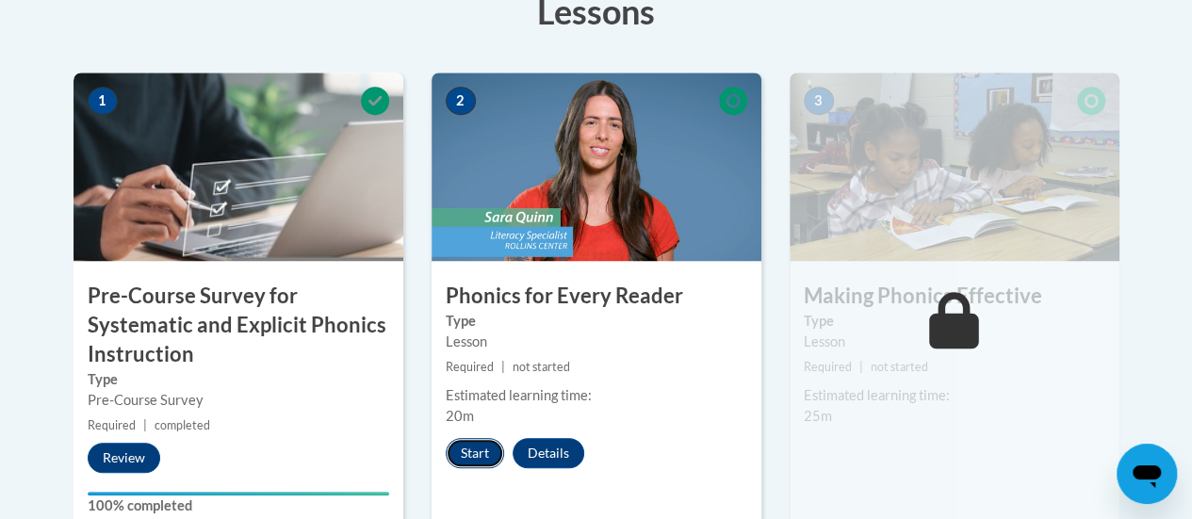
click at [466, 451] on button "Start" at bounding box center [475, 453] width 58 height 30
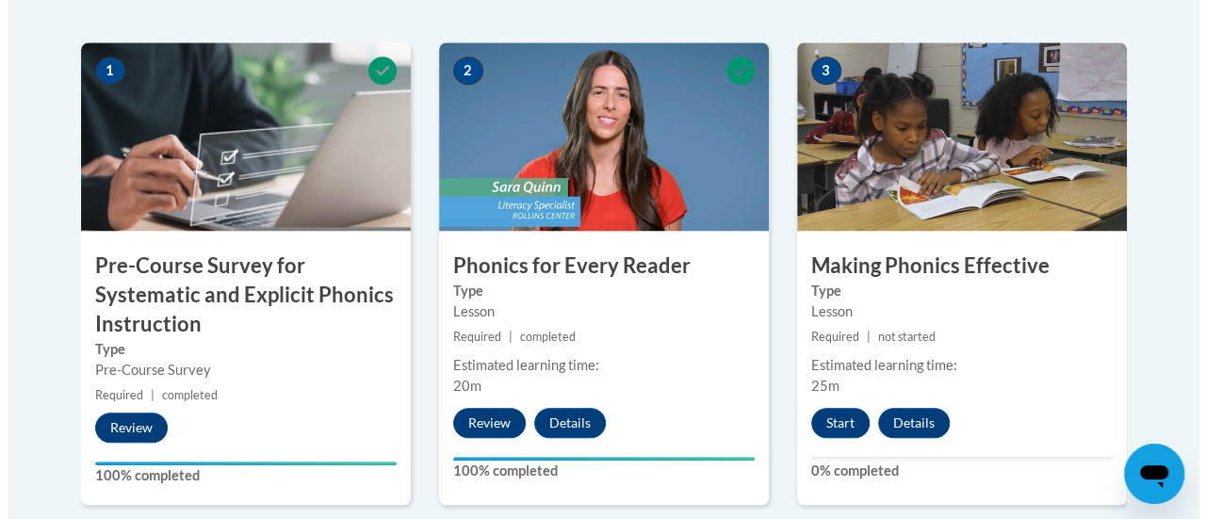
scroll to position [650, 0]
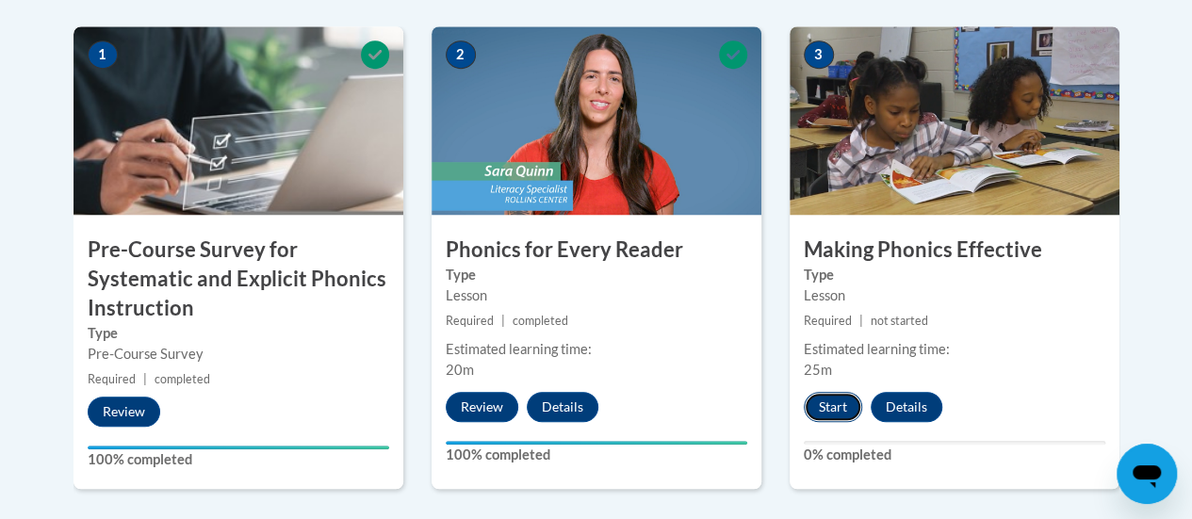
click at [830, 407] on button "Start" at bounding box center [833, 407] width 58 height 30
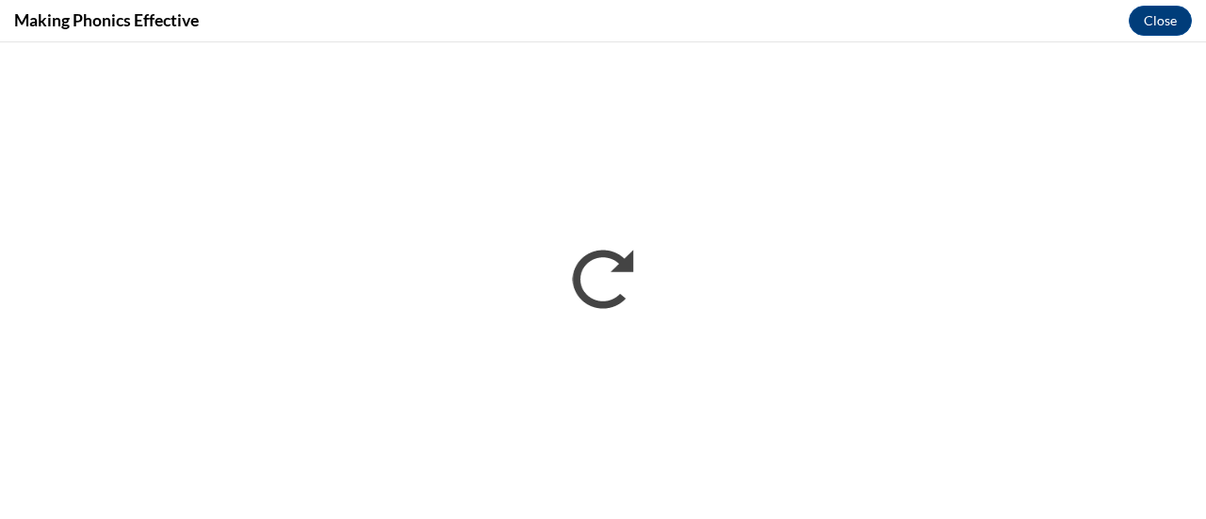
scroll to position [0, 0]
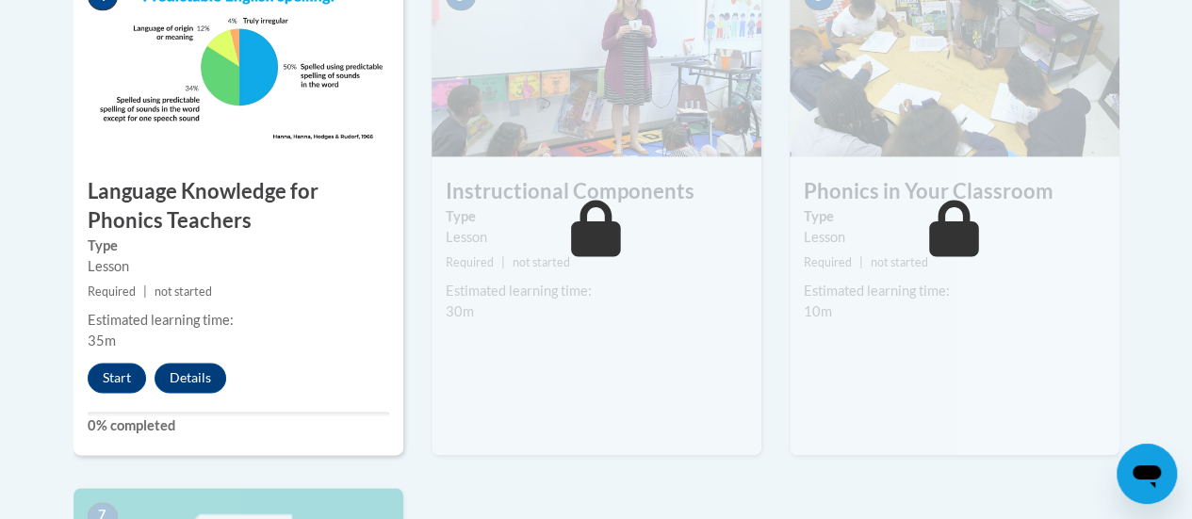
scroll to position [1189, 0]
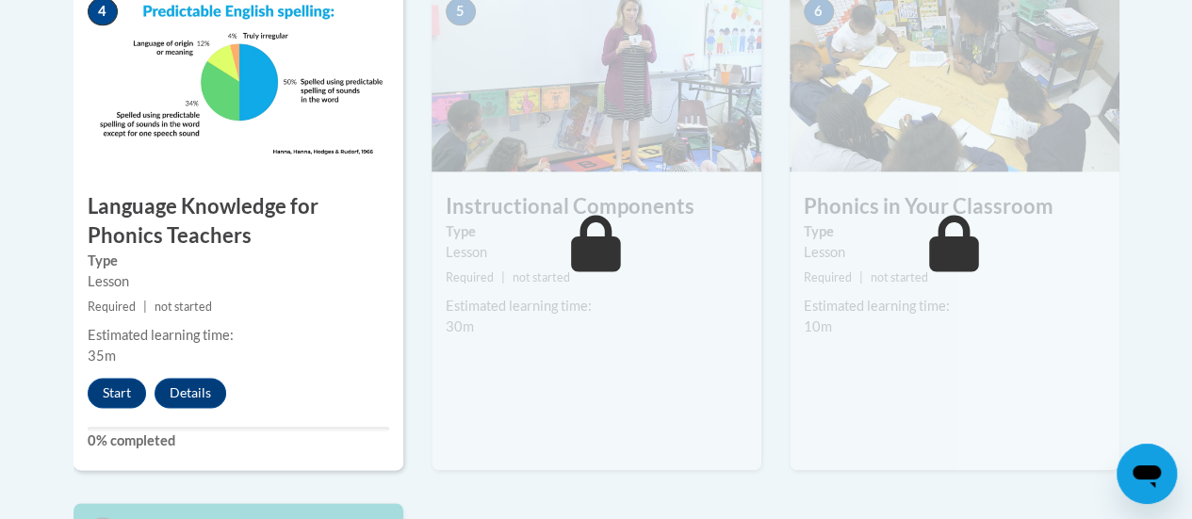
click at [562, 167] on img at bounding box center [597, 77] width 330 height 188
click at [596, 181] on div "5 Instructional Components Type Lesson Required | not started Estimated learnin…" at bounding box center [597, 226] width 330 height 487
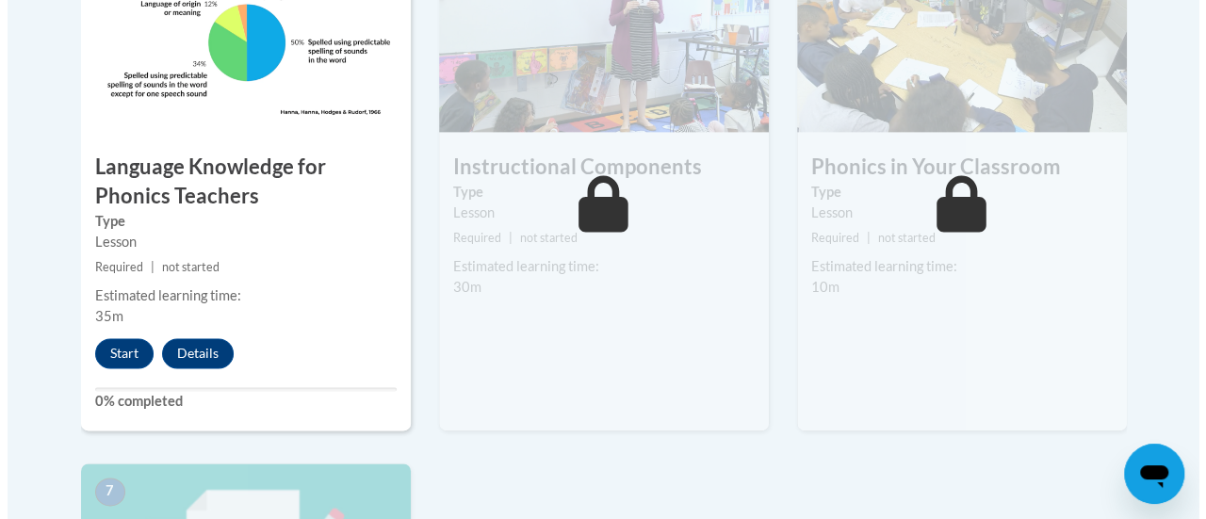
scroll to position [1220, 0]
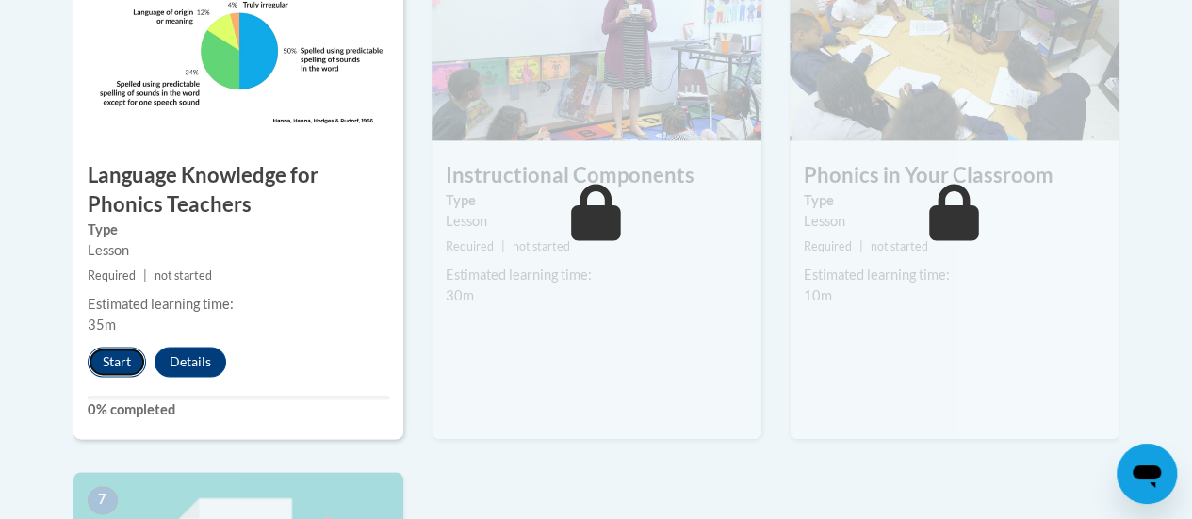
click at [116, 361] on button "Start" at bounding box center [117, 362] width 58 height 30
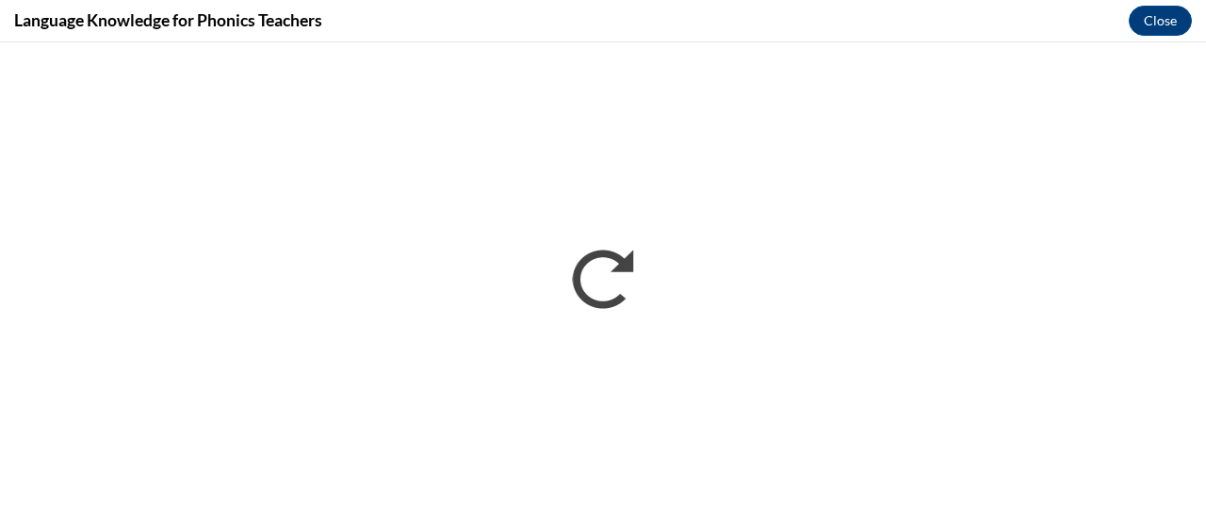
scroll to position [0, 0]
